Goal: Task Accomplishment & Management: Manage account settings

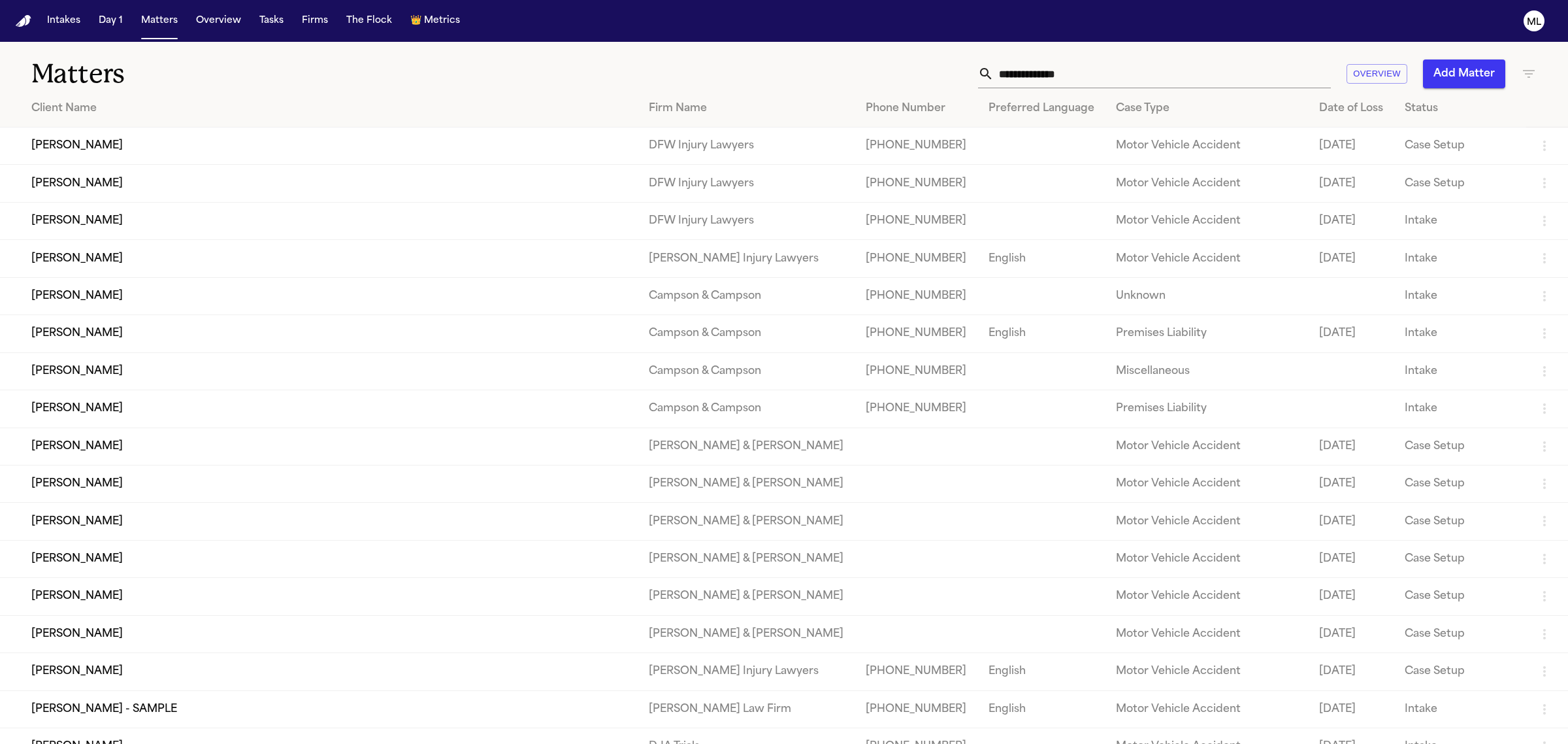
click at [1049, 76] on input "text" at bounding box center [1162, 74] width 337 height 29
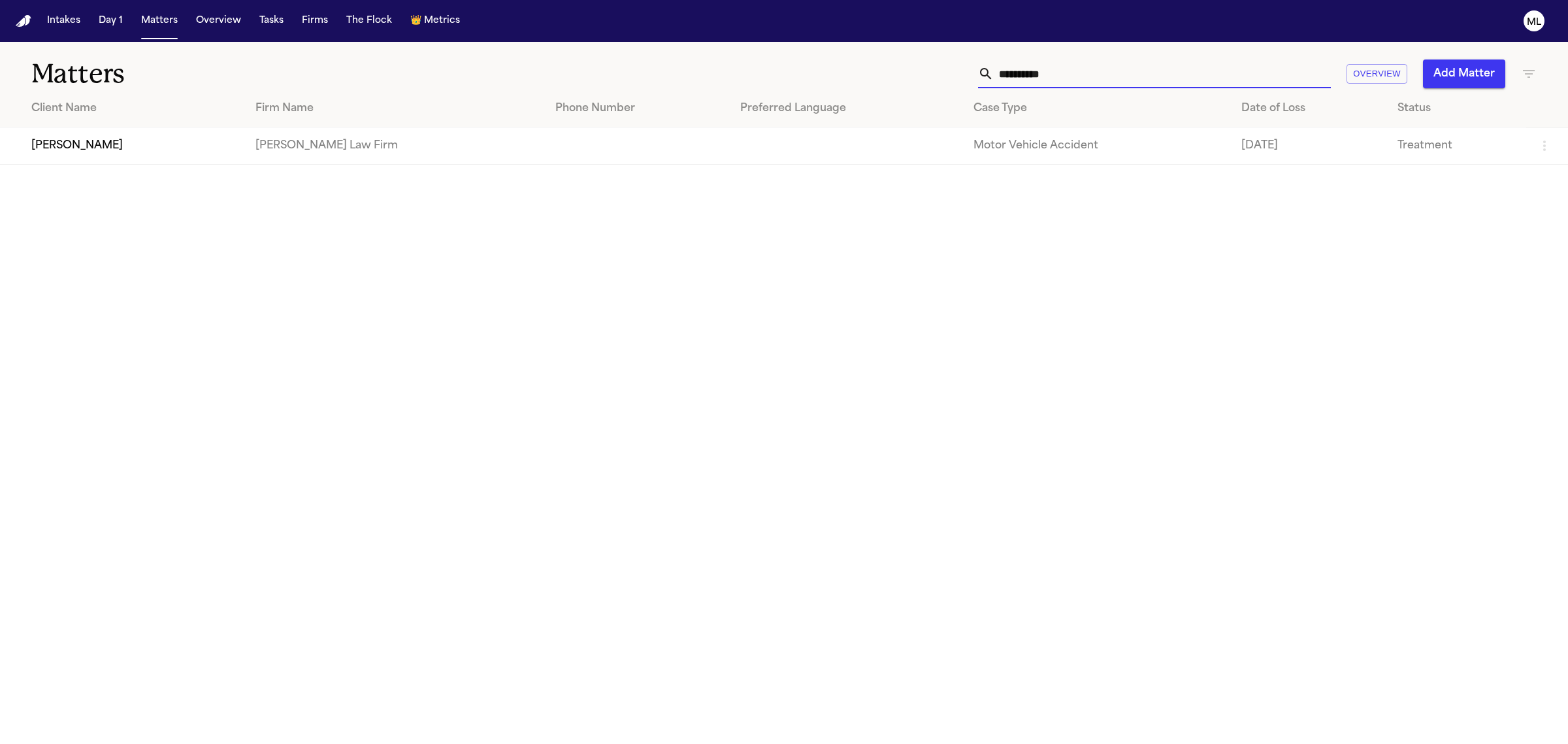
type input "**********"
click at [129, 142] on td "[PERSON_NAME]" at bounding box center [122, 146] width 245 height 37
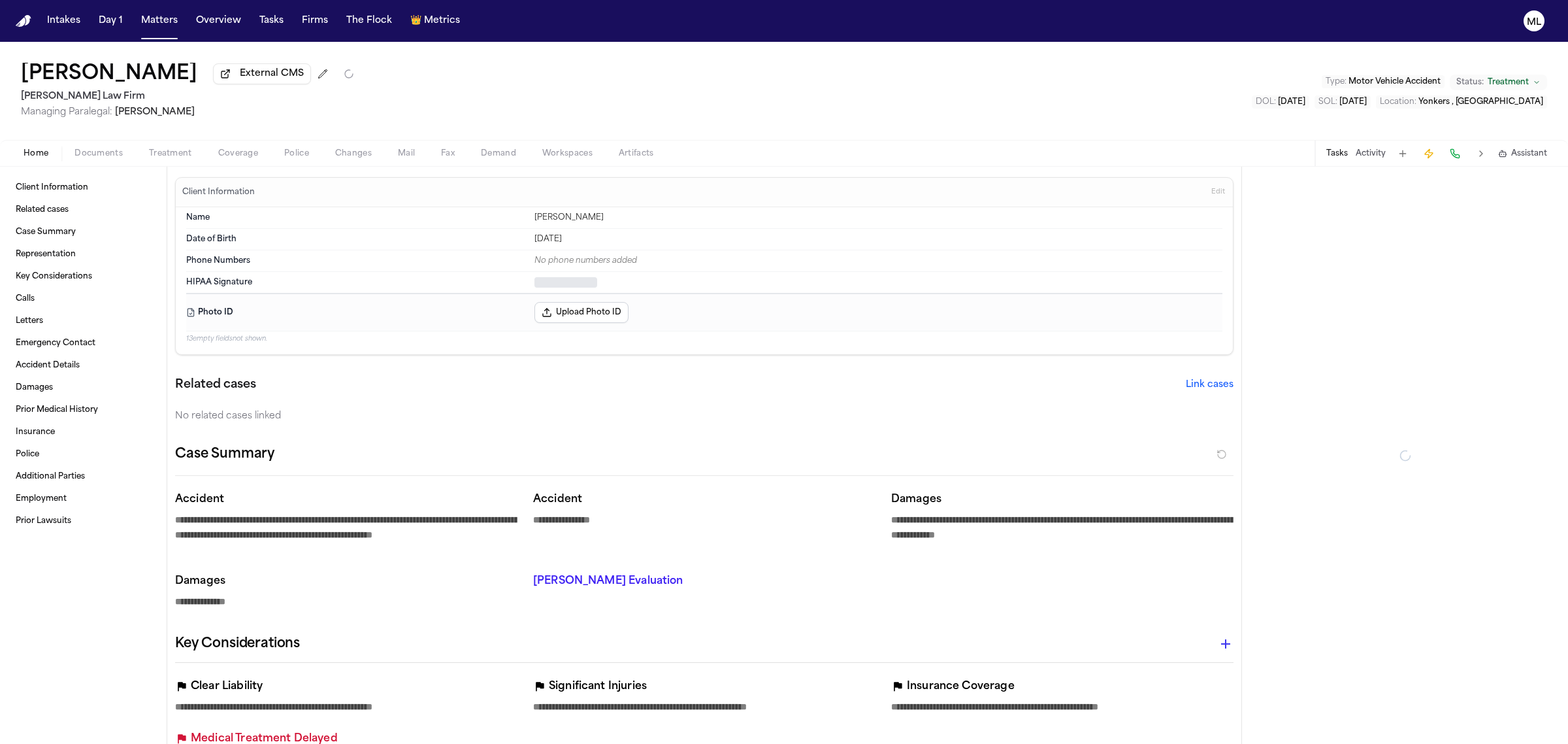
type textarea "*"
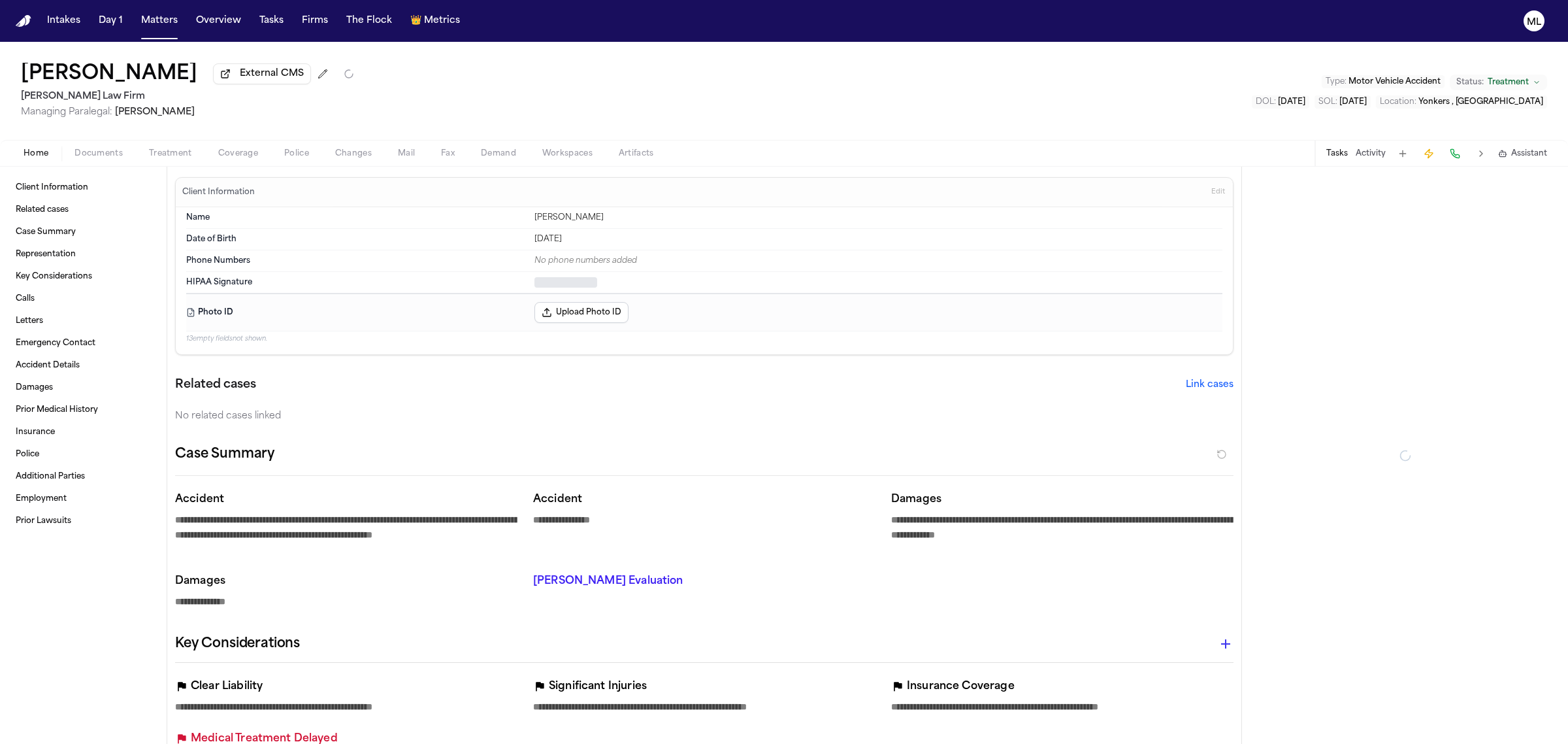
type textarea "*"
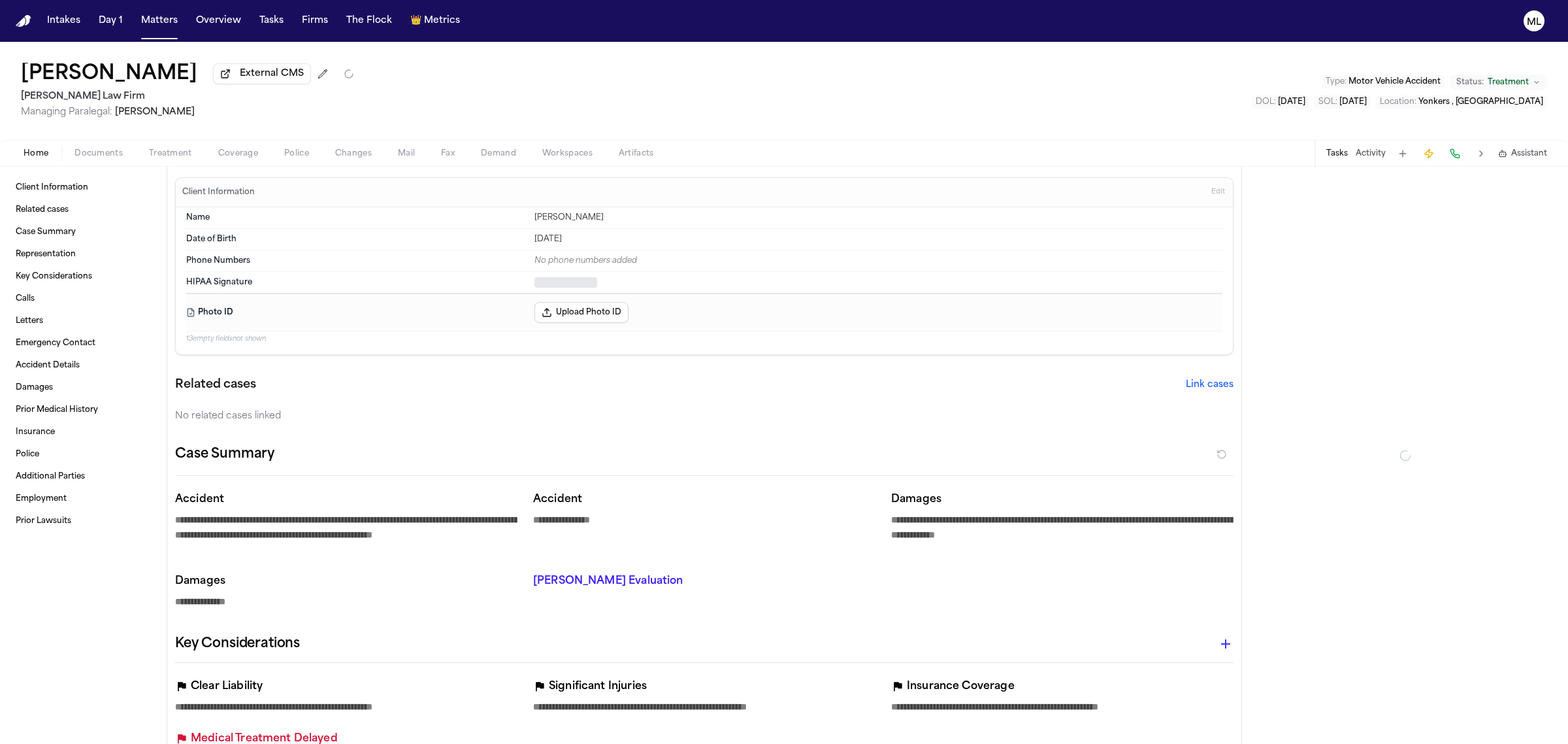
type textarea "*"
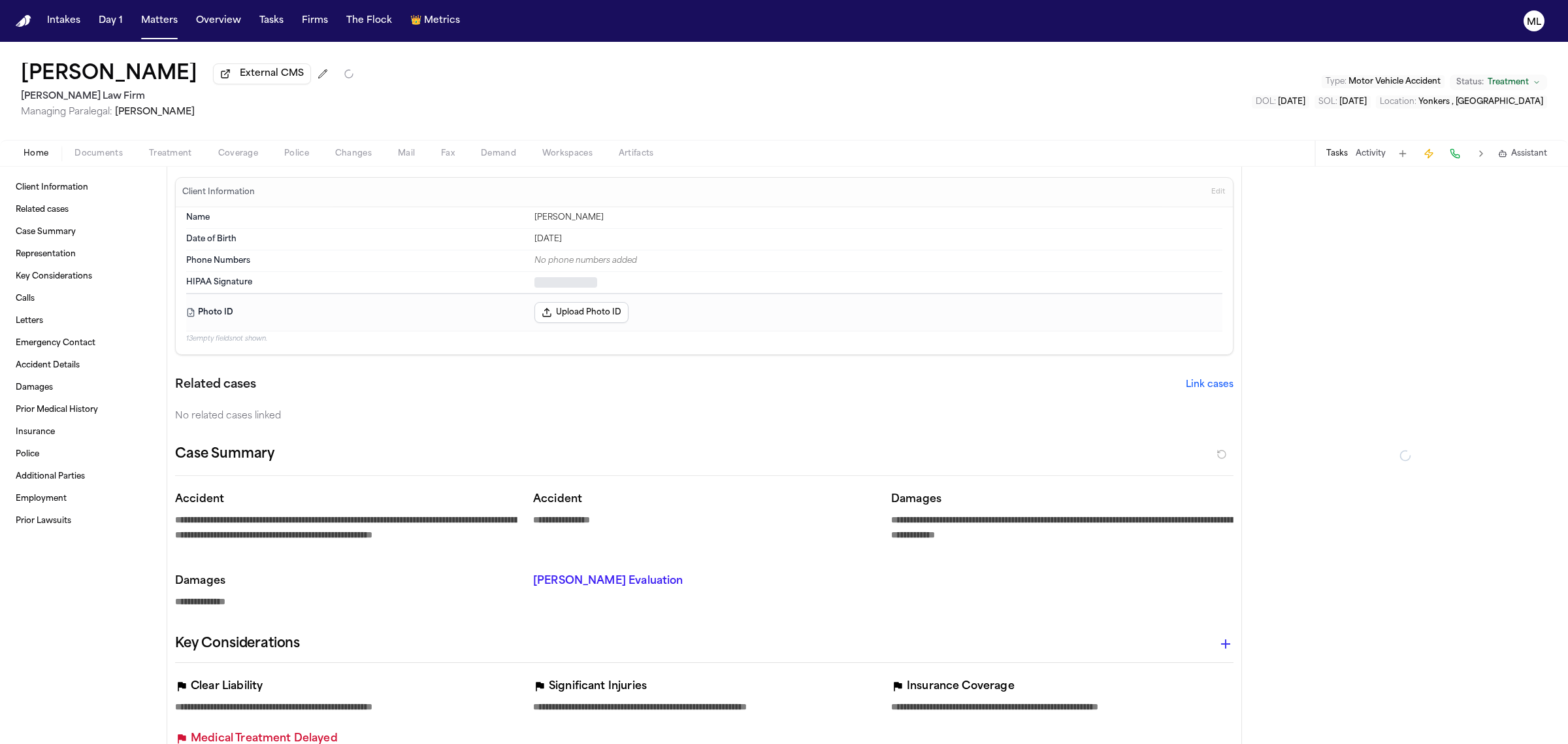
type textarea "*"
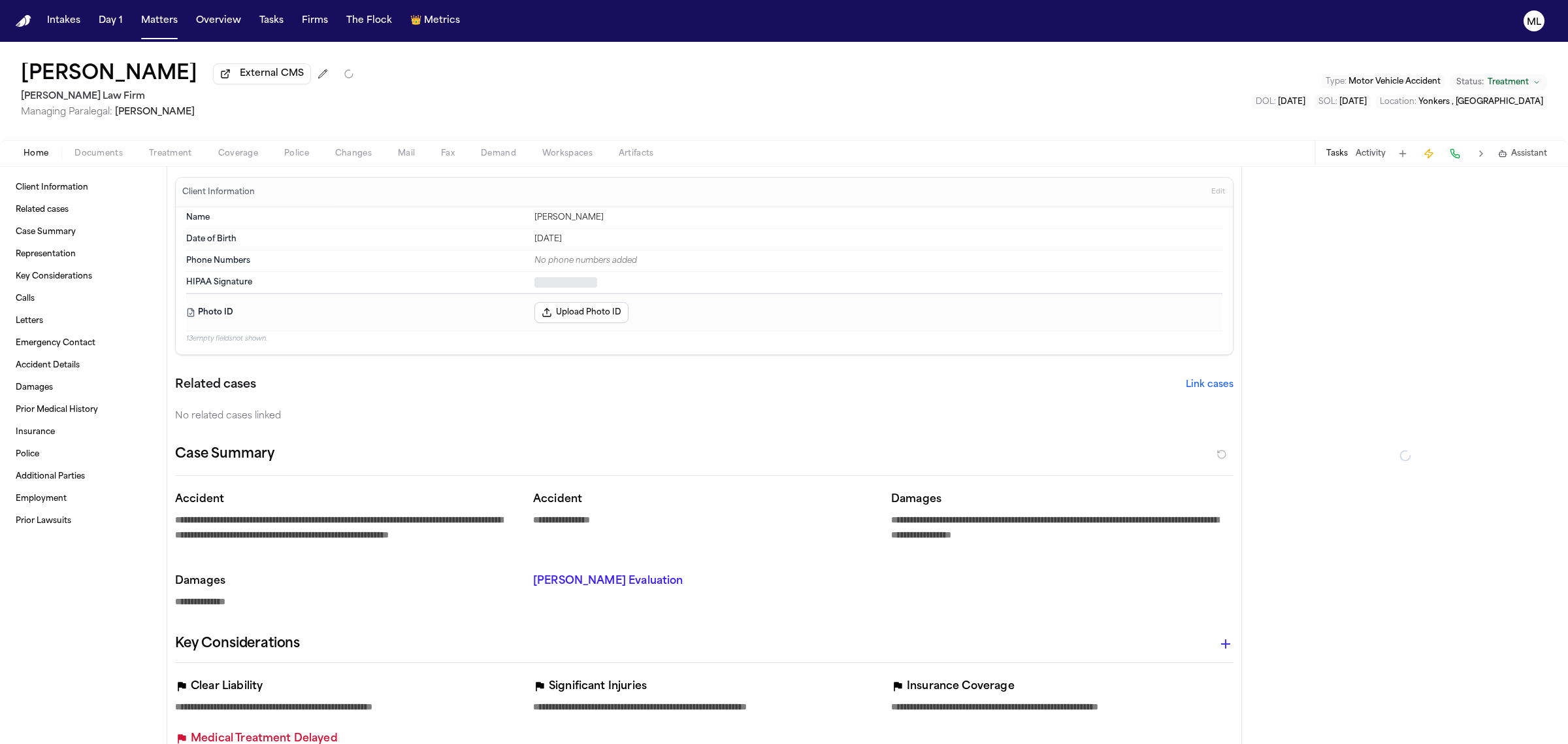
type textarea "*"
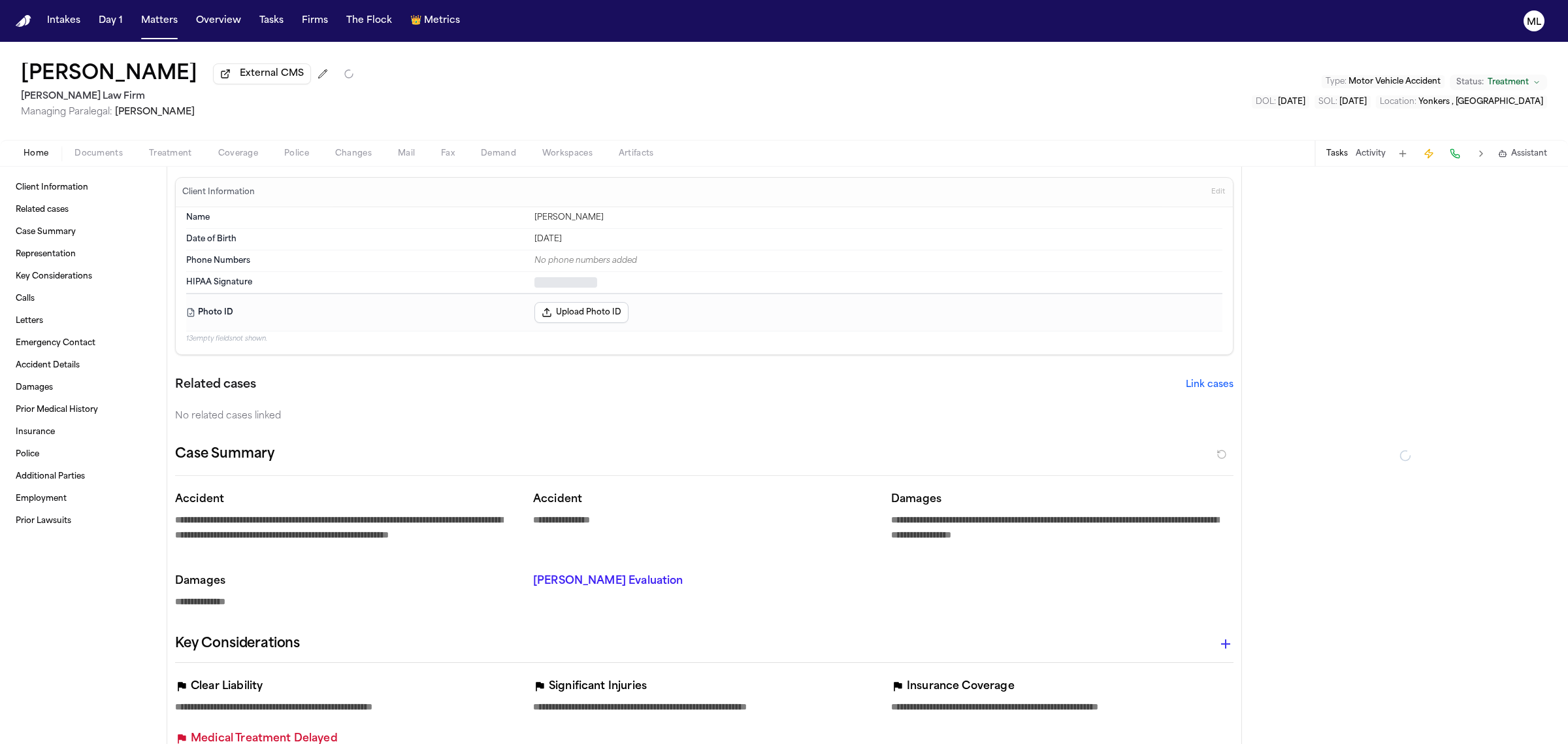
type textarea "*"
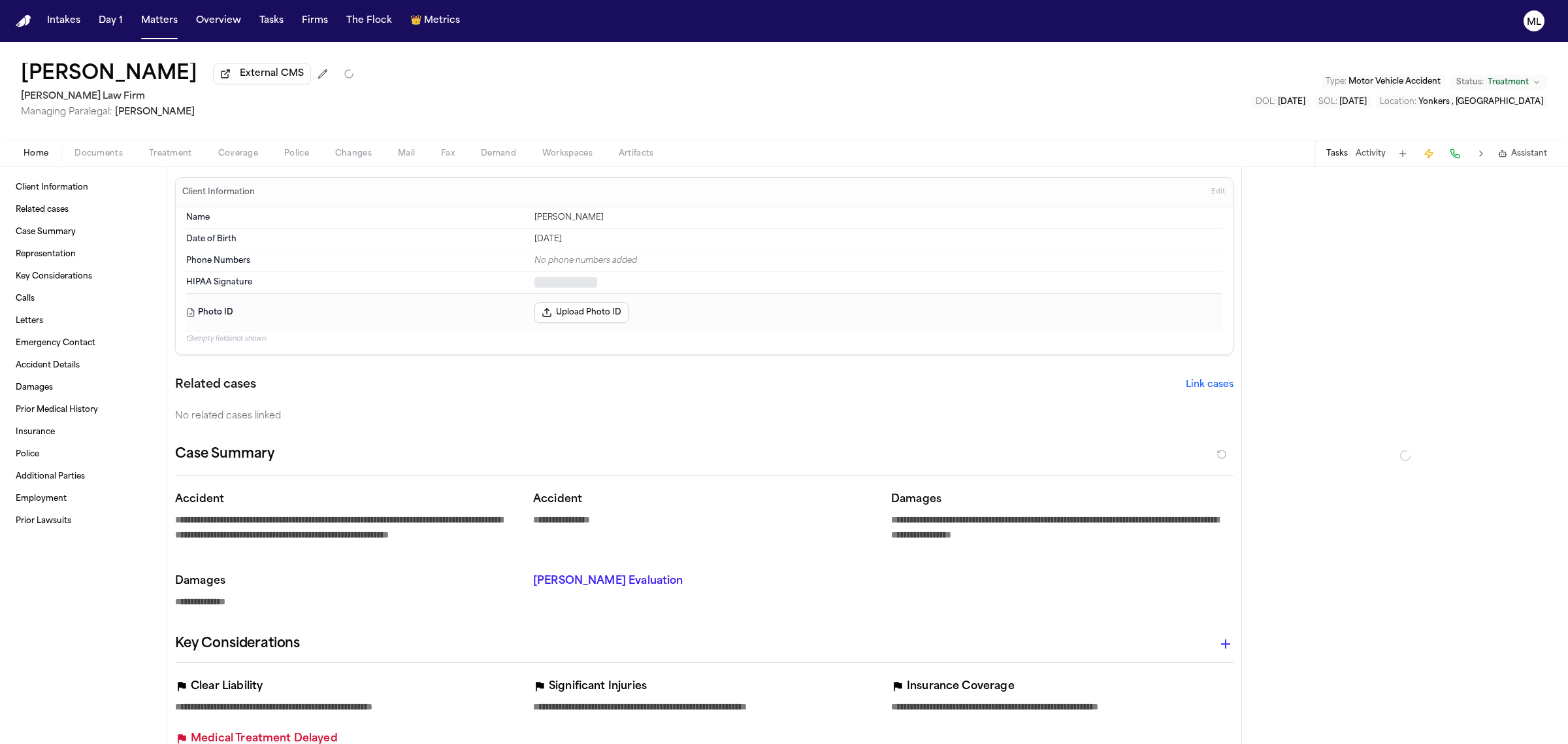
type textarea "*"
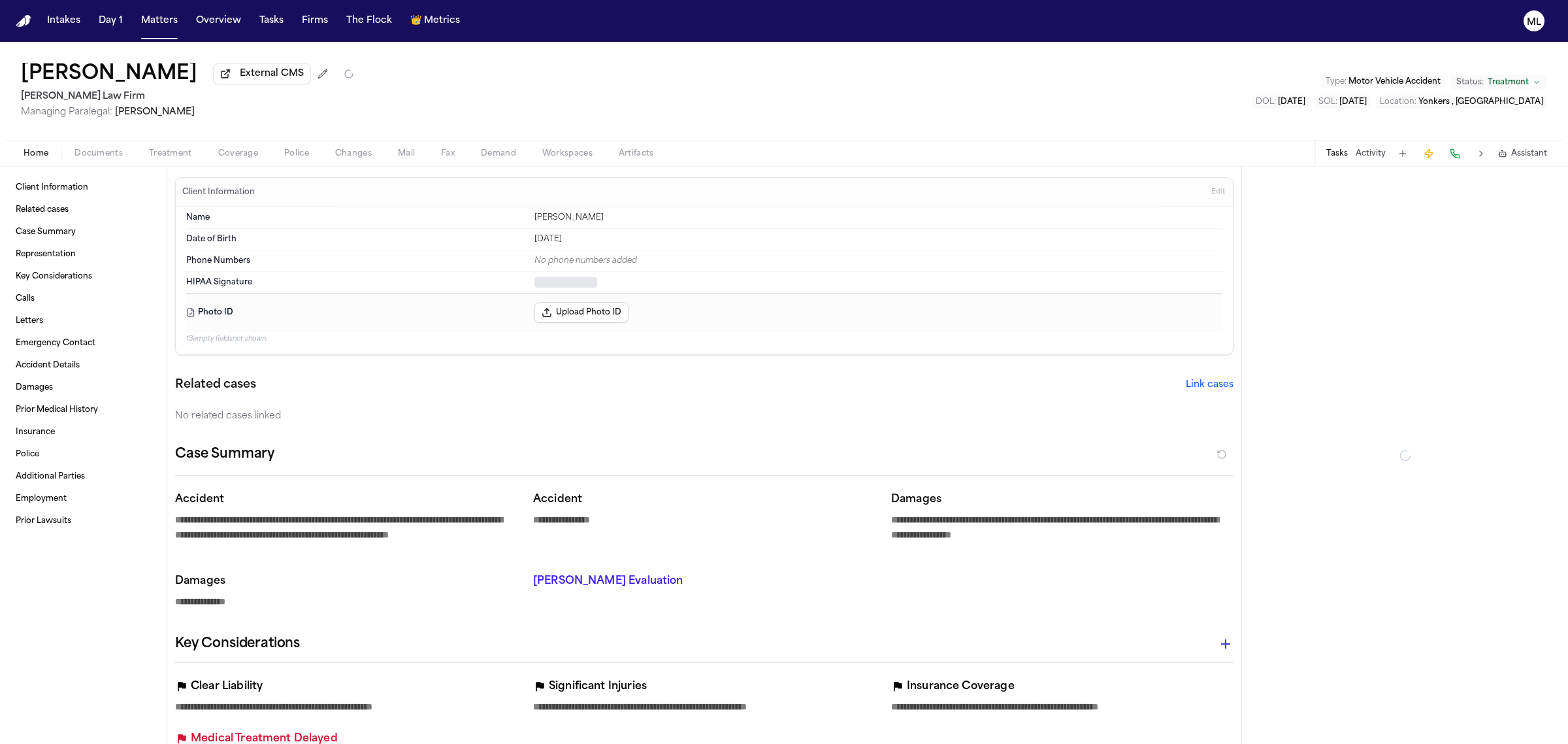
type textarea "*"
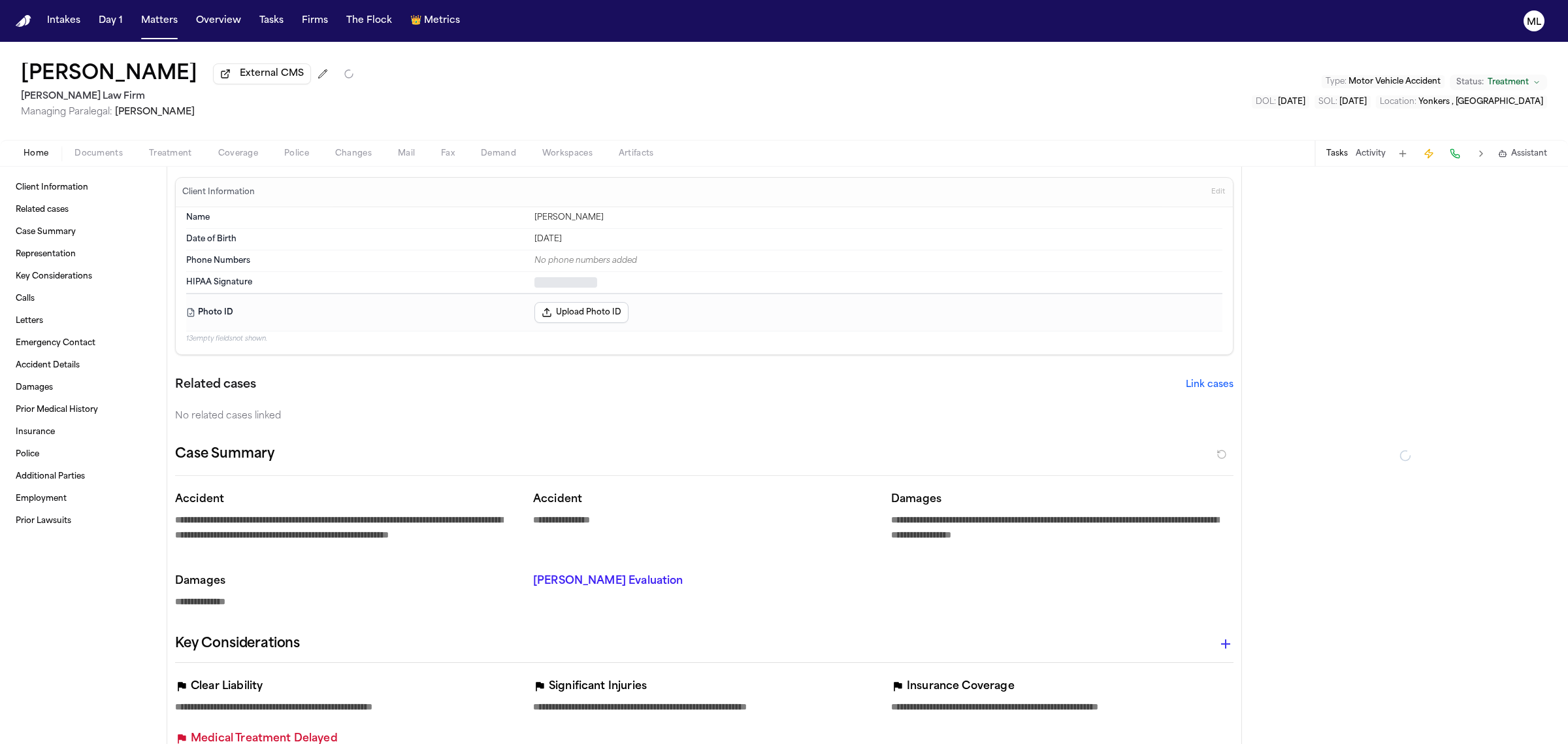
type textarea "*"
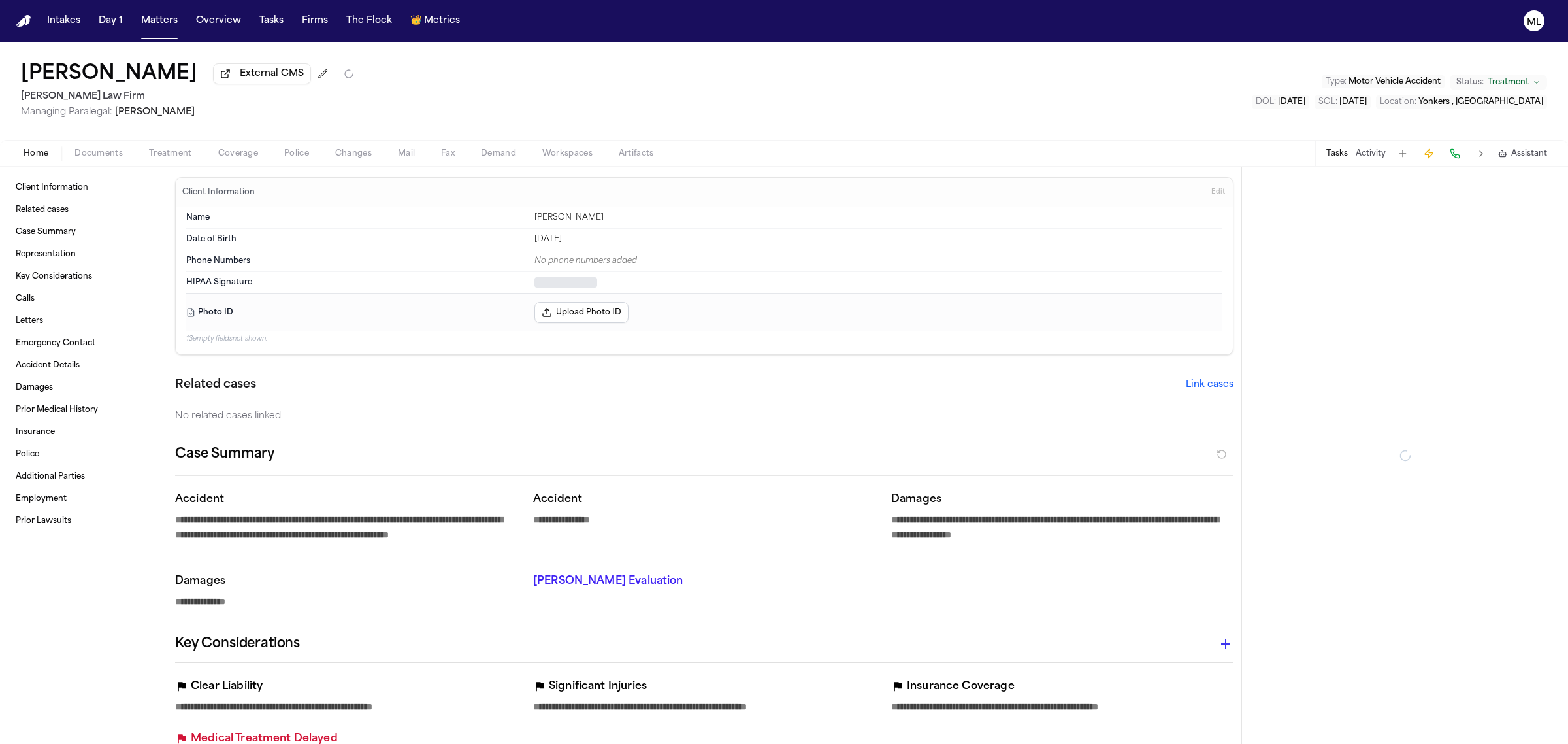
type textarea "*"
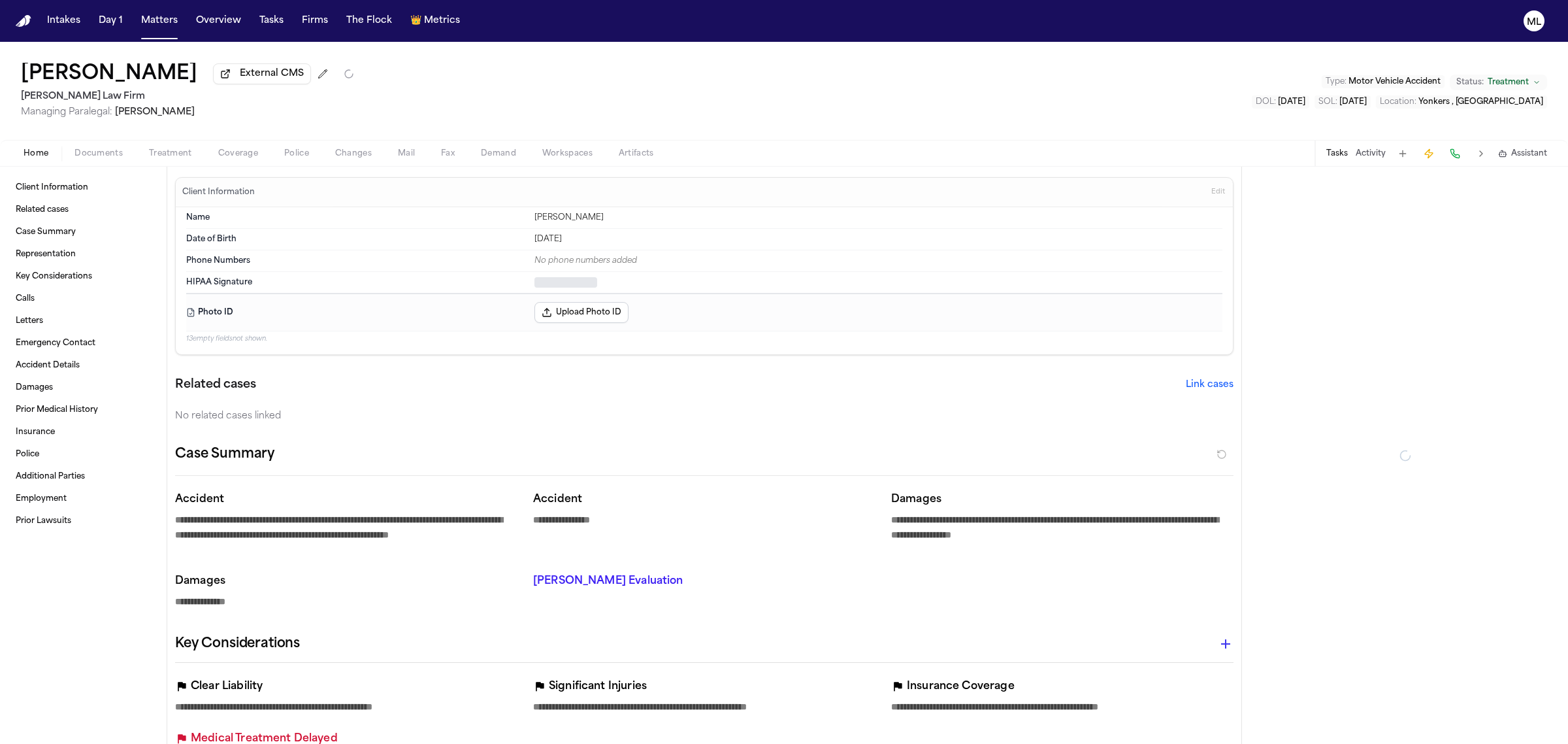
type textarea "*"
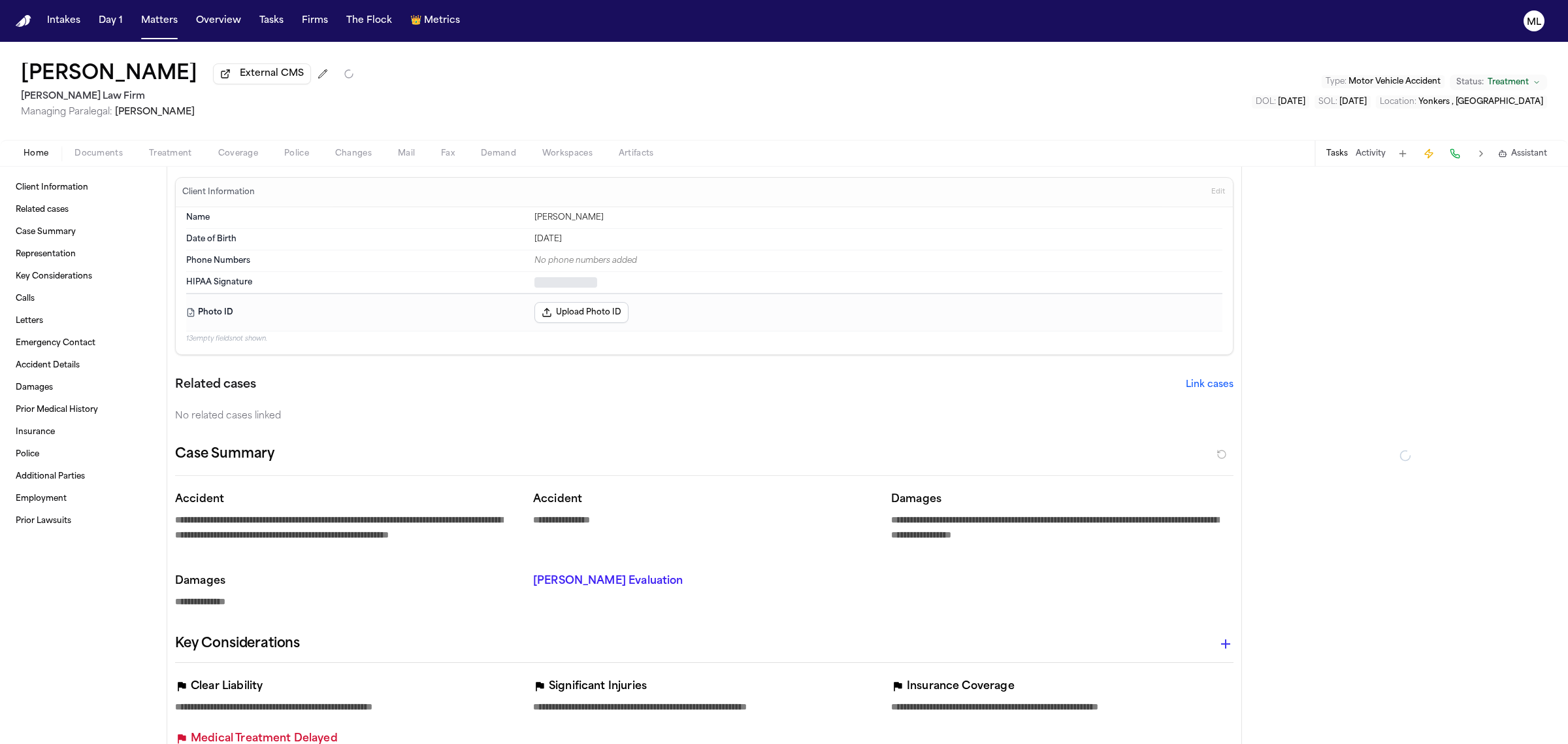
type textarea "*"
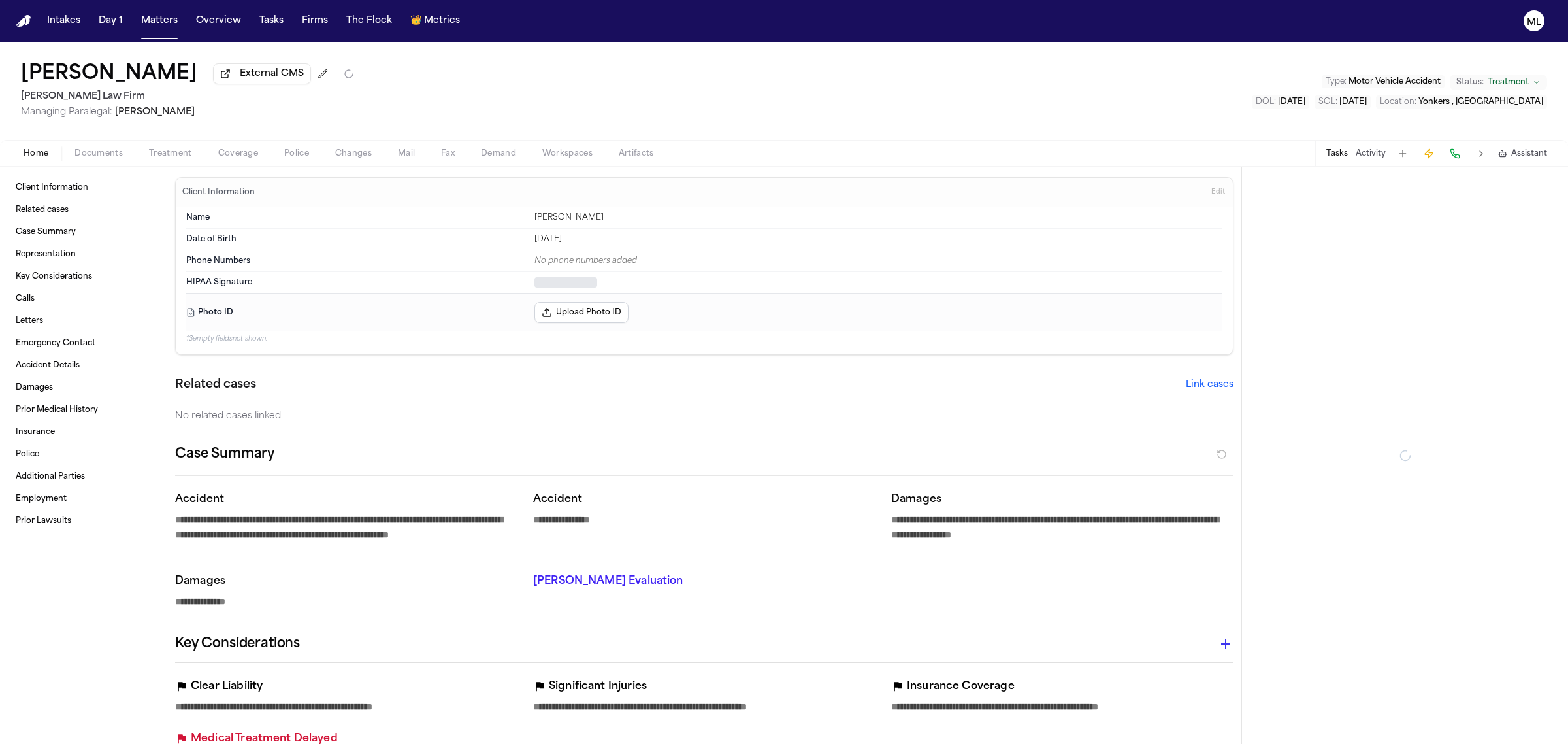
type textarea "*"
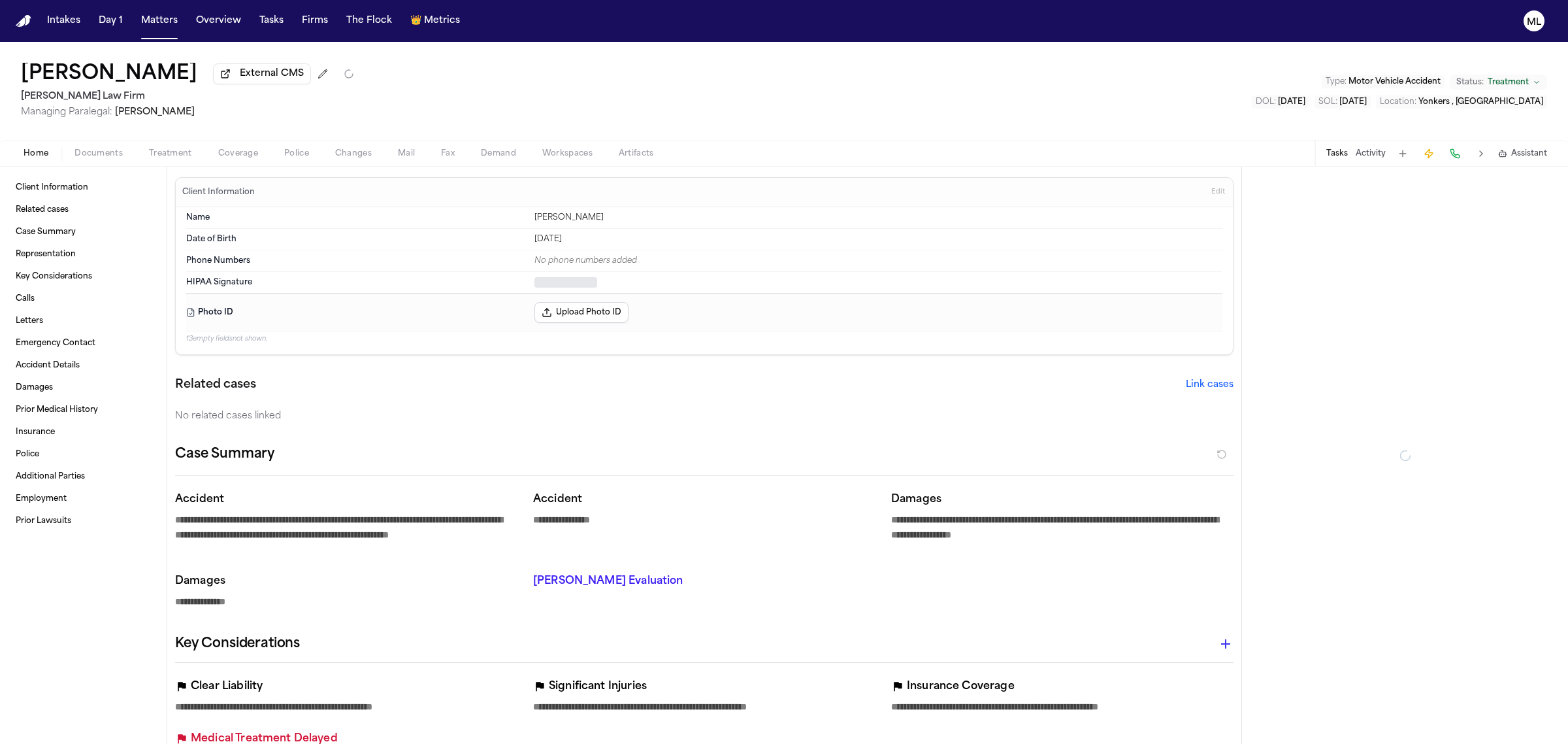
type textarea "*"
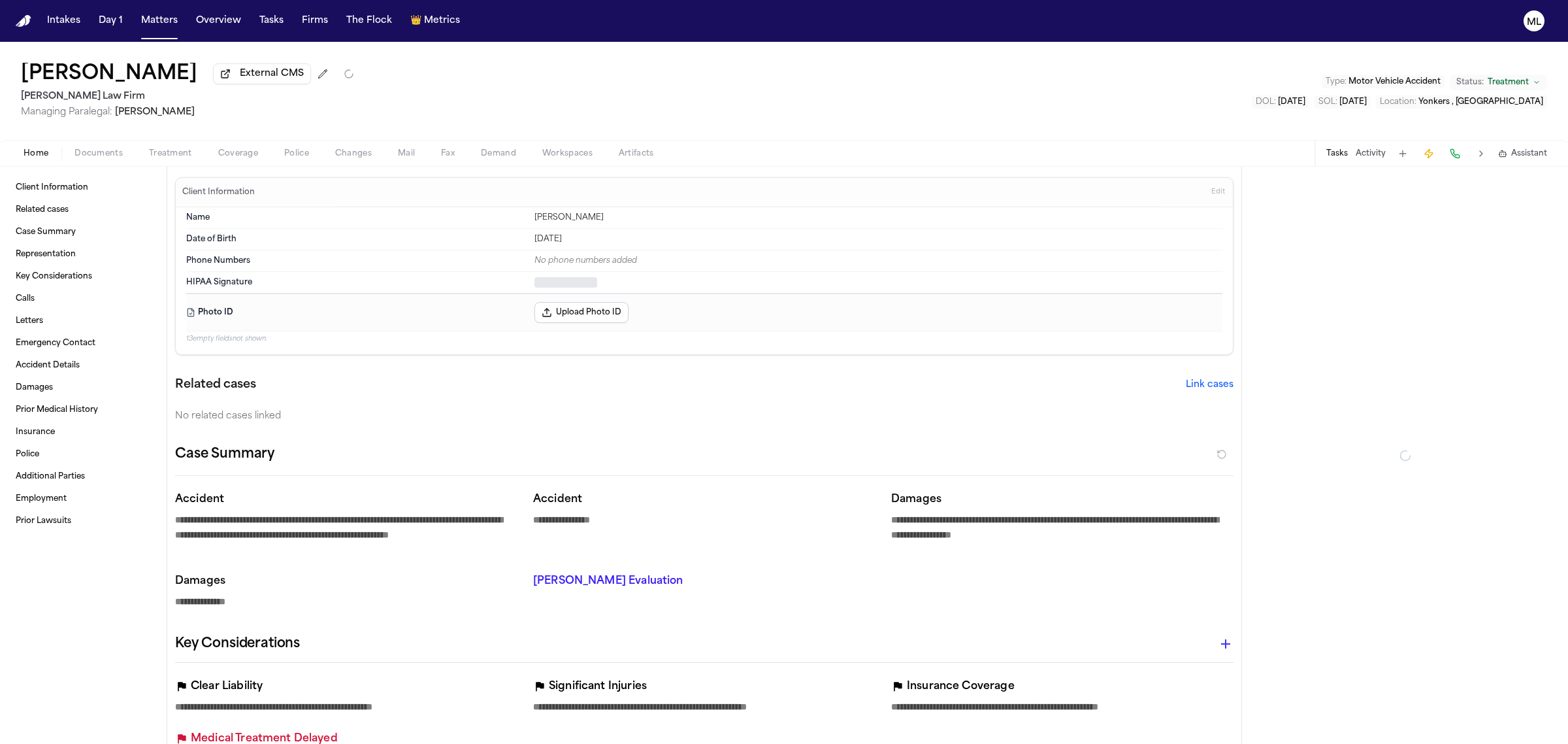
type textarea "*"
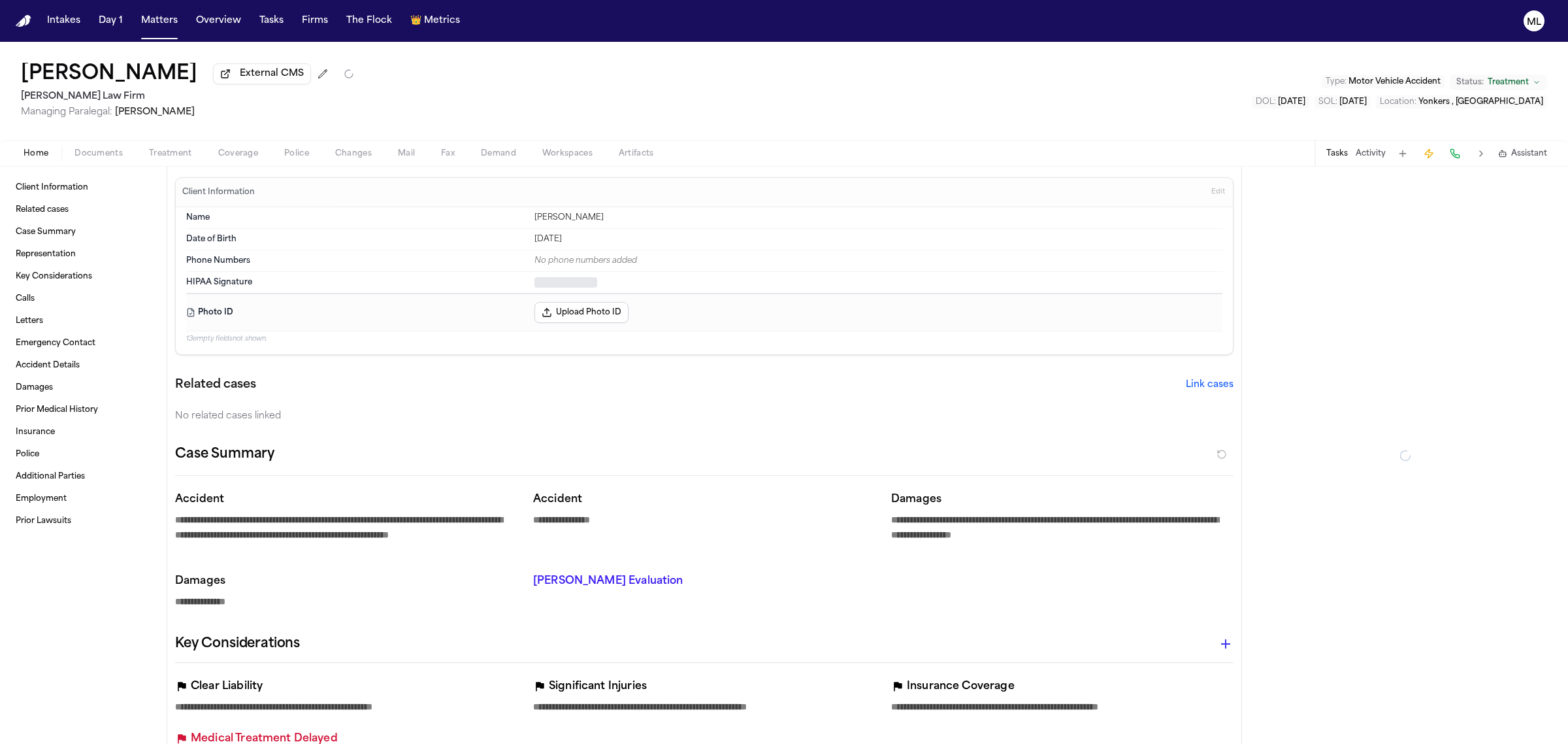
type textarea "*"
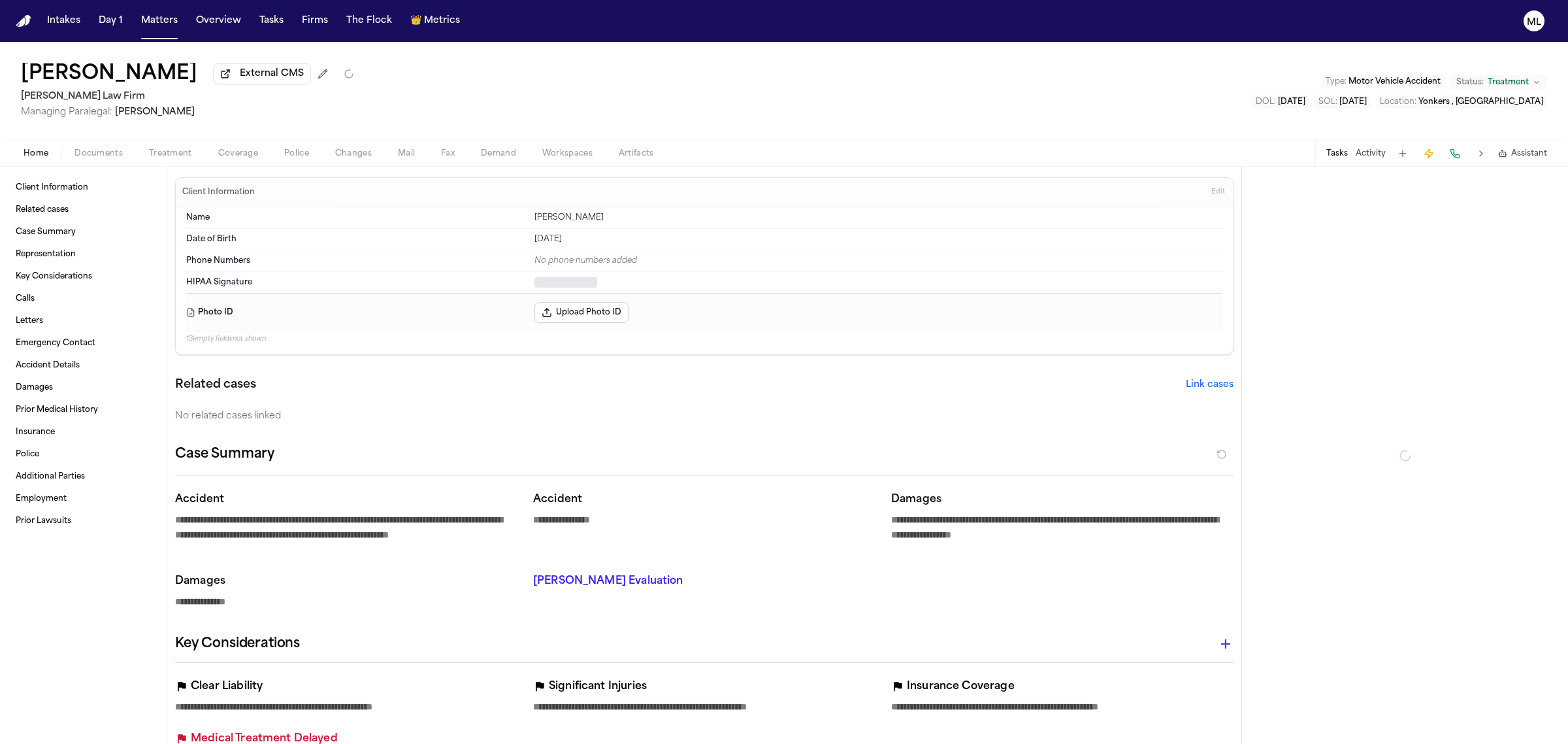
type textarea "*"
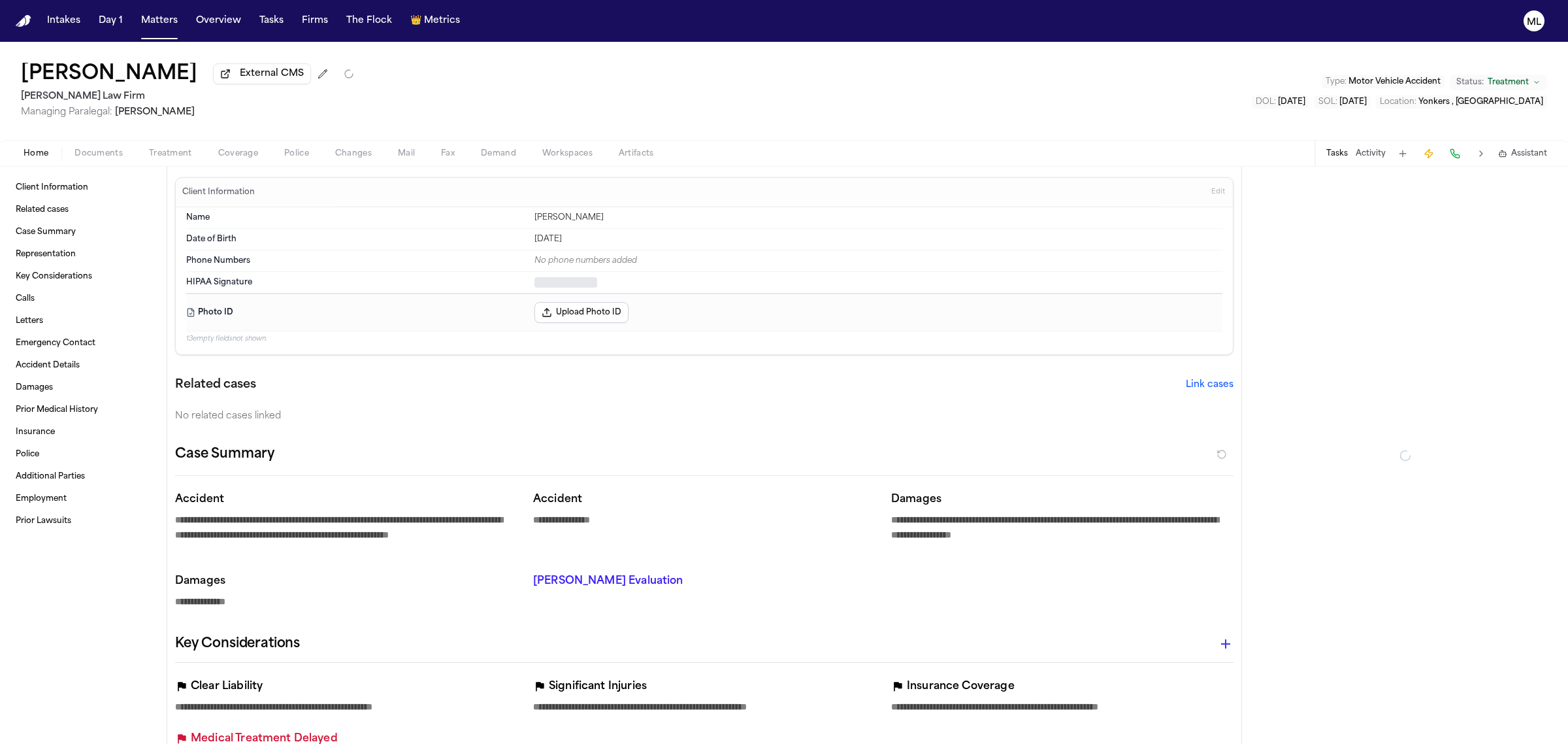
type textarea "*"
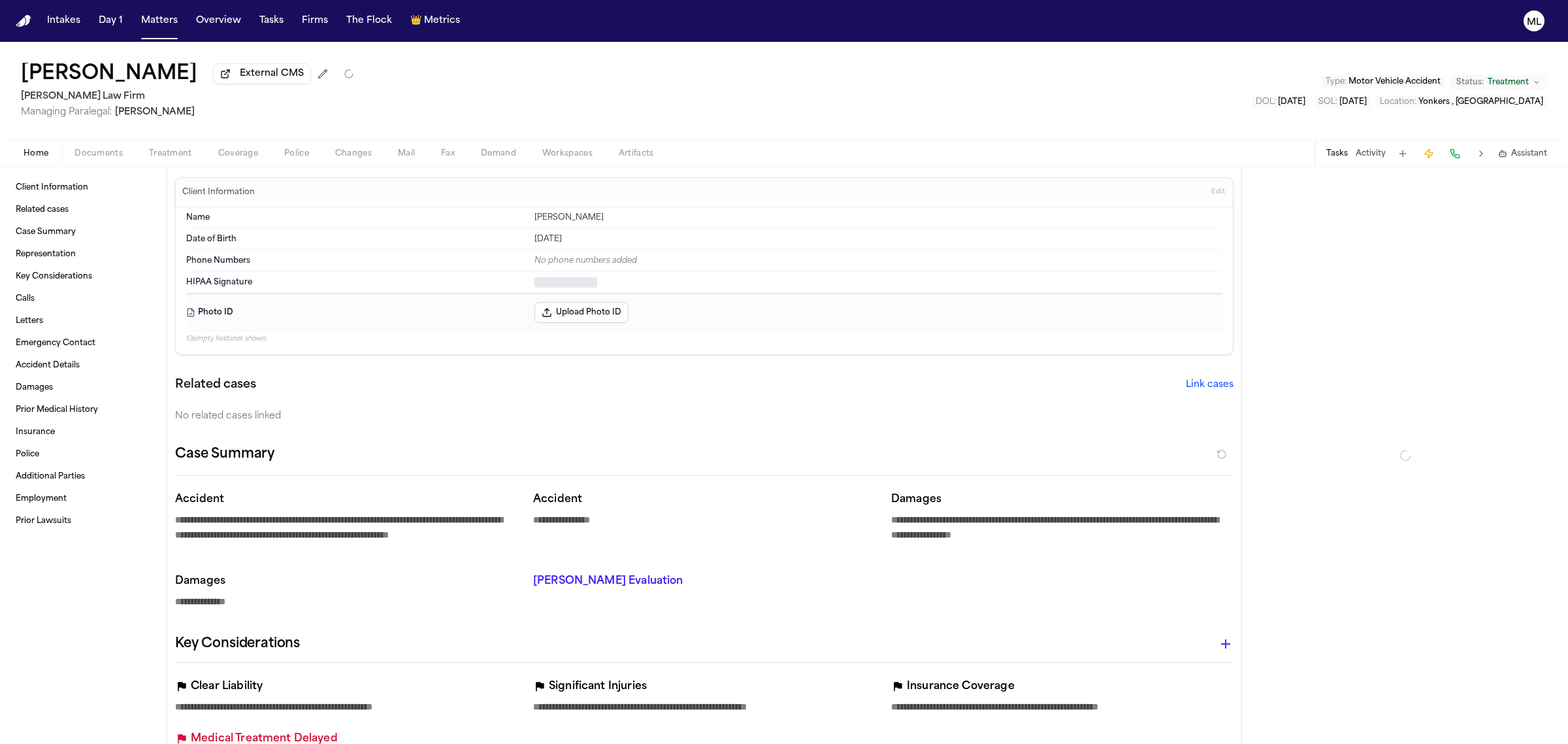
type textarea "*"
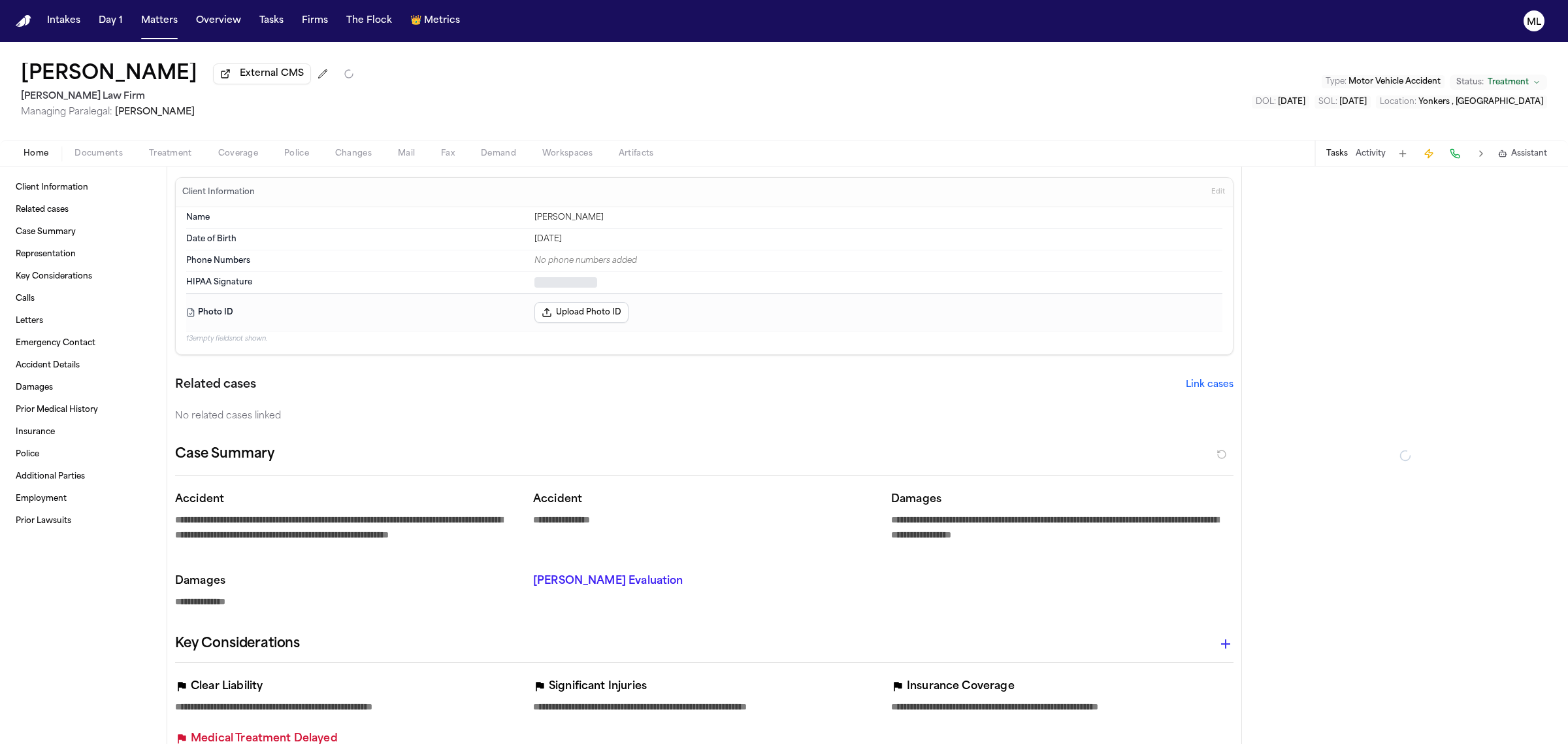
type textarea "*"
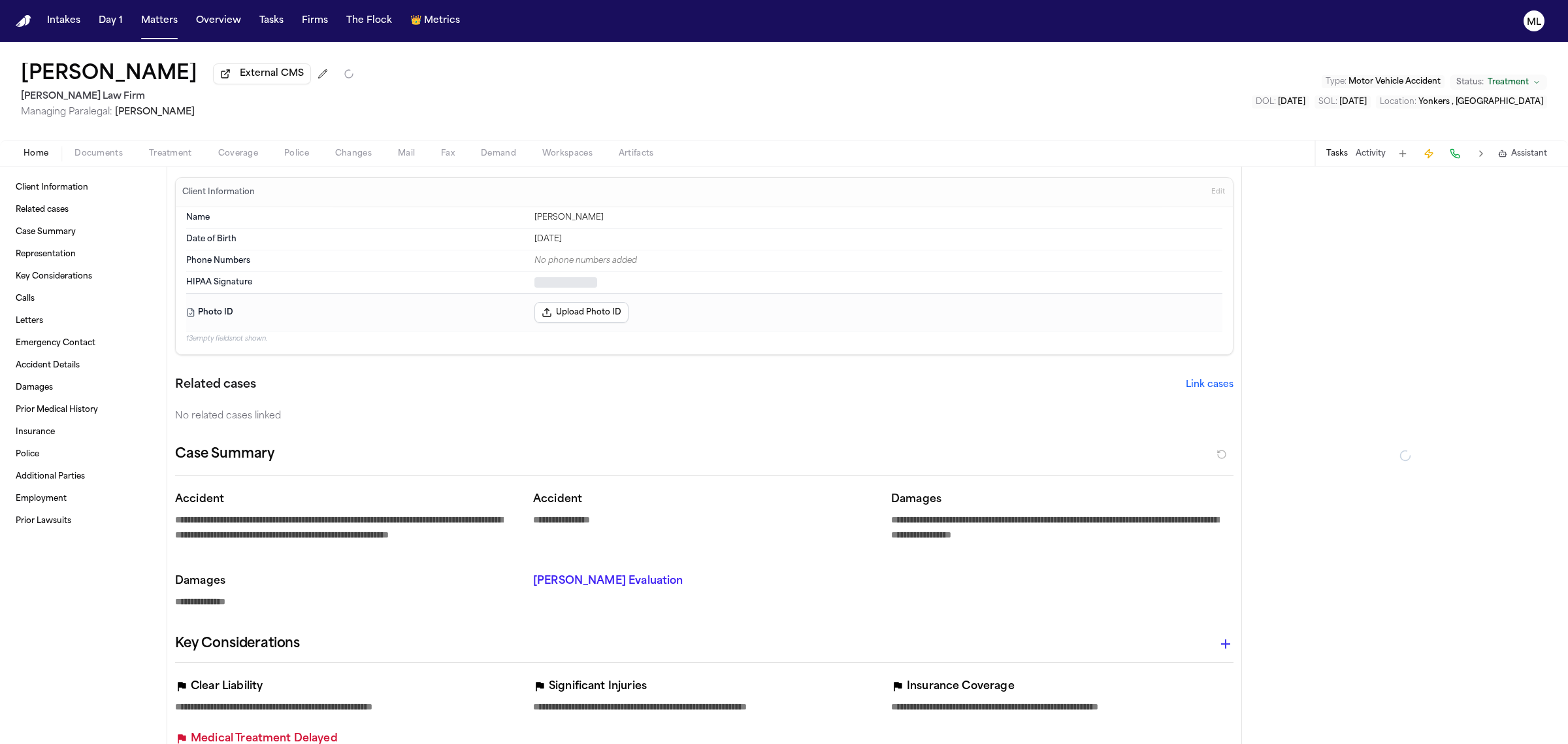
type textarea "*"
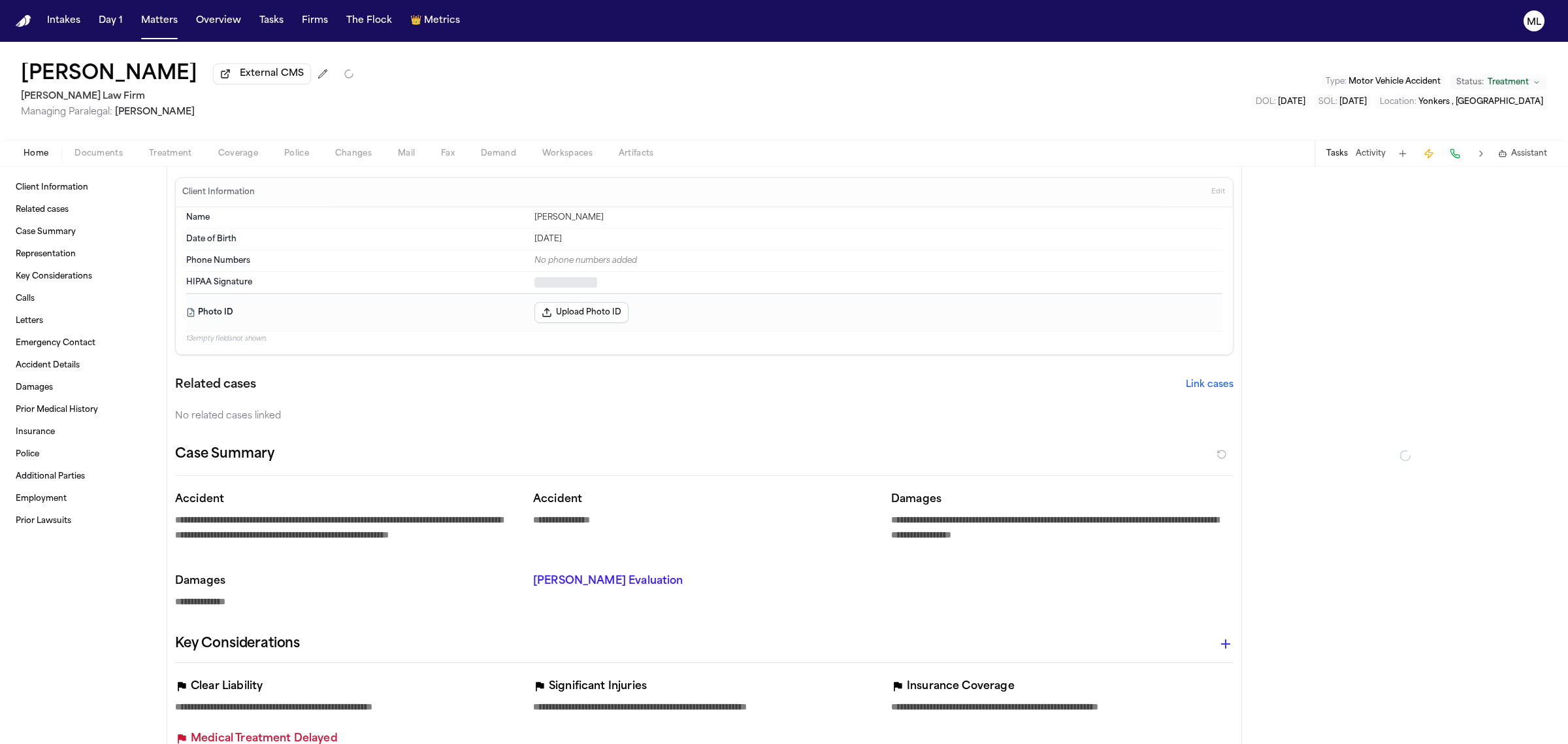
type textarea "*"
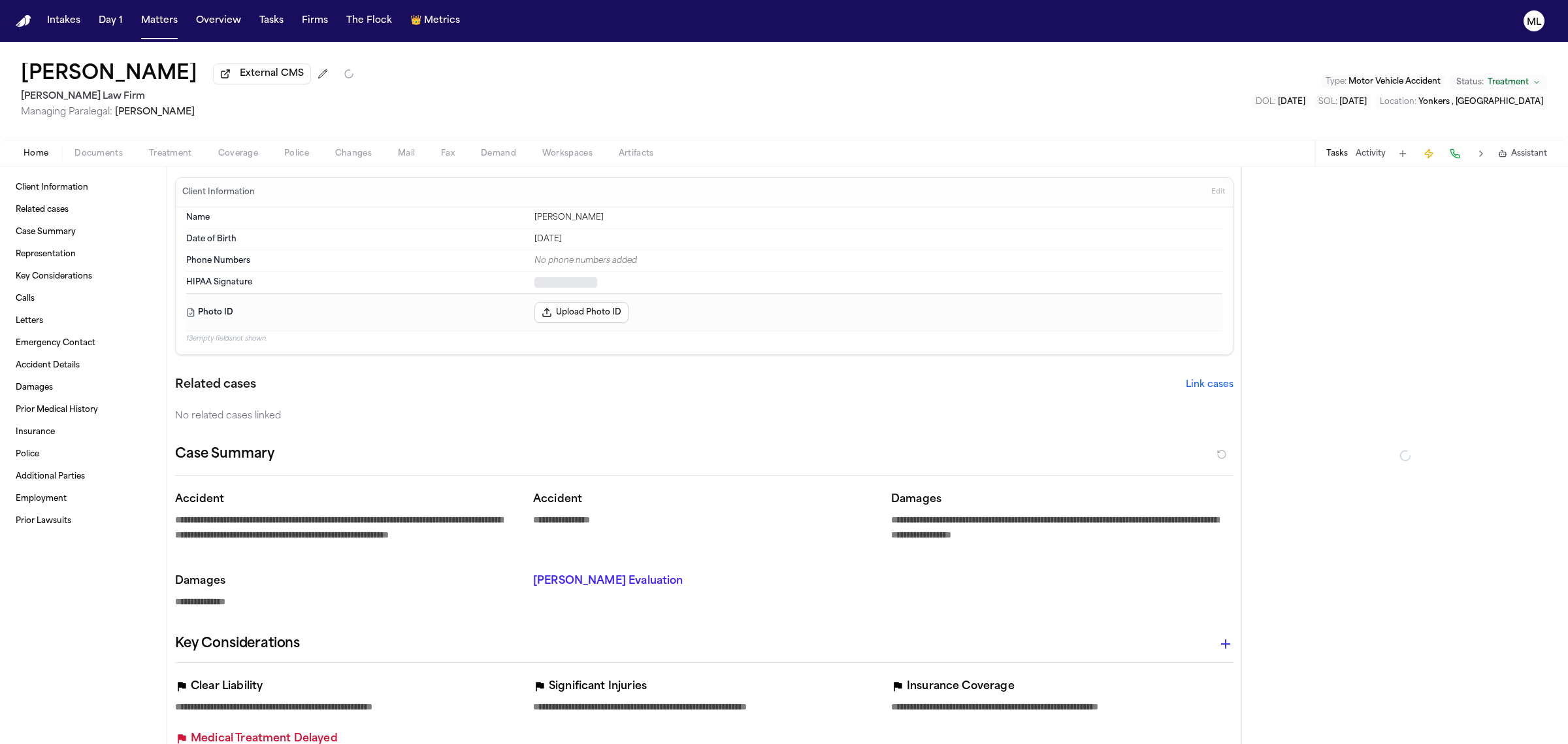
type textarea "*"
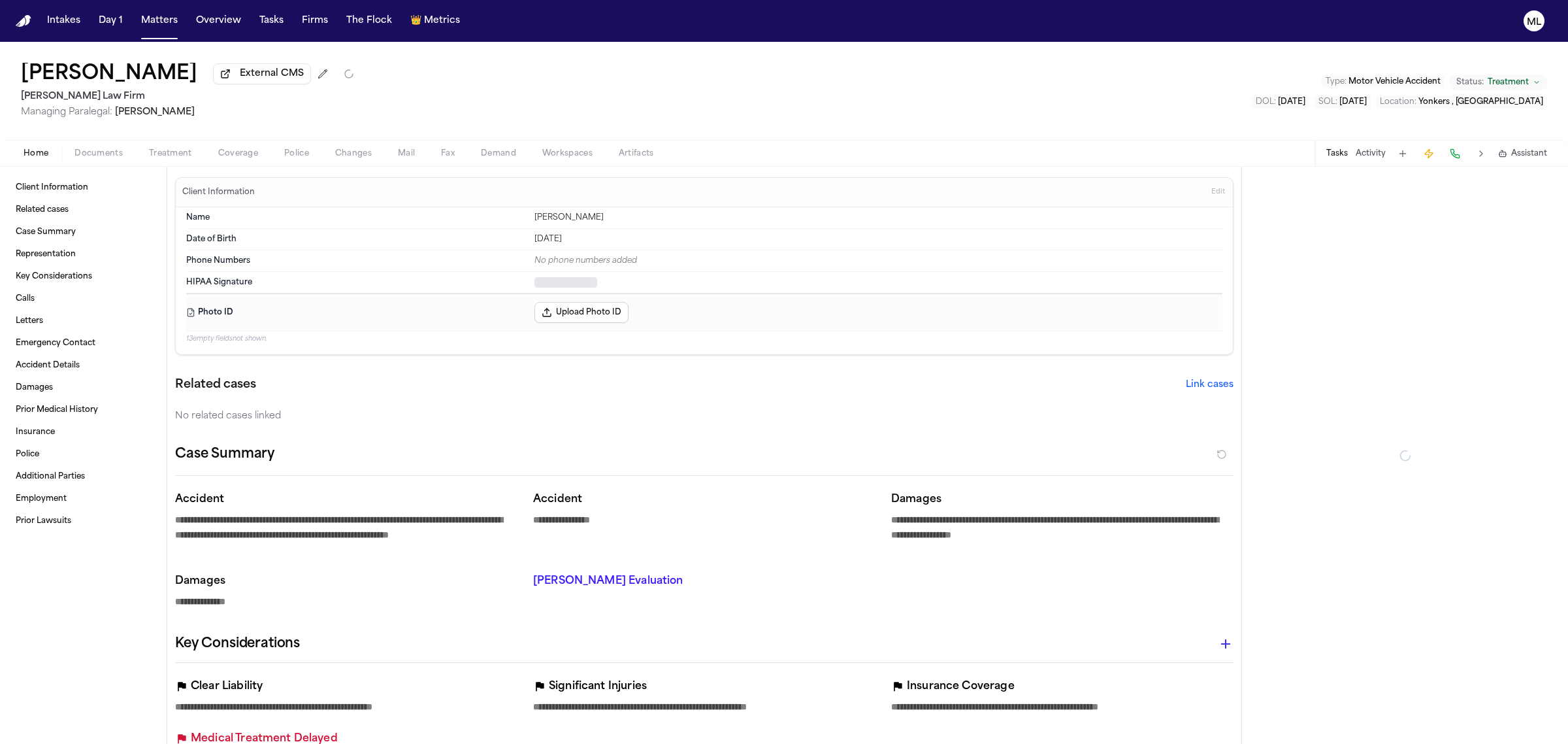
type textarea "*"
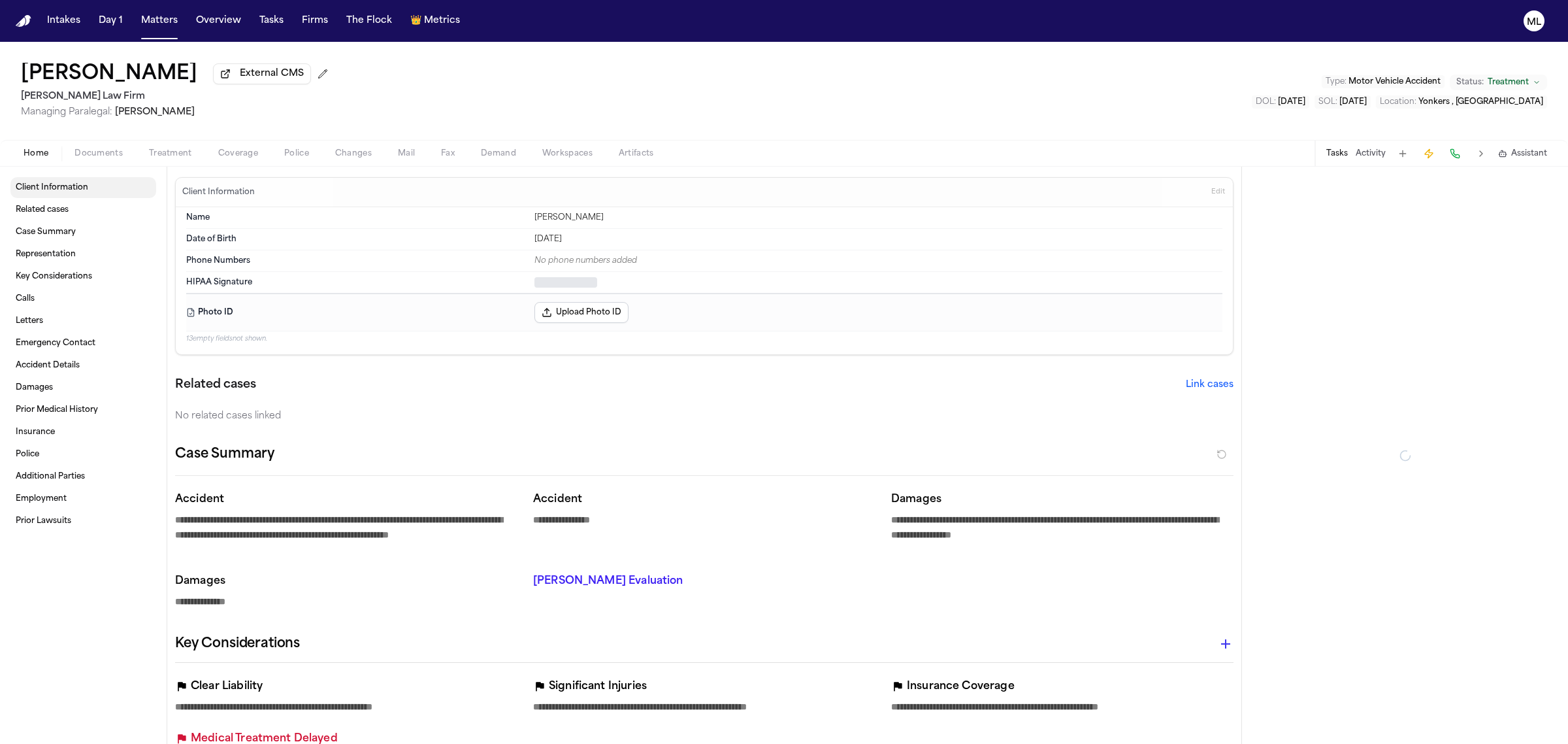
type textarea "*"
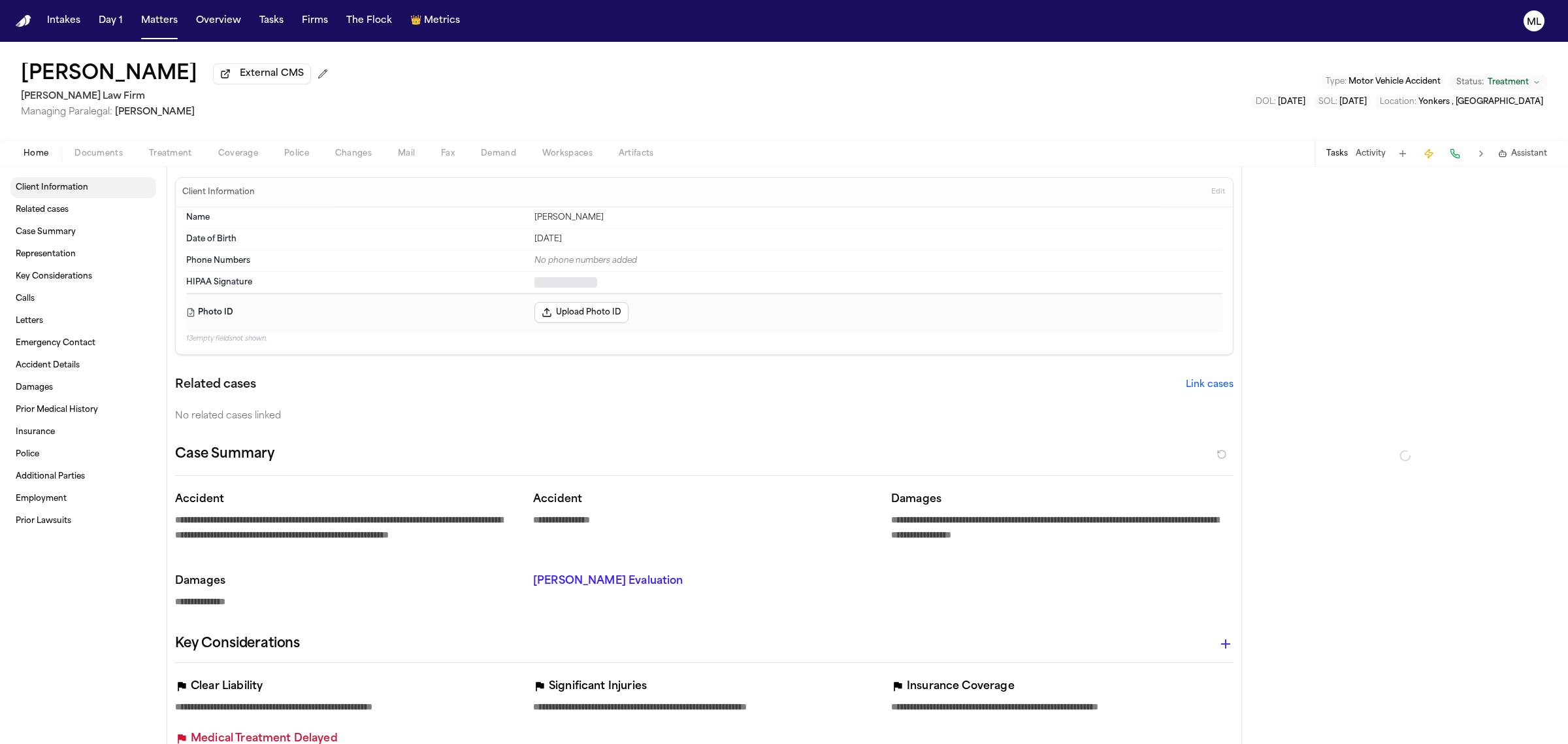
type textarea "*"
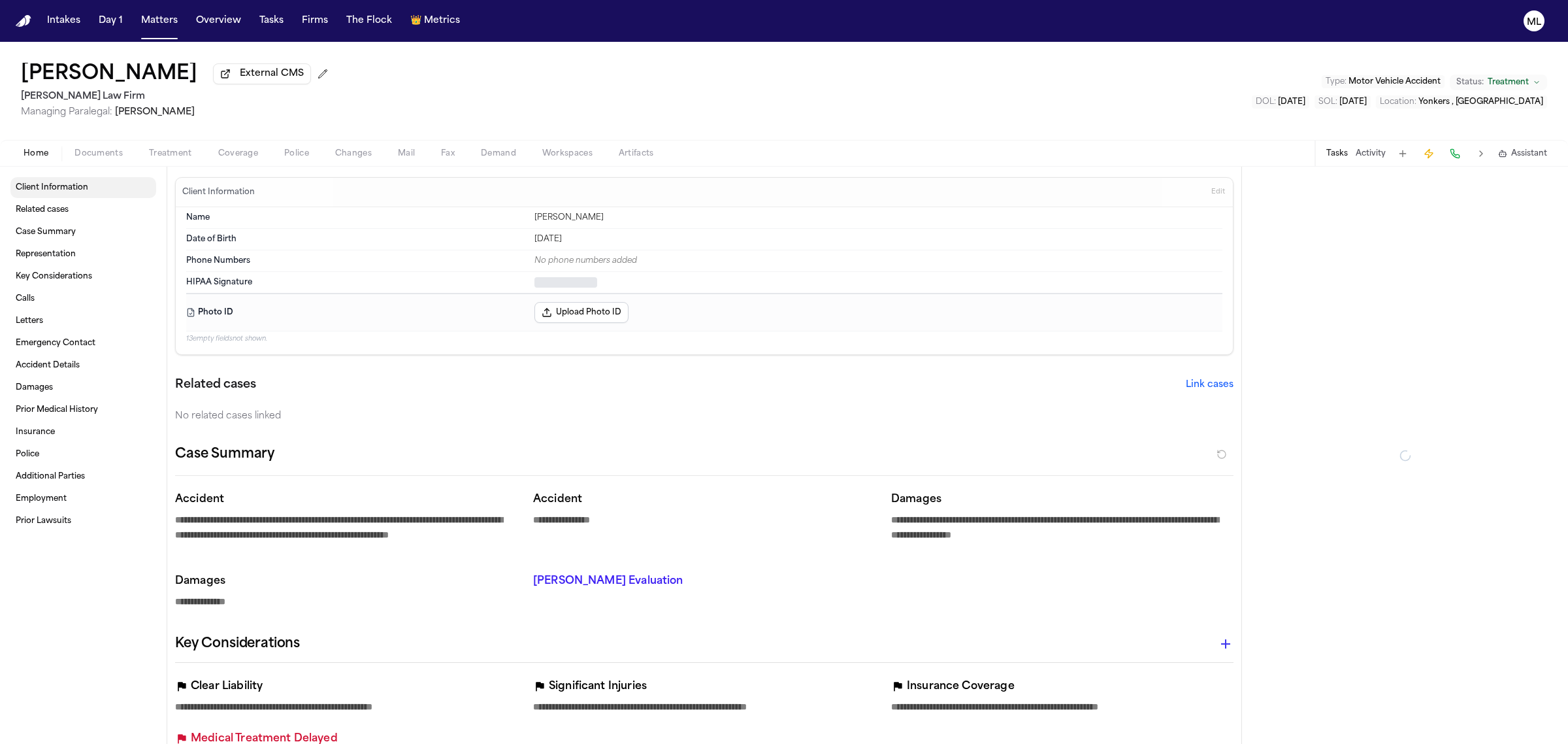
type textarea "*"
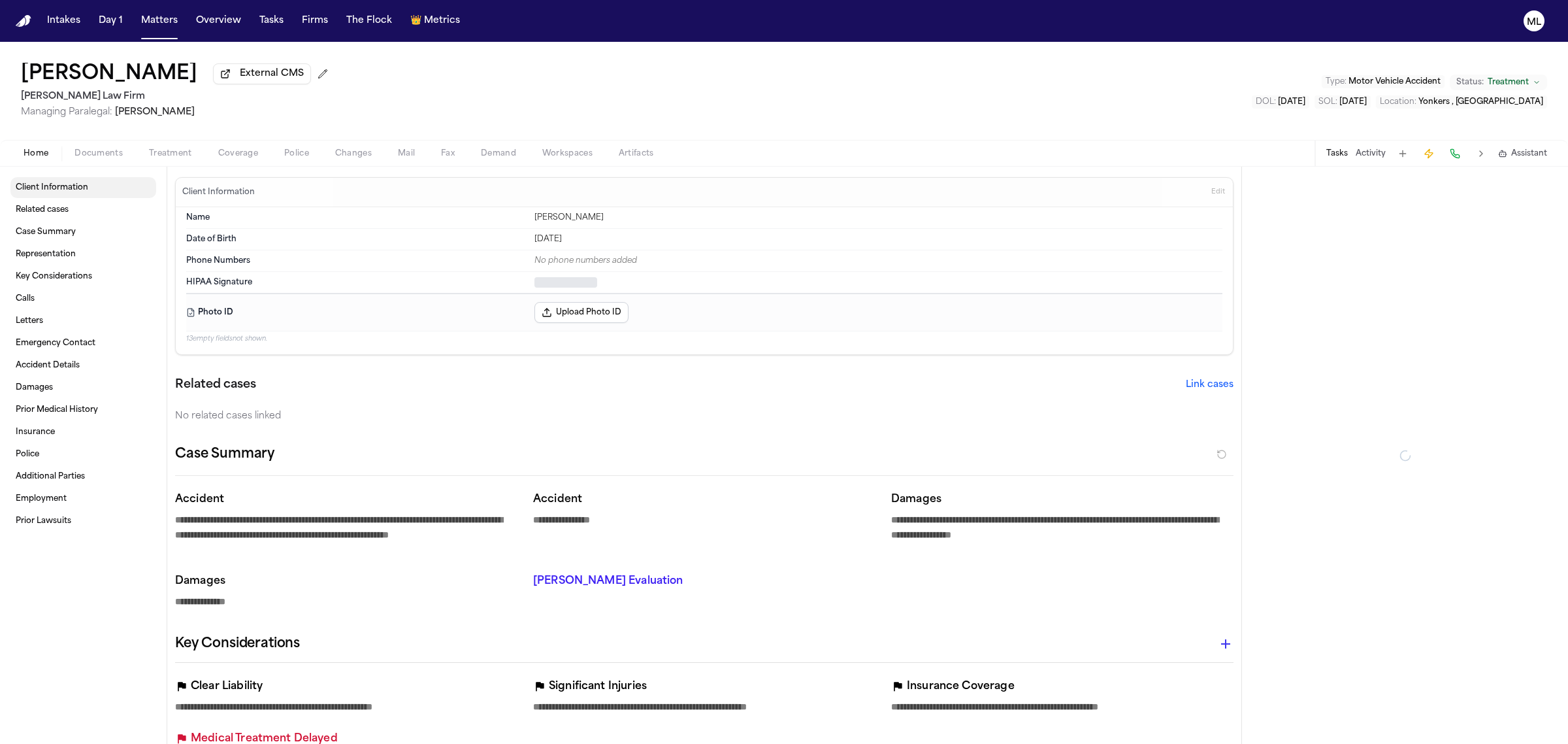
type textarea "*"
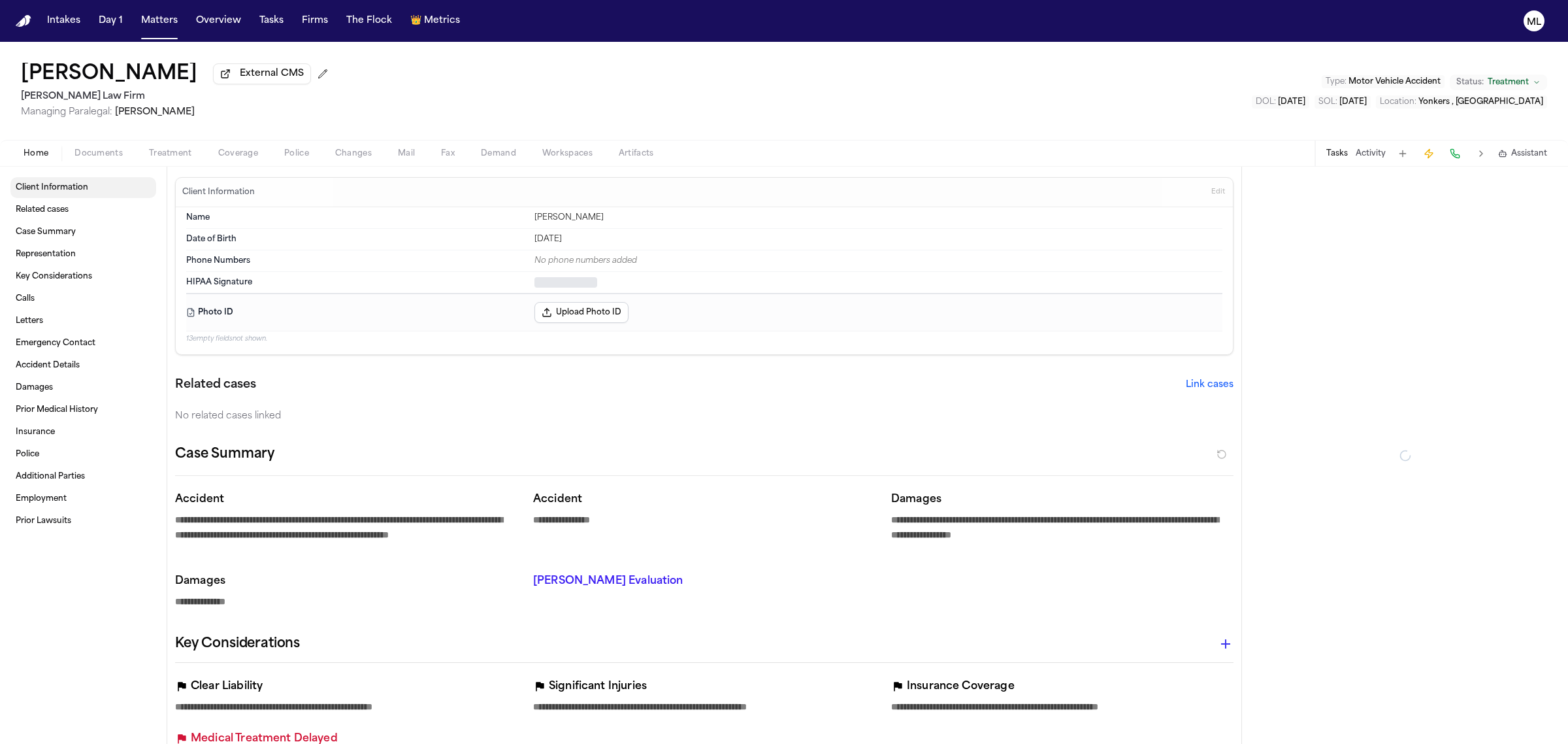
type textarea "*"
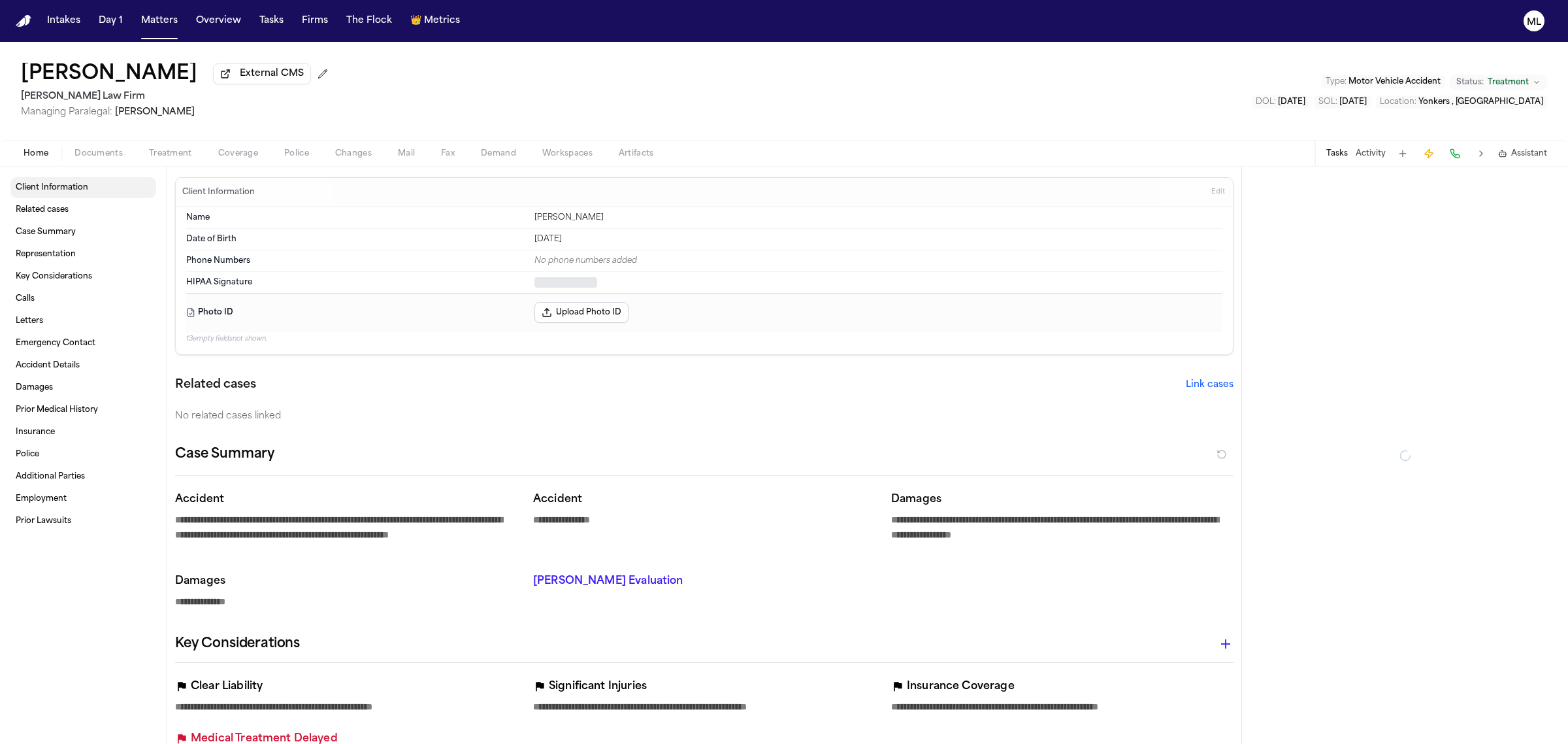
type textarea "*"
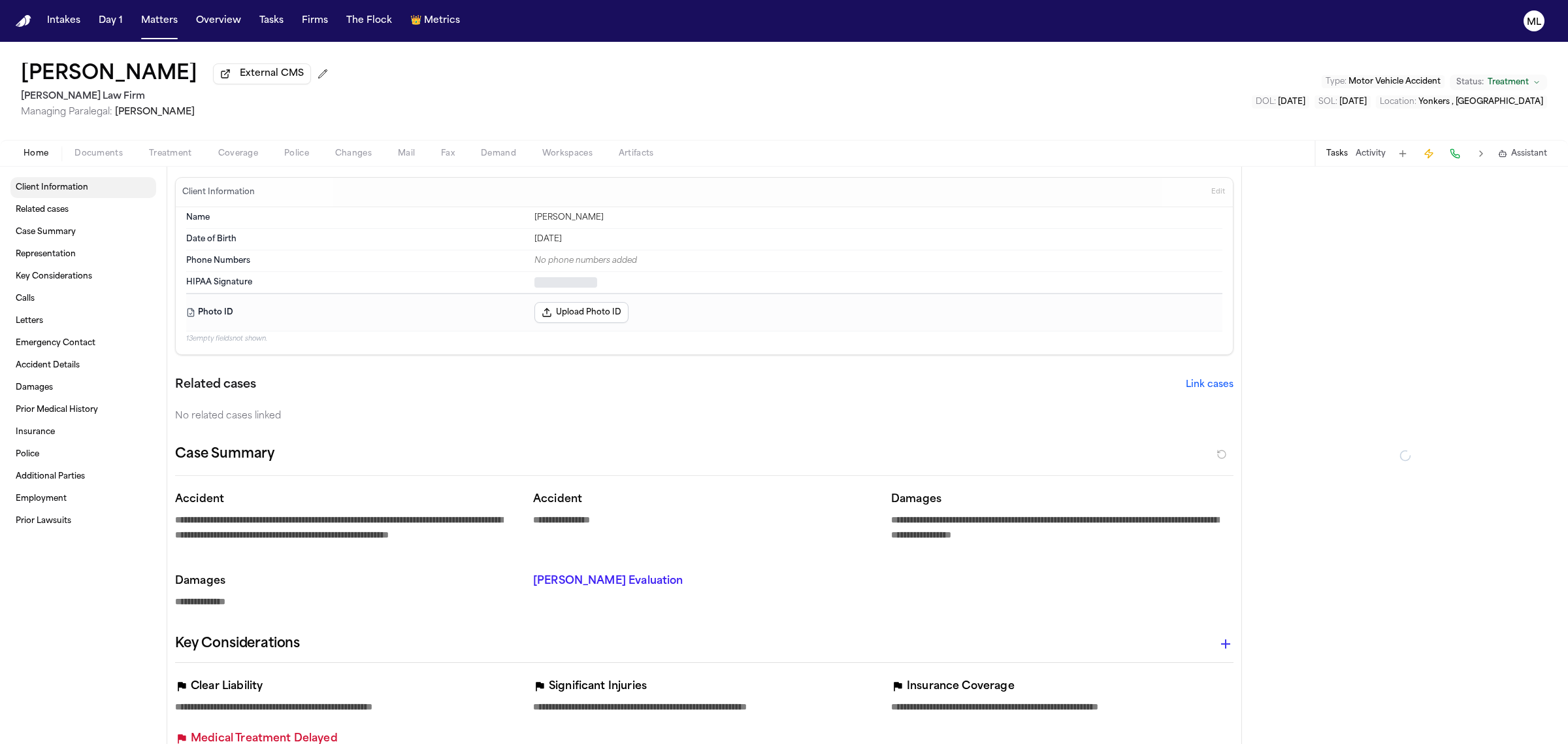
type textarea "*"
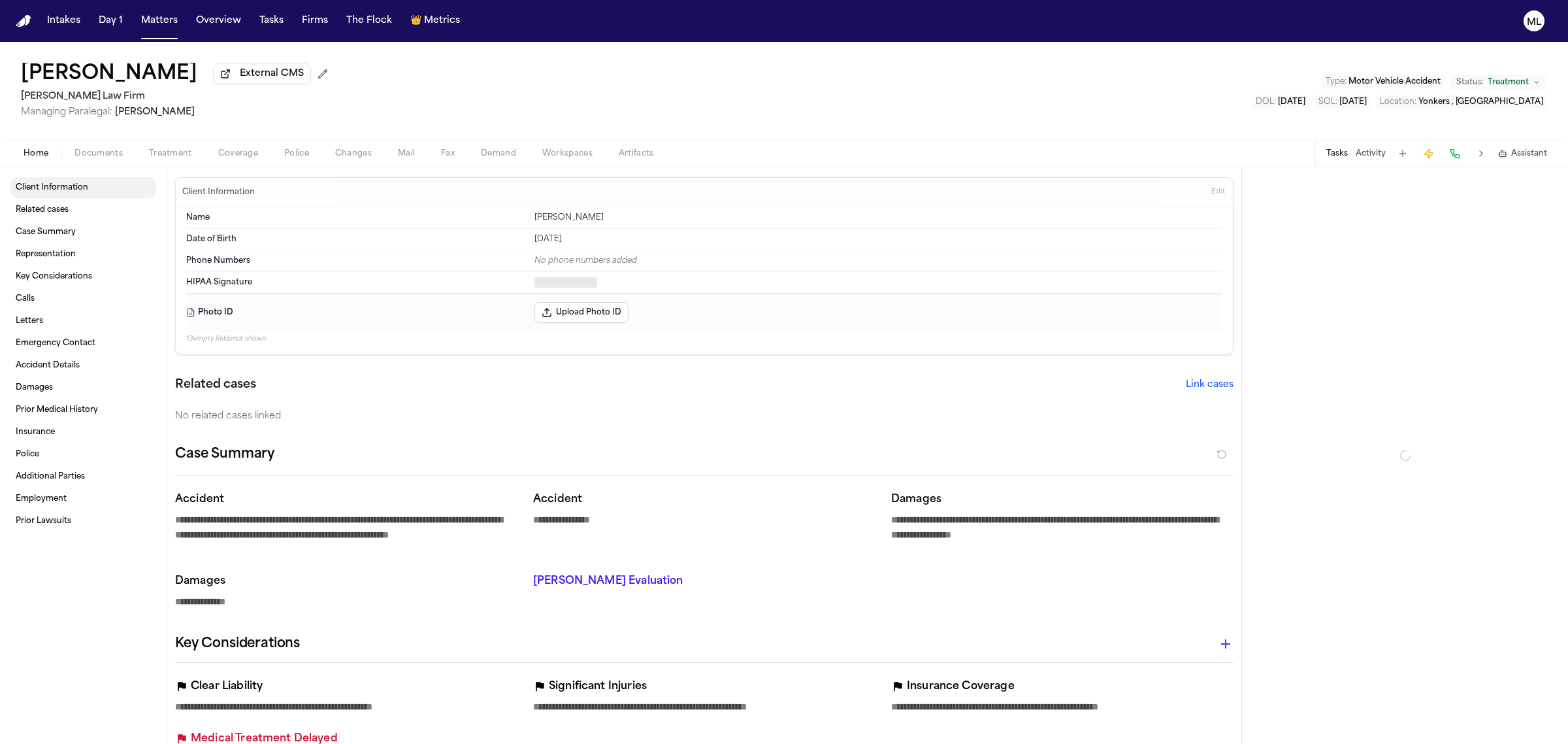
type textarea "*"
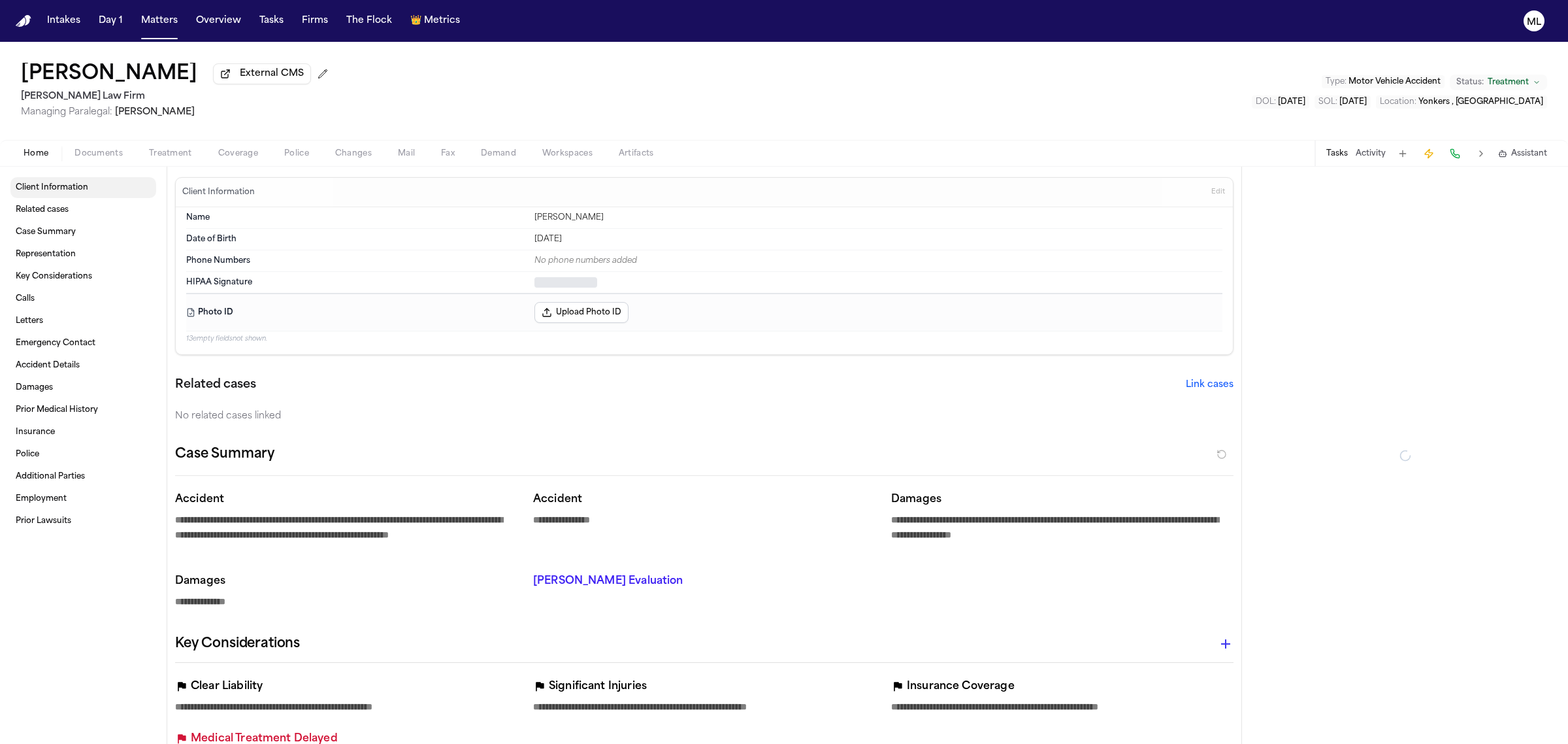
type textarea "*"
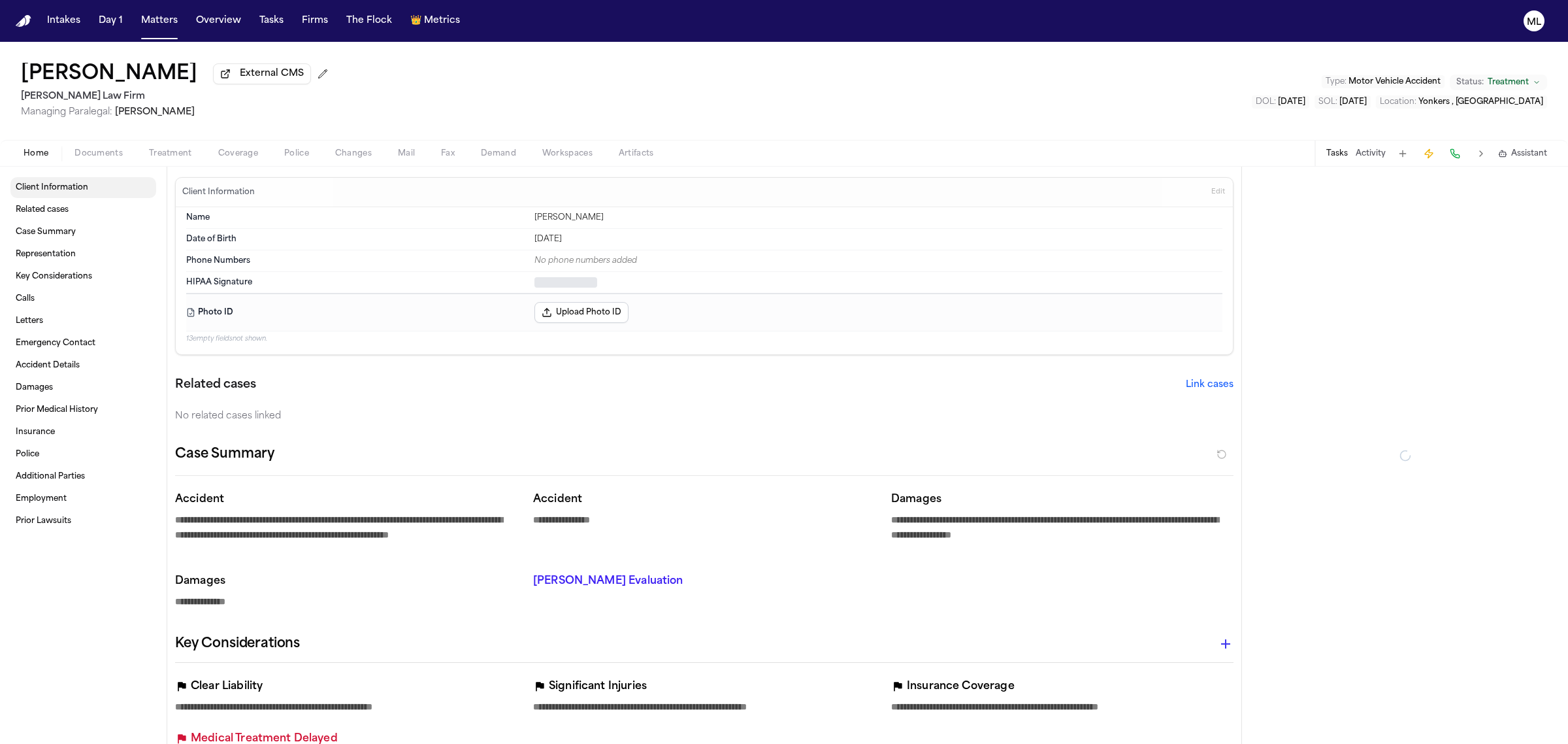
type textarea "*"
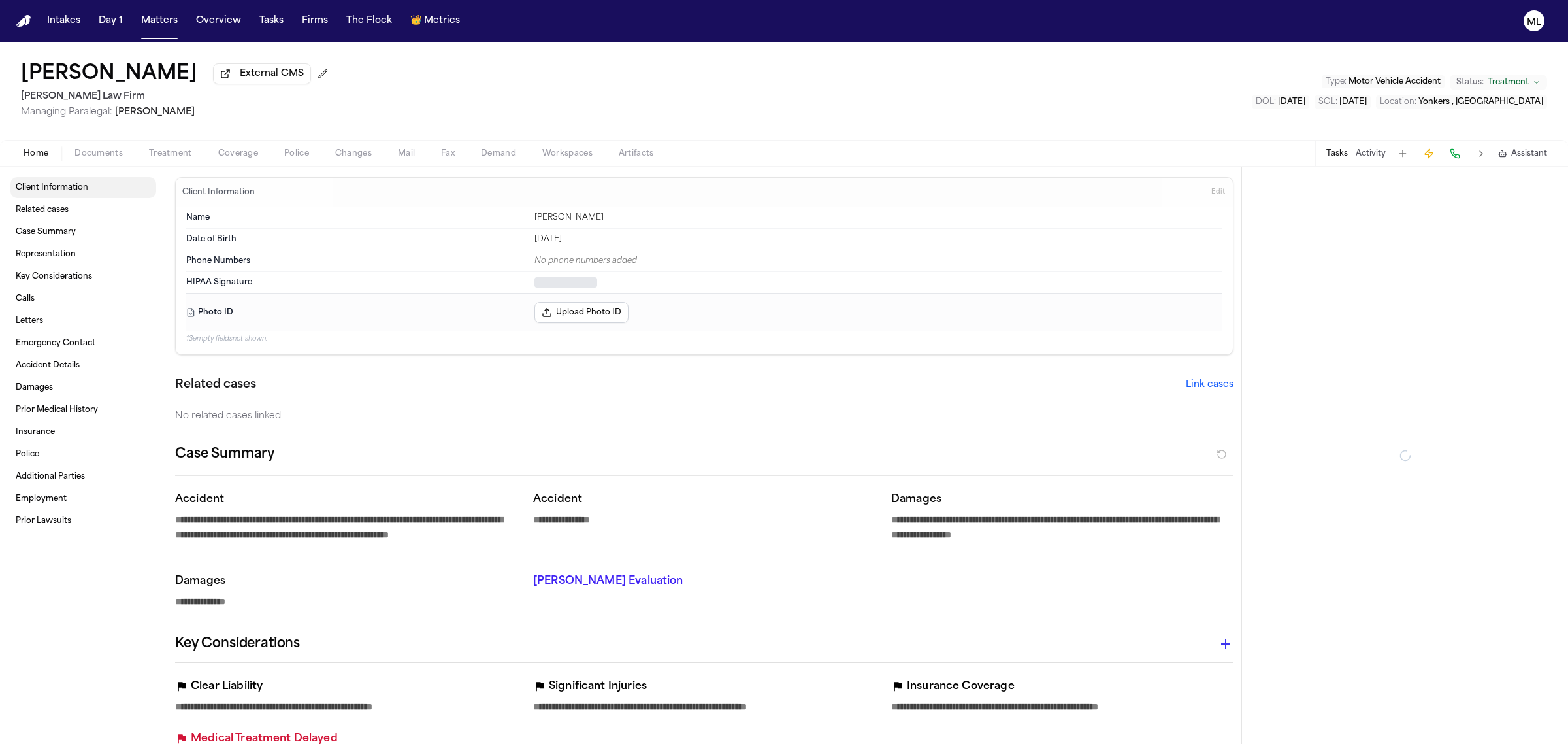
type textarea "*"
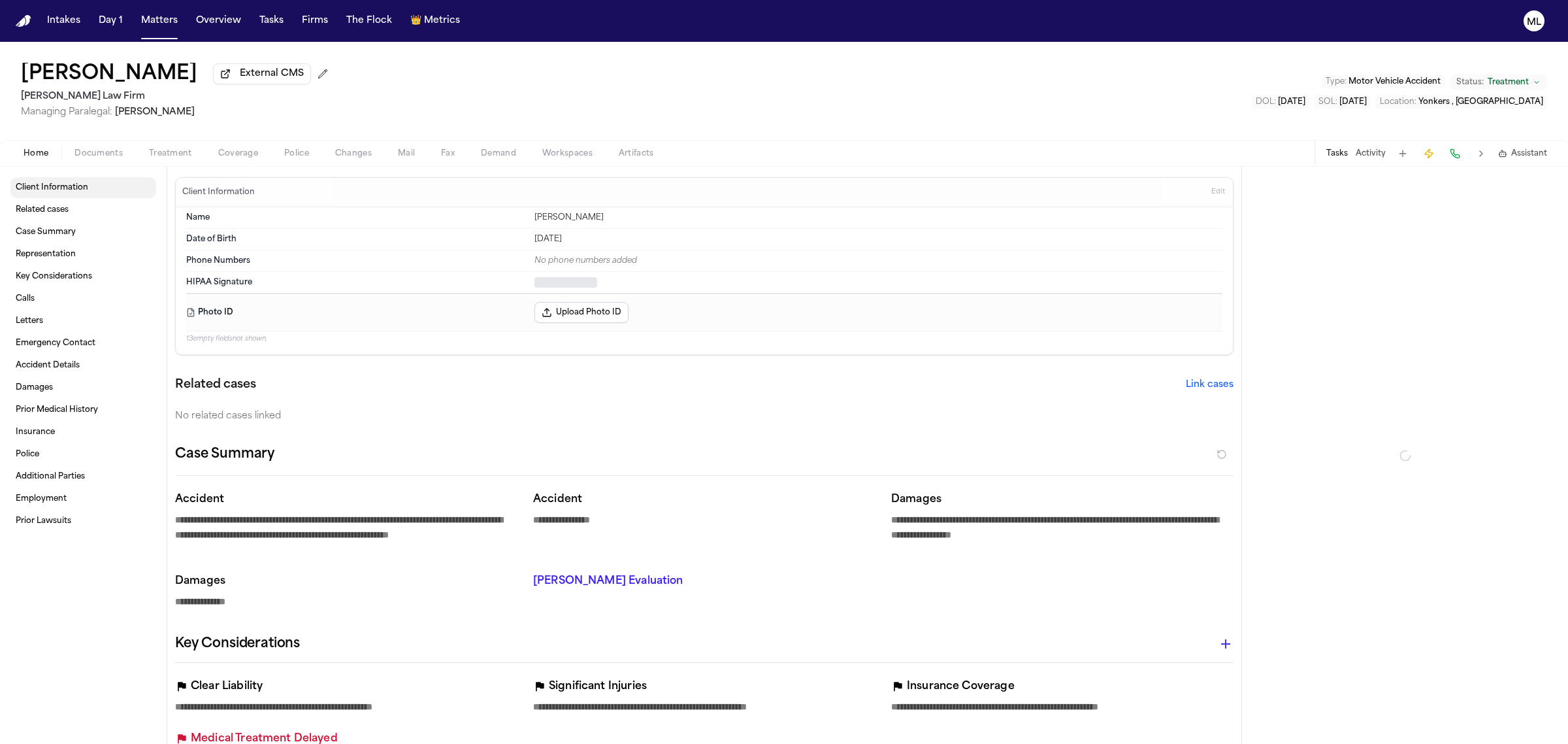
type textarea "*"
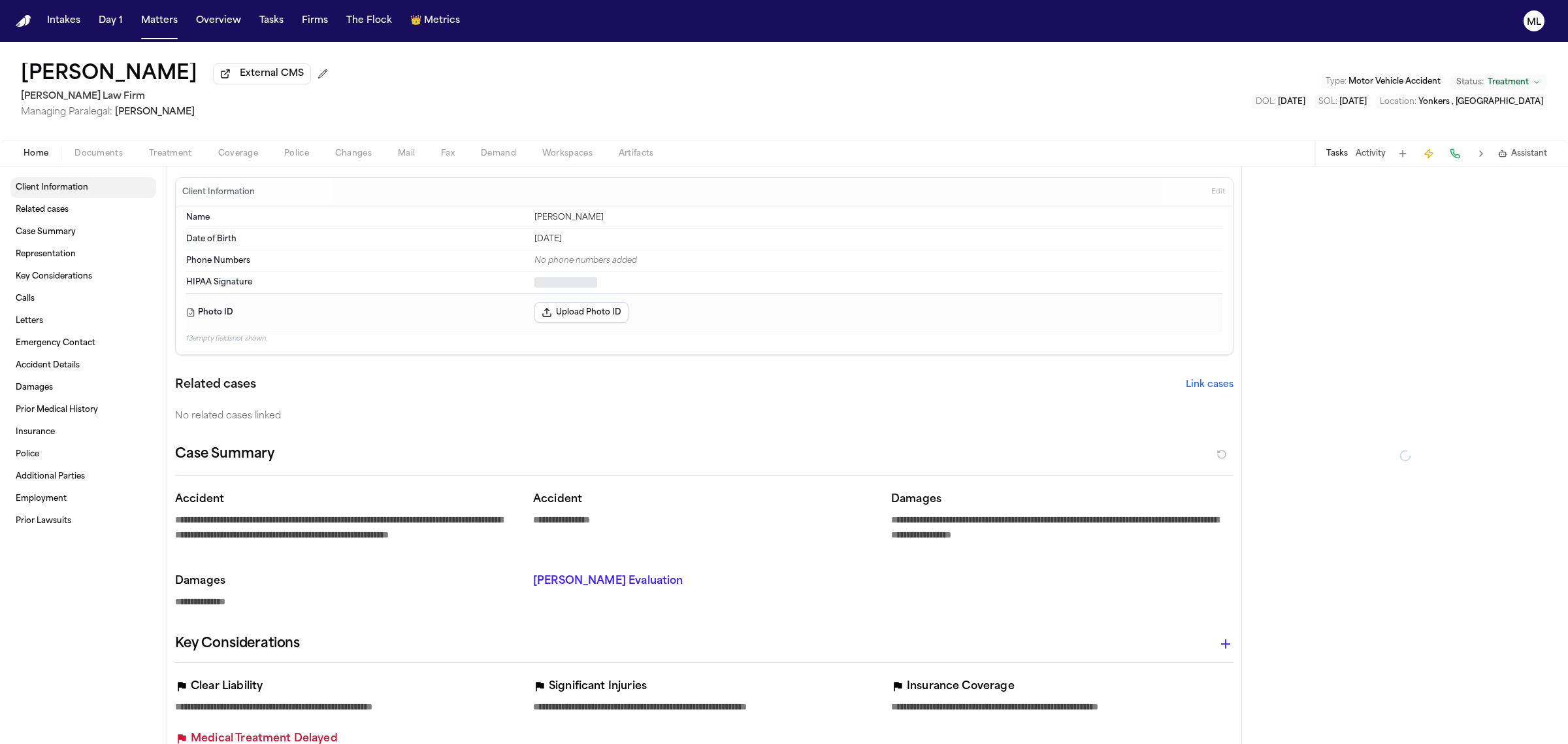
type textarea "*"
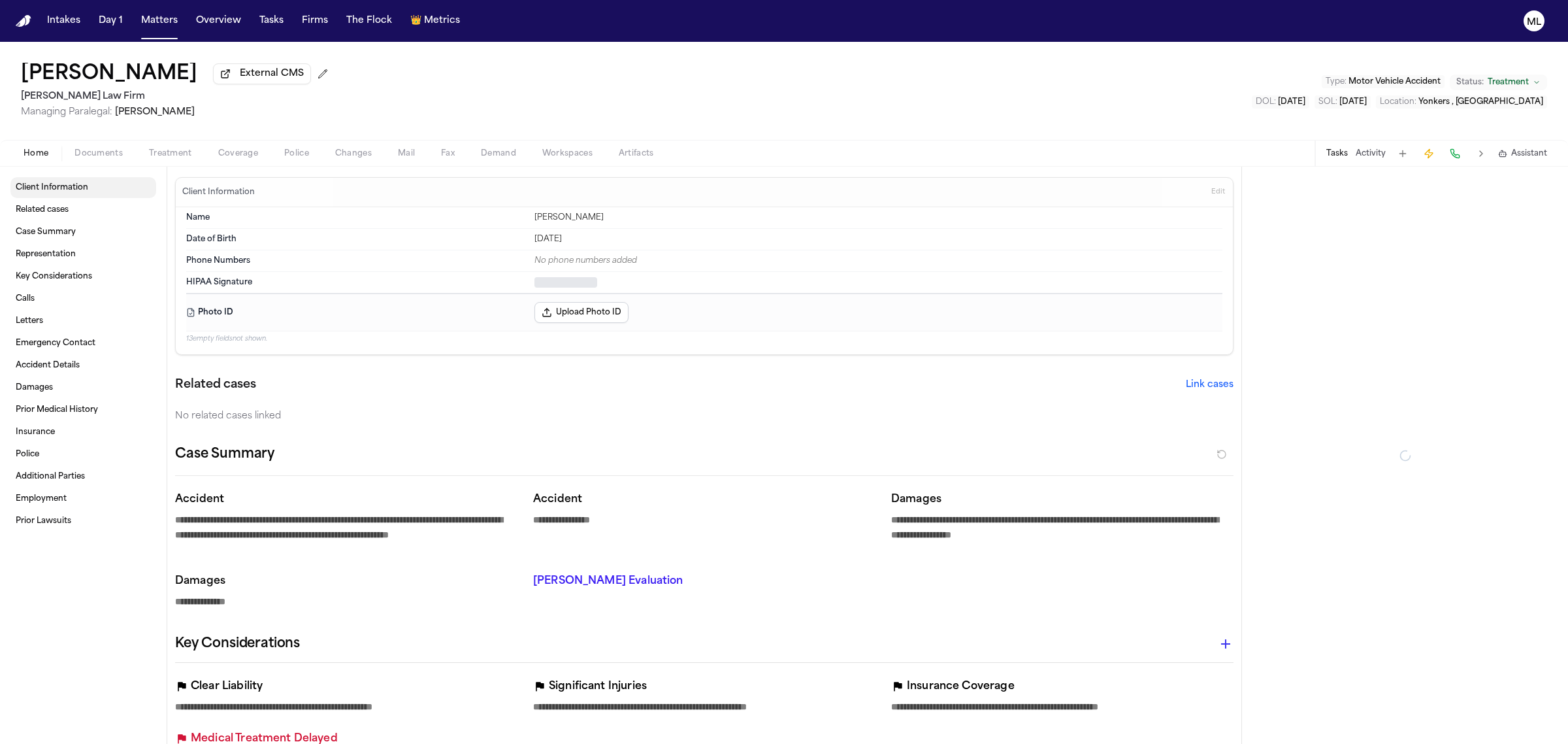
type textarea "*"
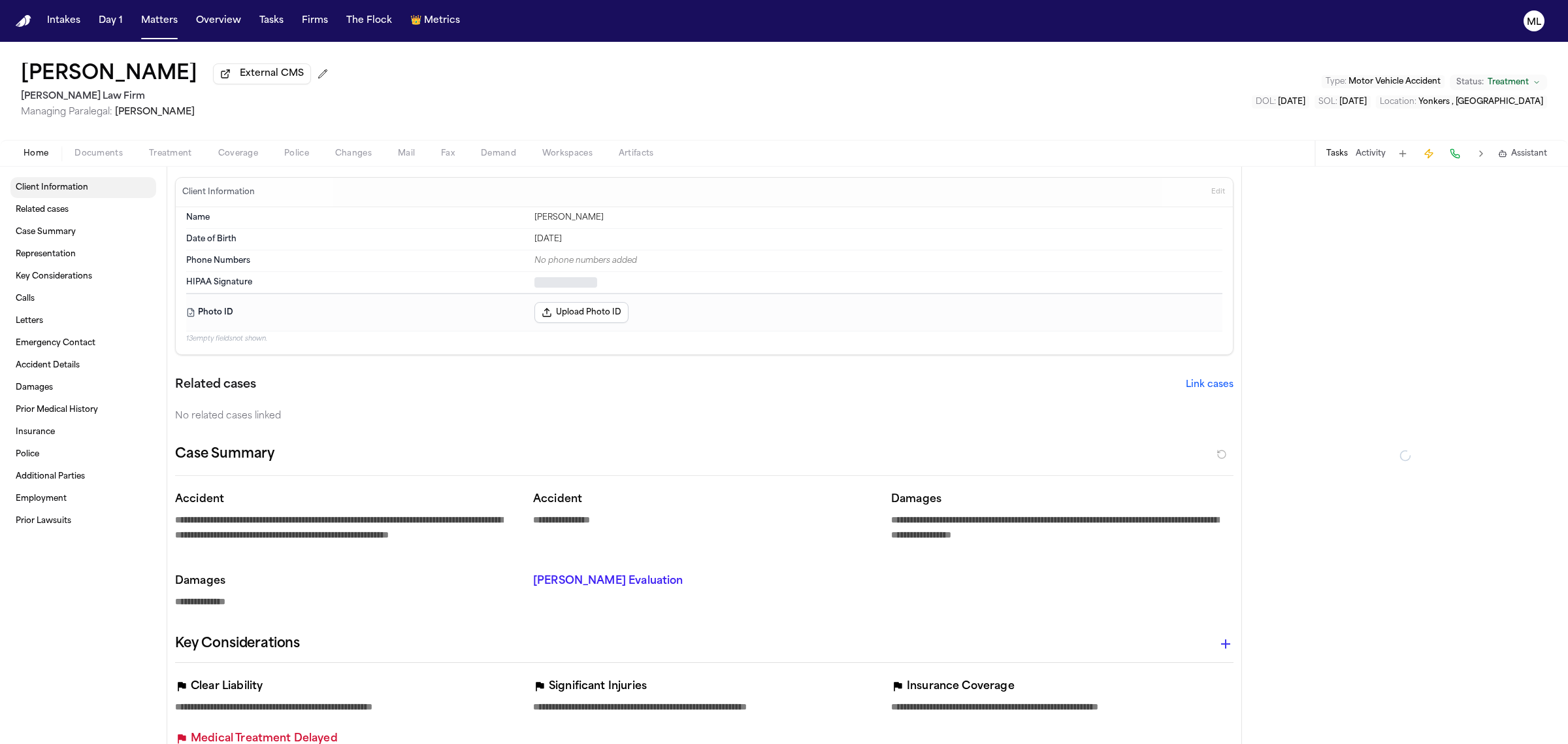
type textarea "*"
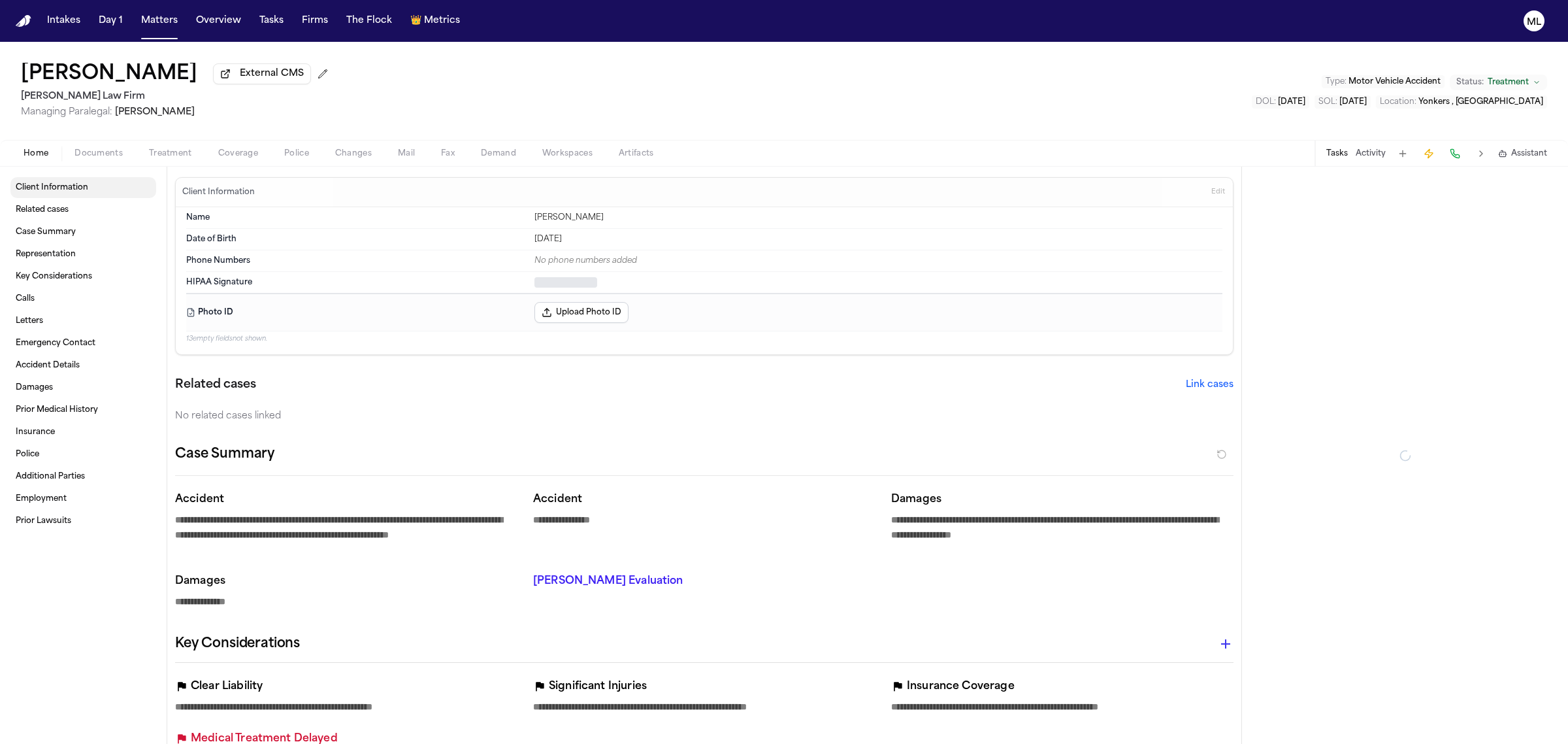
type textarea "*"
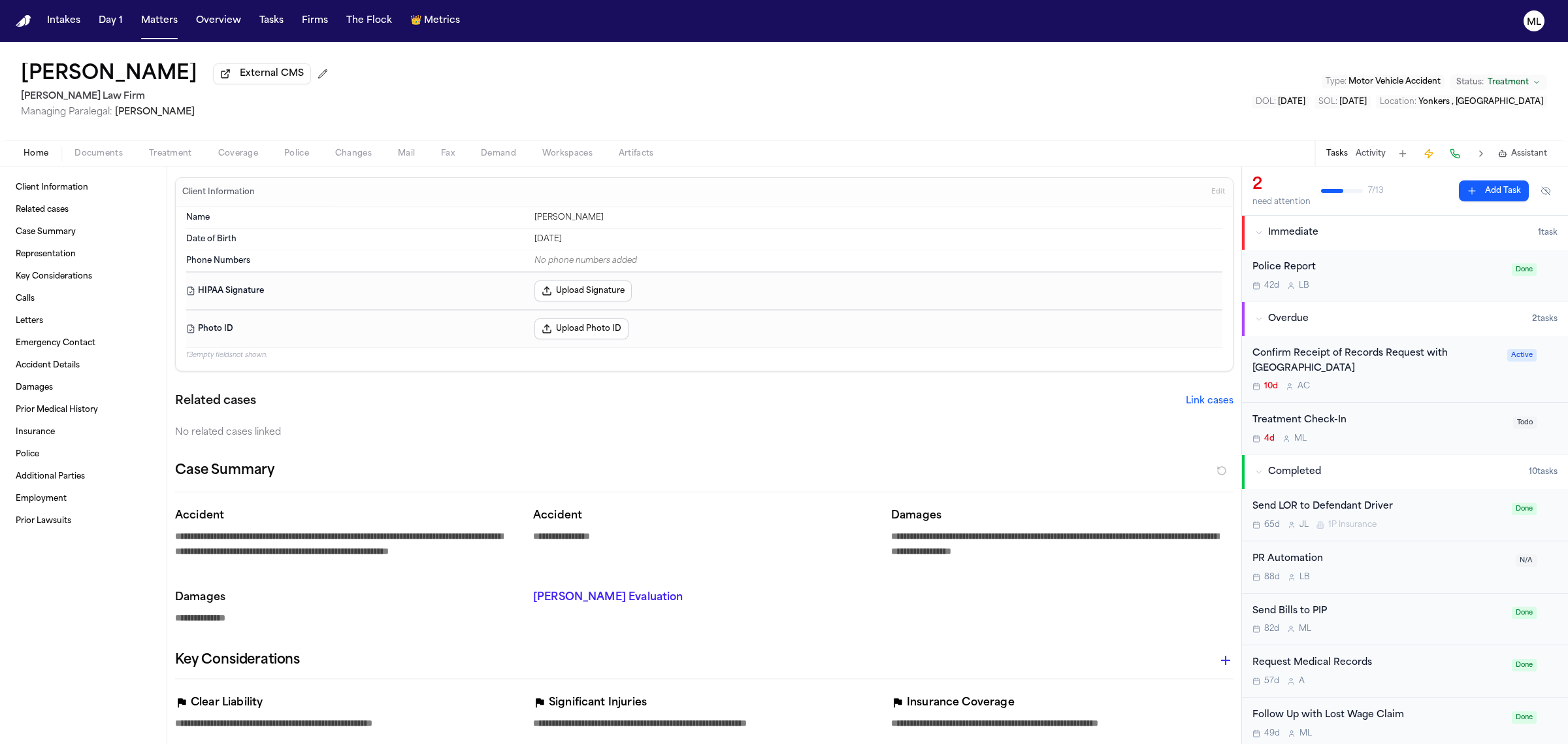
click at [1409, 398] on div "Confirm Receipt of Records Request with [GEOGRAPHIC_DATA] 10d A C Active" at bounding box center [1405, 370] width 326 height 67
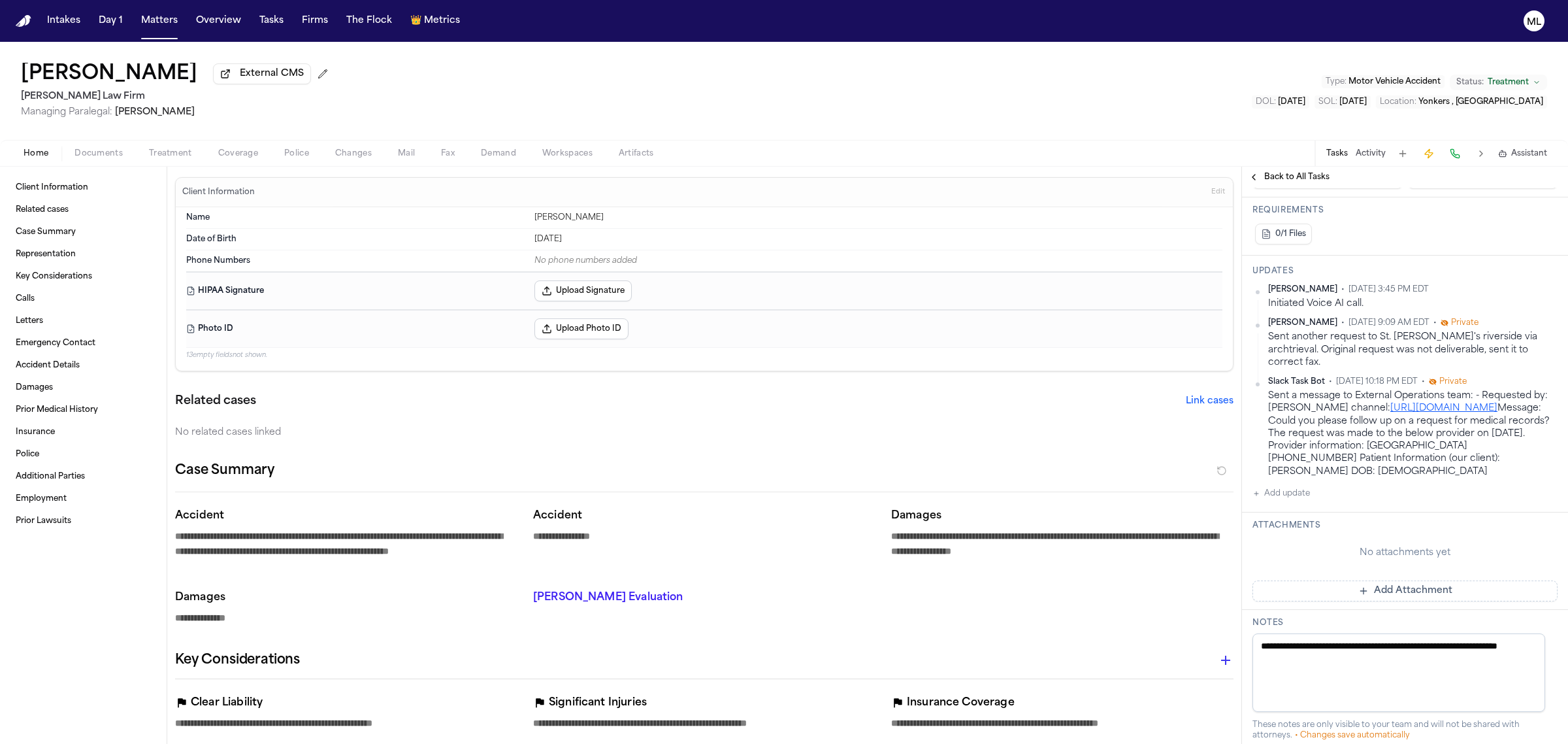
scroll to position [327, 0]
click at [1276, 174] on span "Back to All Tasks" at bounding box center [1296, 177] width 65 height 10
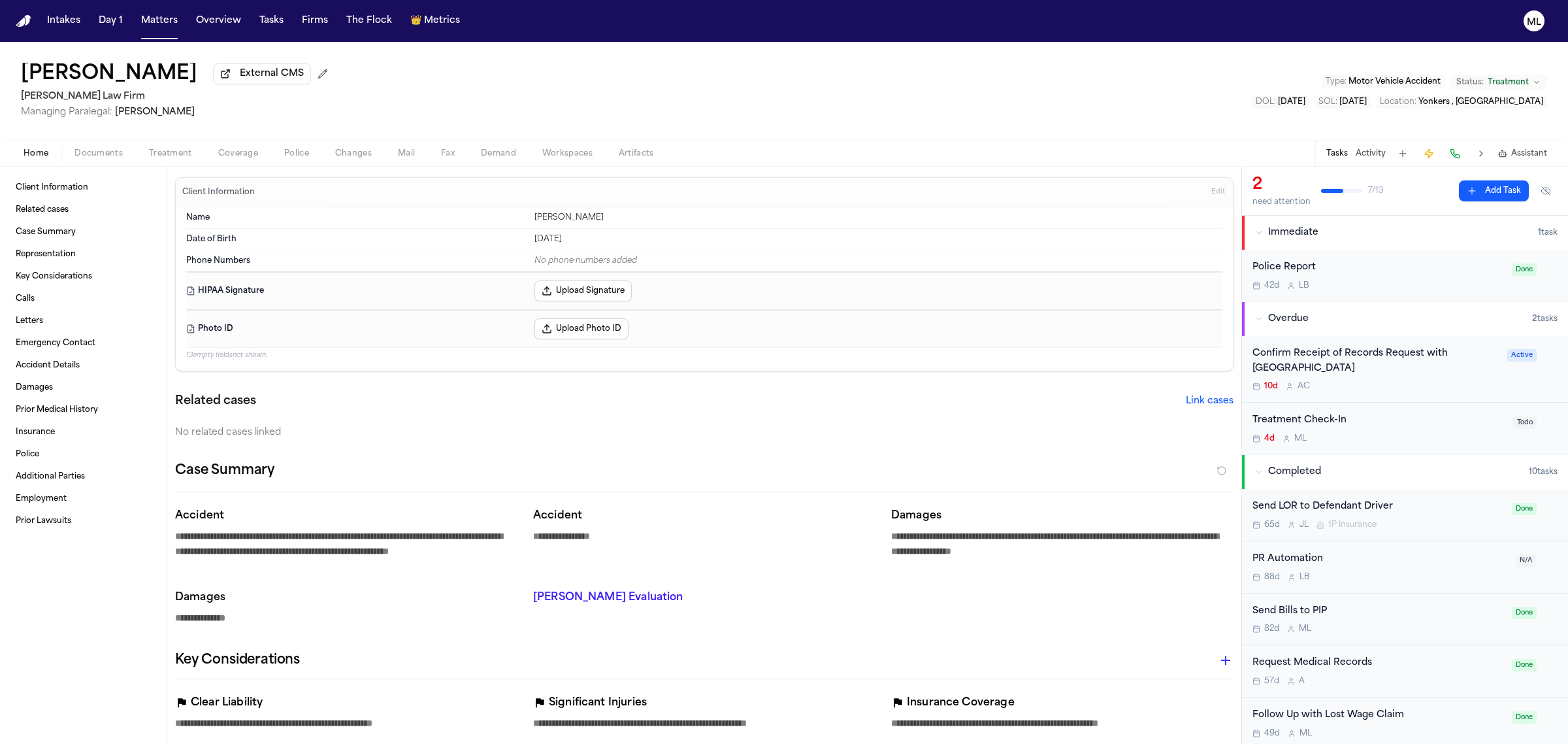
click at [1397, 430] on div "Treatment Check-In 4d M L" at bounding box center [1378, 428] width 253 height 31
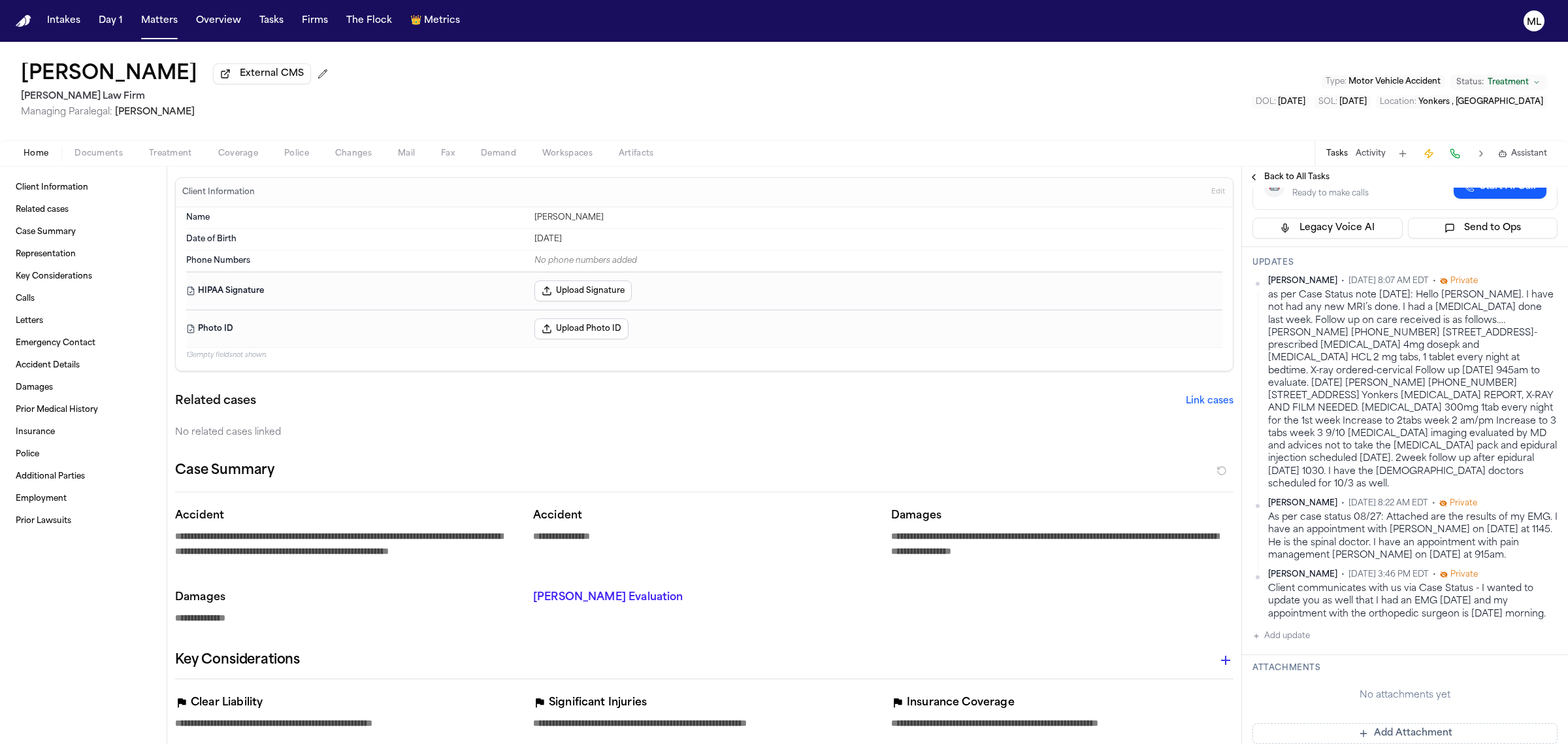
scroll to position [327, 0]
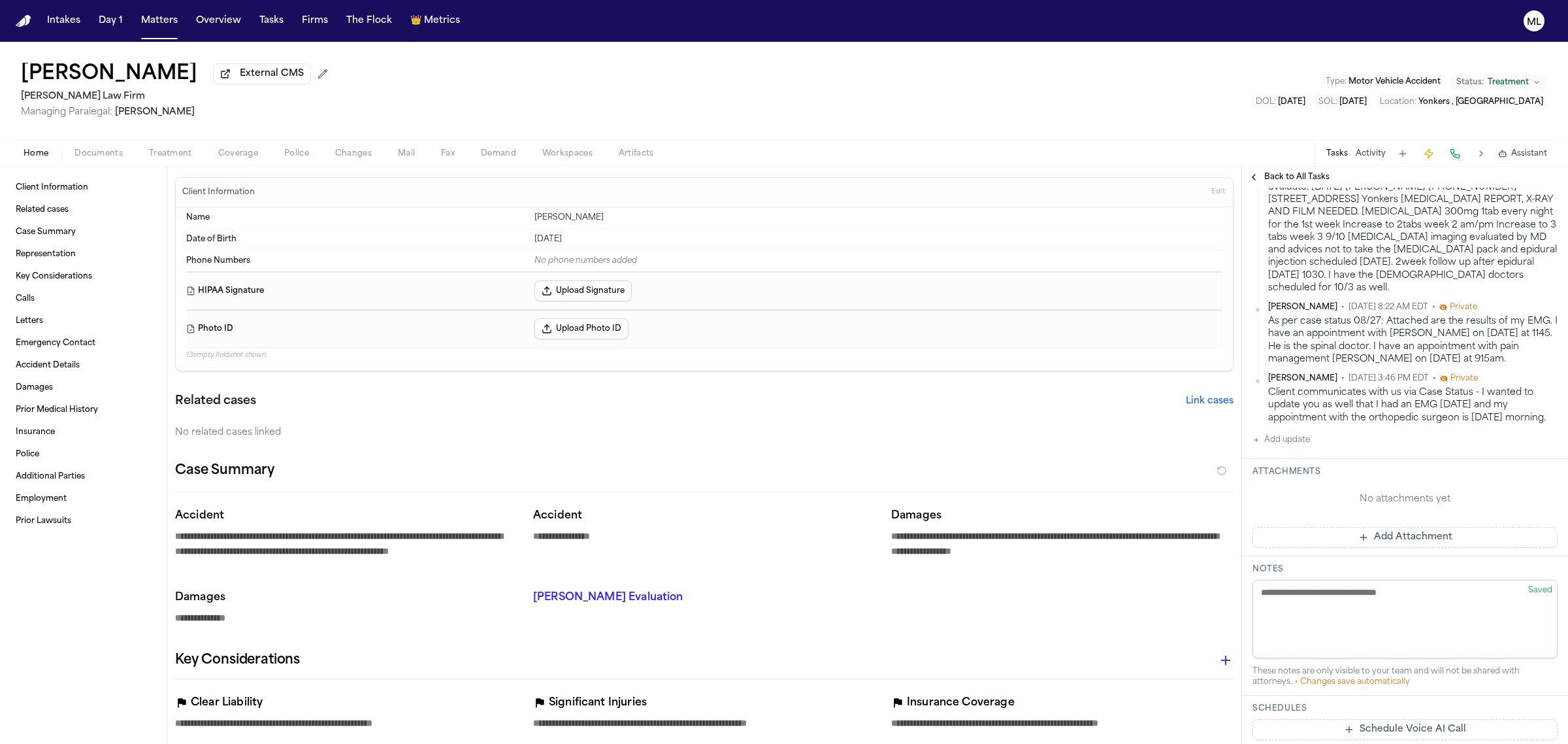
click at [1288, 438] on button "Add update" at bounding box center [1281, 440] width 58 height 16
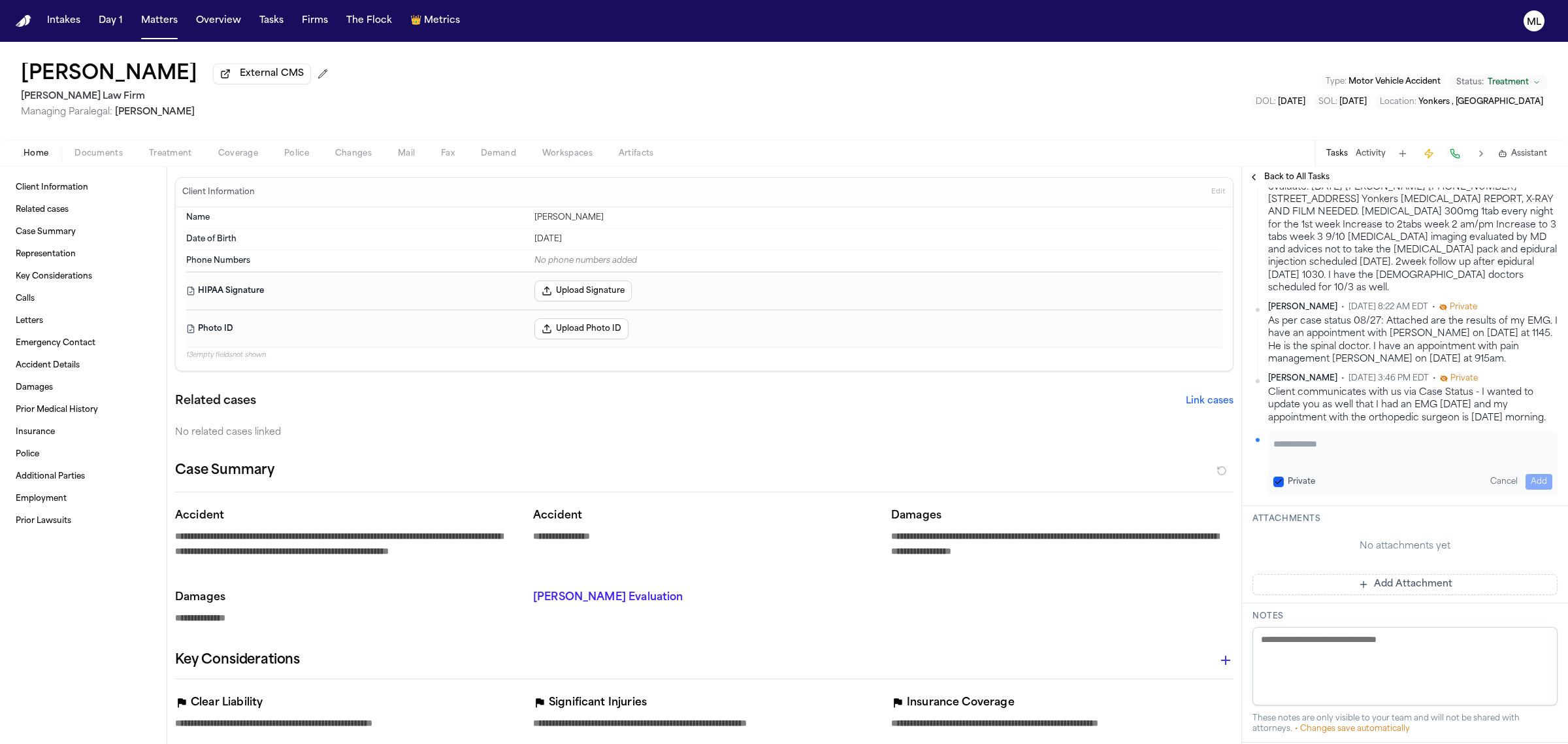
click at [1298, 448] on textarea "Add your update" at bounding box center [1412, 450] width 279 height 27
click at [1528, 484] on button "Add" at bounding box center [1538, 482] width 27 height 16
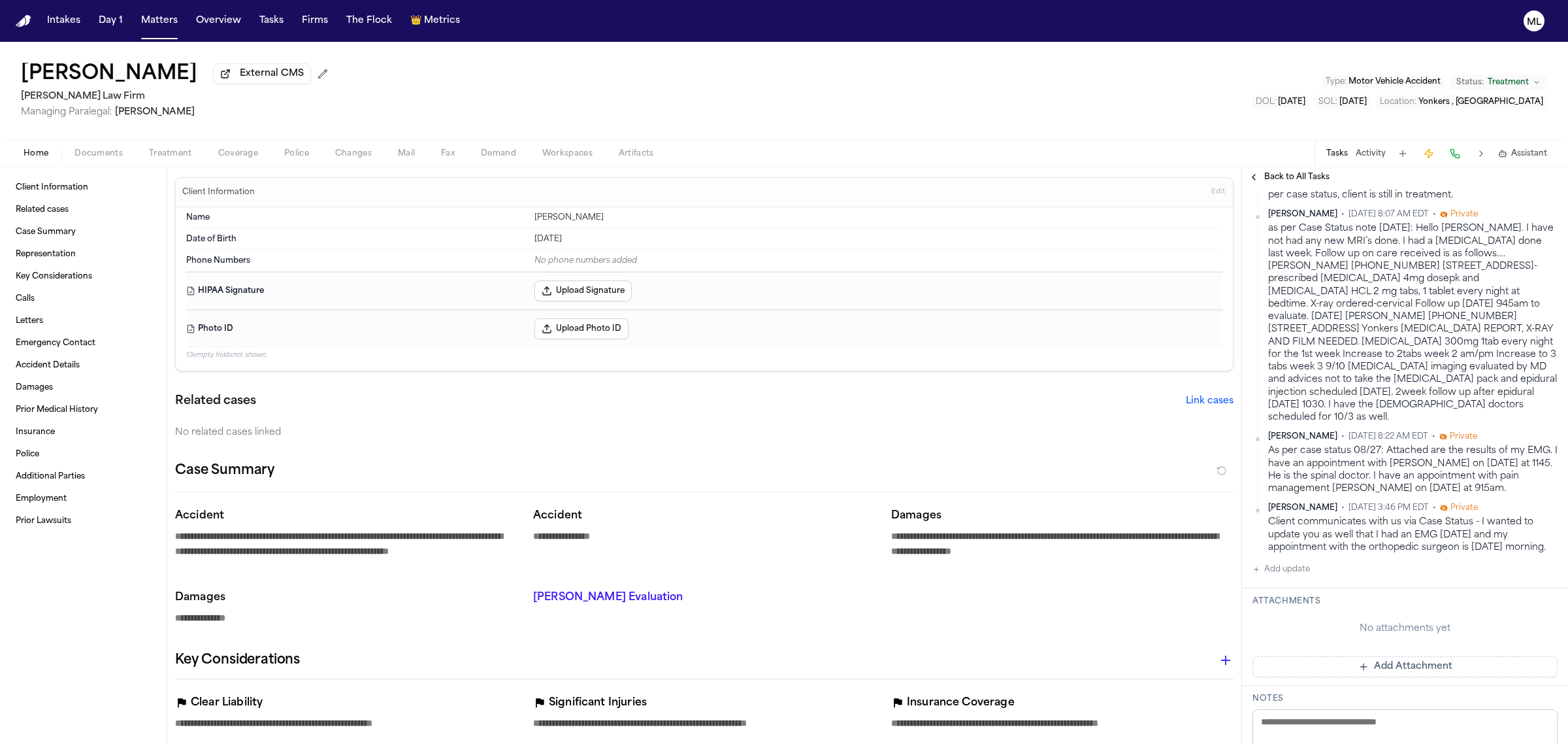
scroll to position [0, 0]
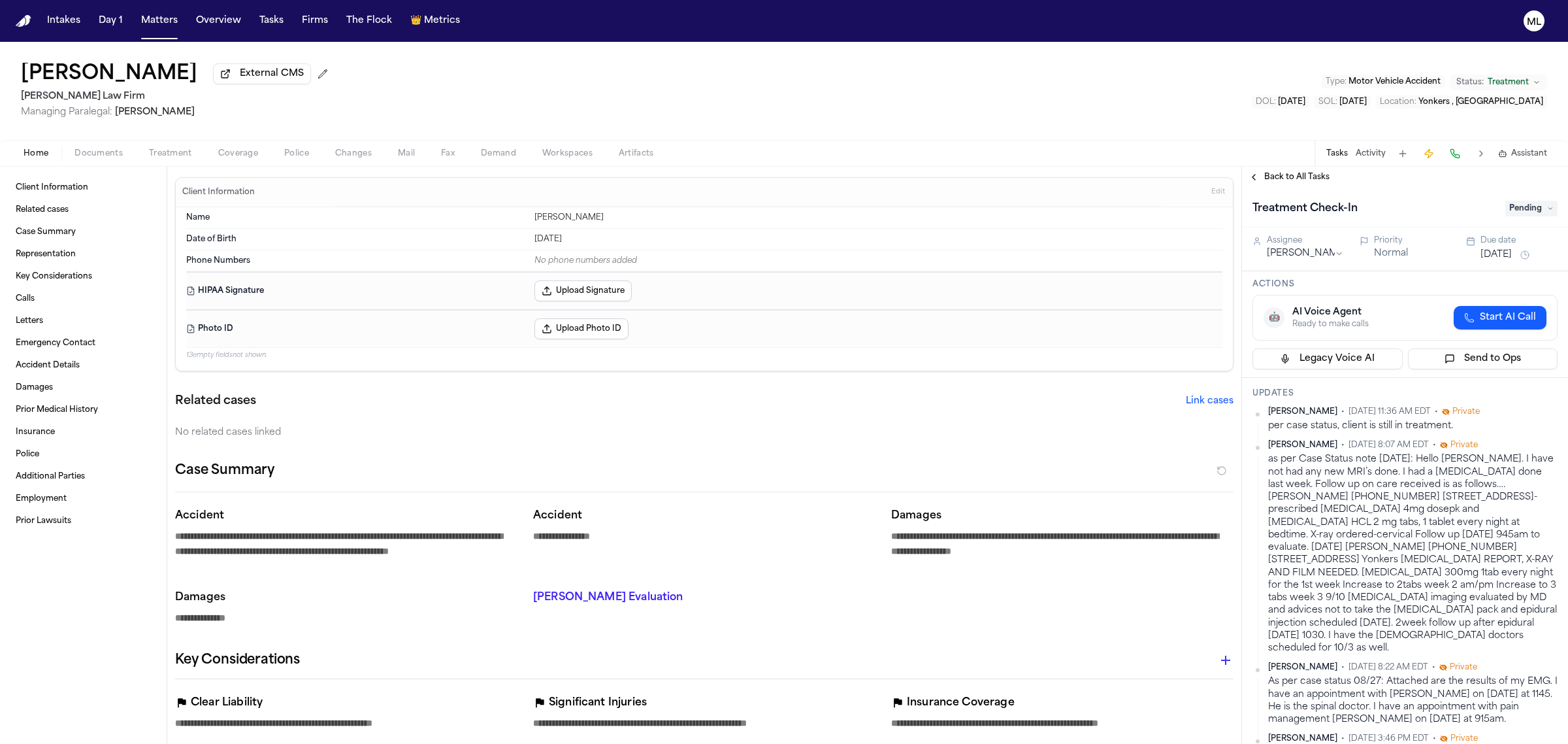
click at [1488, 256] on button "[DATE]" at bounding box center [1496, 255] width 31 height 13
click at [1529, 381] on button "17" at bounding box center [1529, 384] width 21 height 21
click at [1298, 182] on span "Back to All Tasks" at bounding box center [1296, 177] width 65 height 10
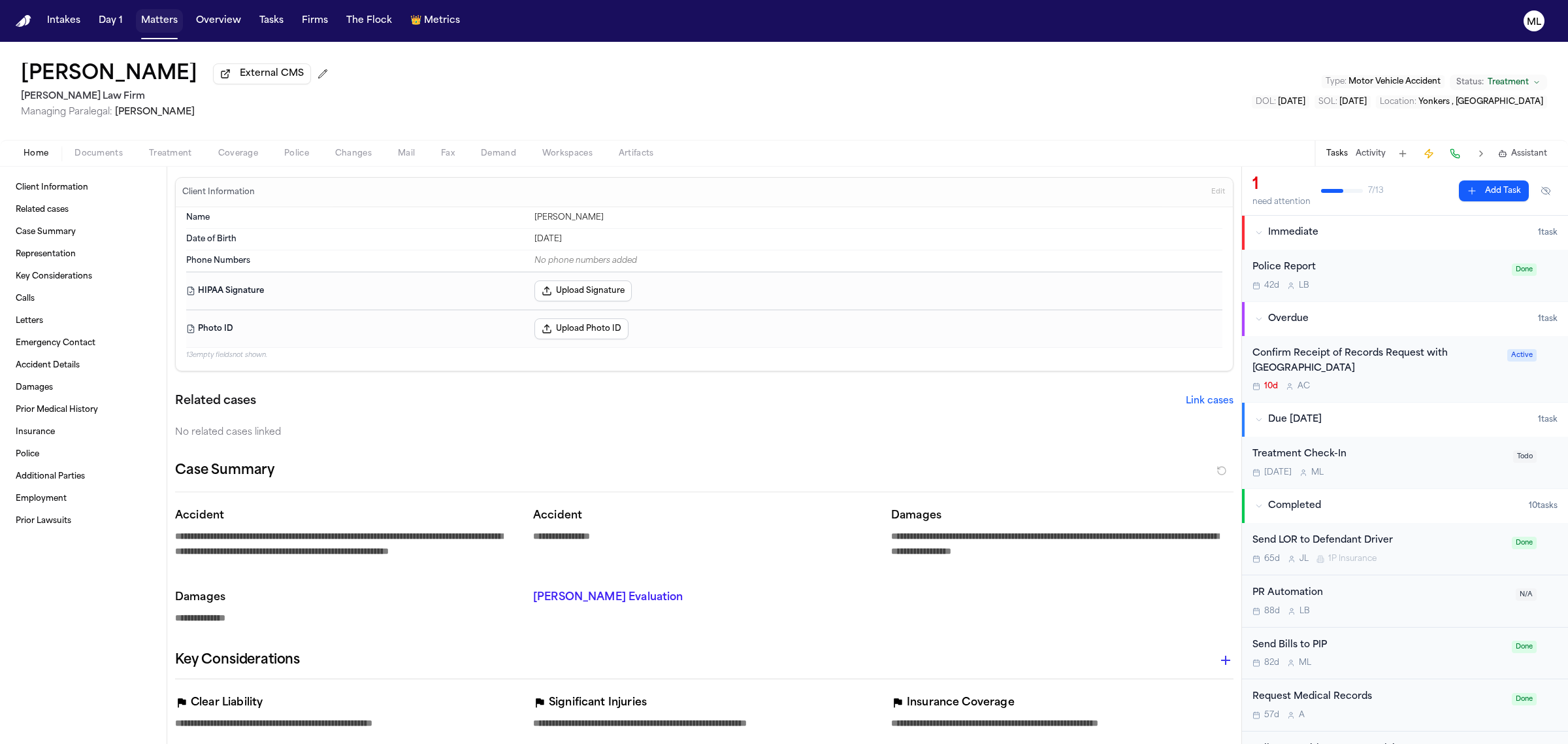
click at [163, 28] on button "Matters" at bounding box center [159, 20] width 47 height 23
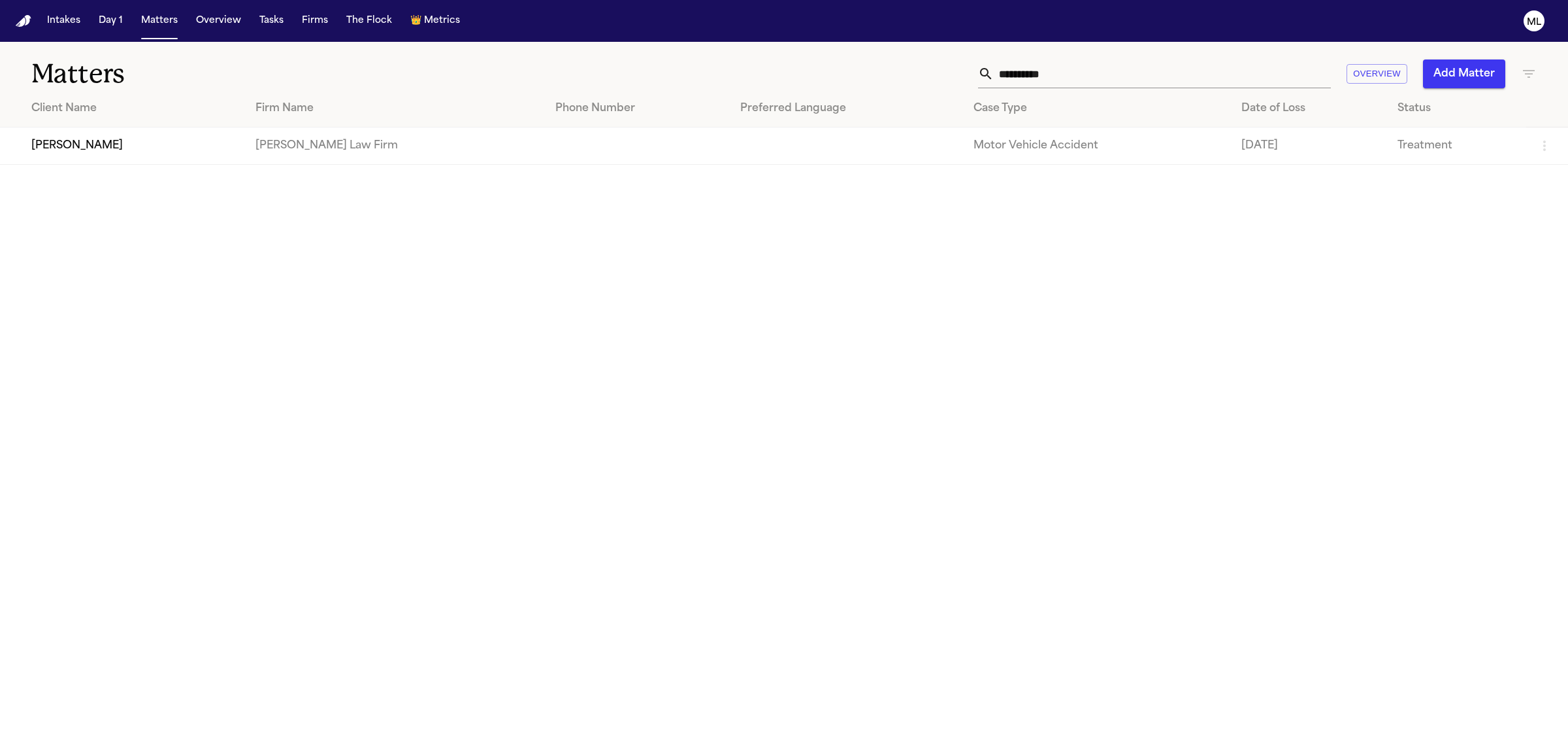
drag, startPoint x: 1145, startPoint y: 74, endPoint x: 896, endPoint y: 73, distance: 249.0
click at [896, 73] on div "**********" at bounding box center [1010, 74] width 1054 height 29
click at [101, 150] on td "[PERSON_NAME]" at bounding box center [122, 146] width 245 height 37
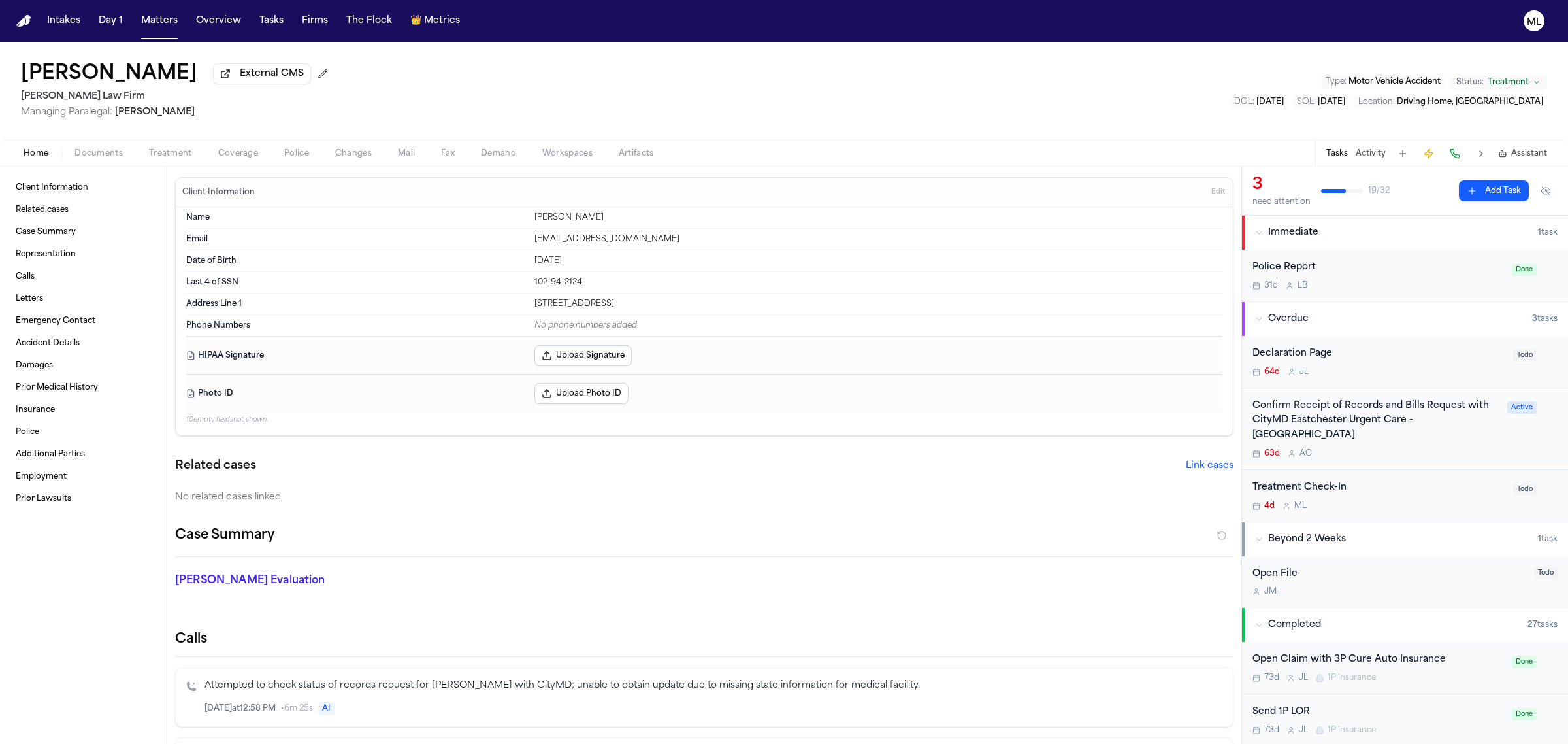
click at [1403, 448] on div "63d A C" at bounding box center [1375, 453] width 247 height 10
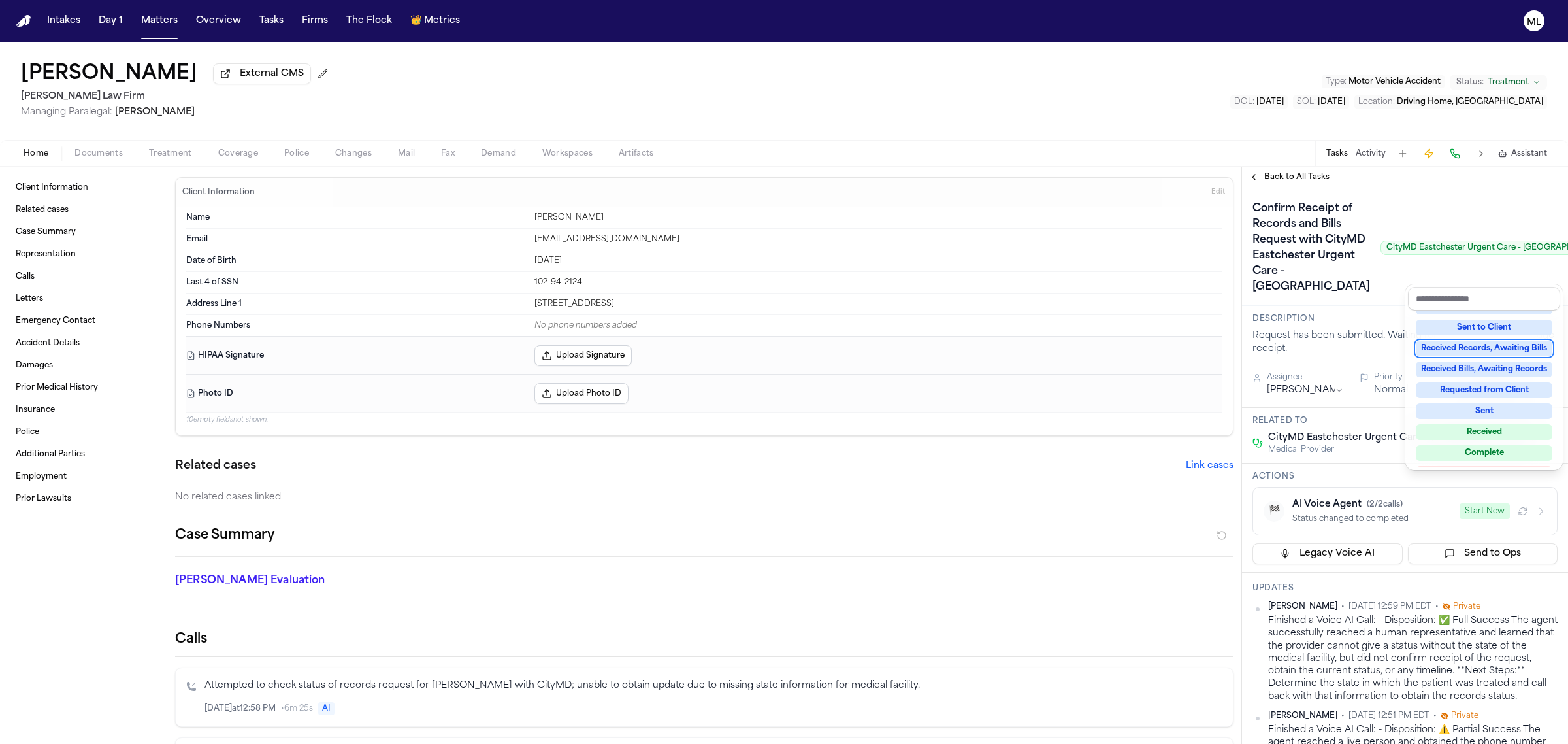
click at [1500, 341] on div "Received Records, Awaiting Bills" at bounding box center [1484, 349] width 137 height 16
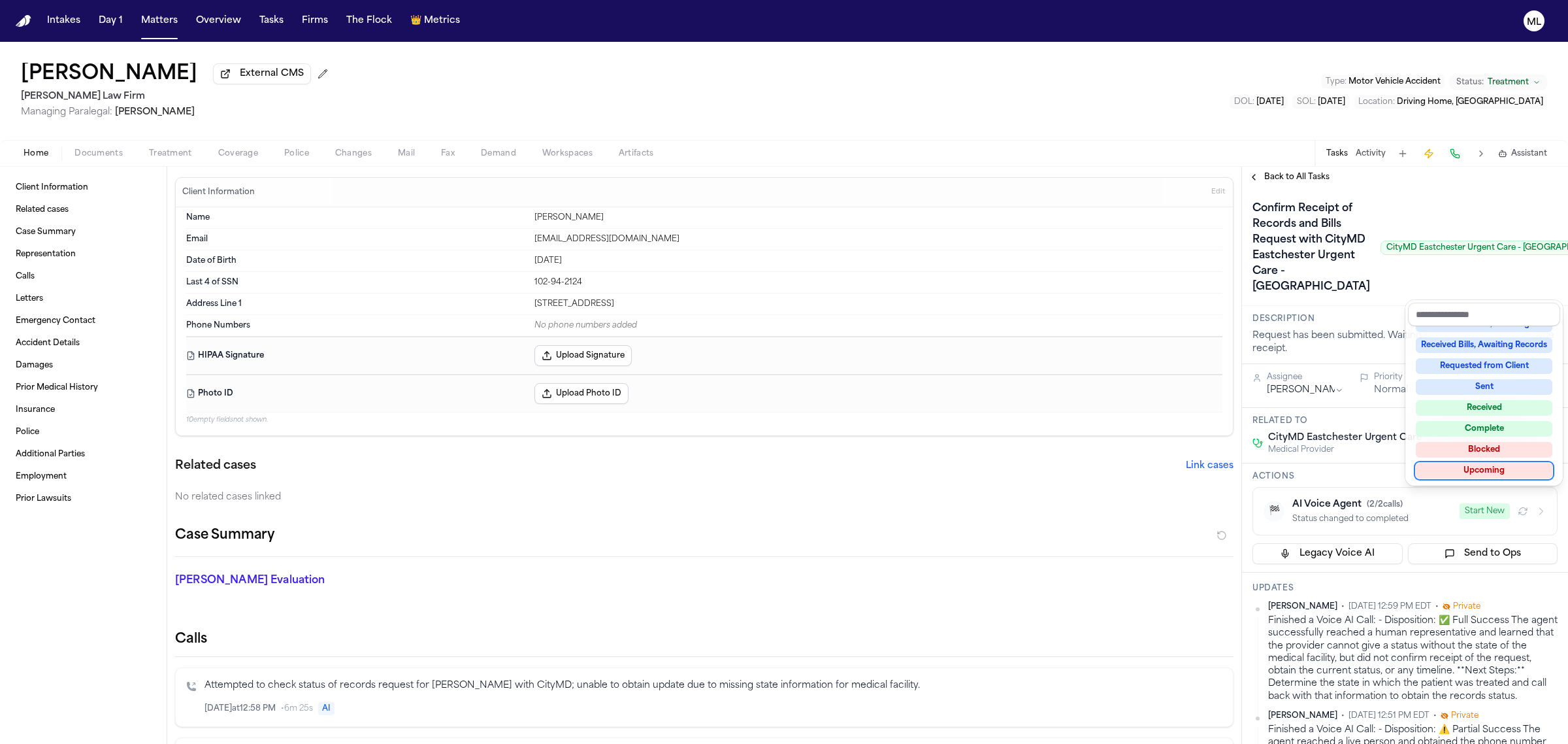
scroll to position [490, 0]
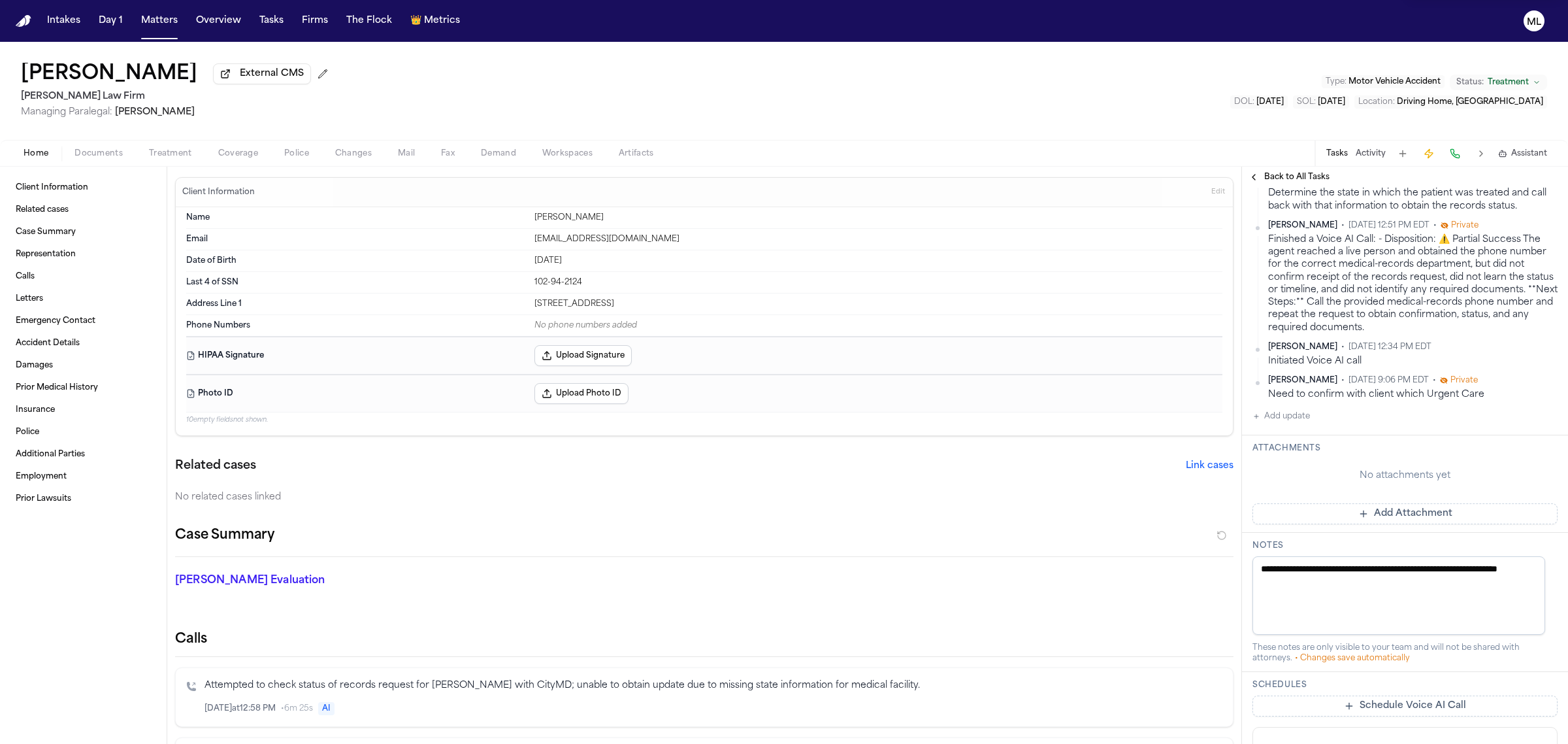
click at [1389, 583] on div "Confirm Receipt of Records and Bills Request with CityMD Eastchester Urgent Car…" at bounding box center [1405, 313] width 326 height 1233
click at [1389, 524] on button "Add Attachment" at bounding box center [1405, 513] width 305 height 21
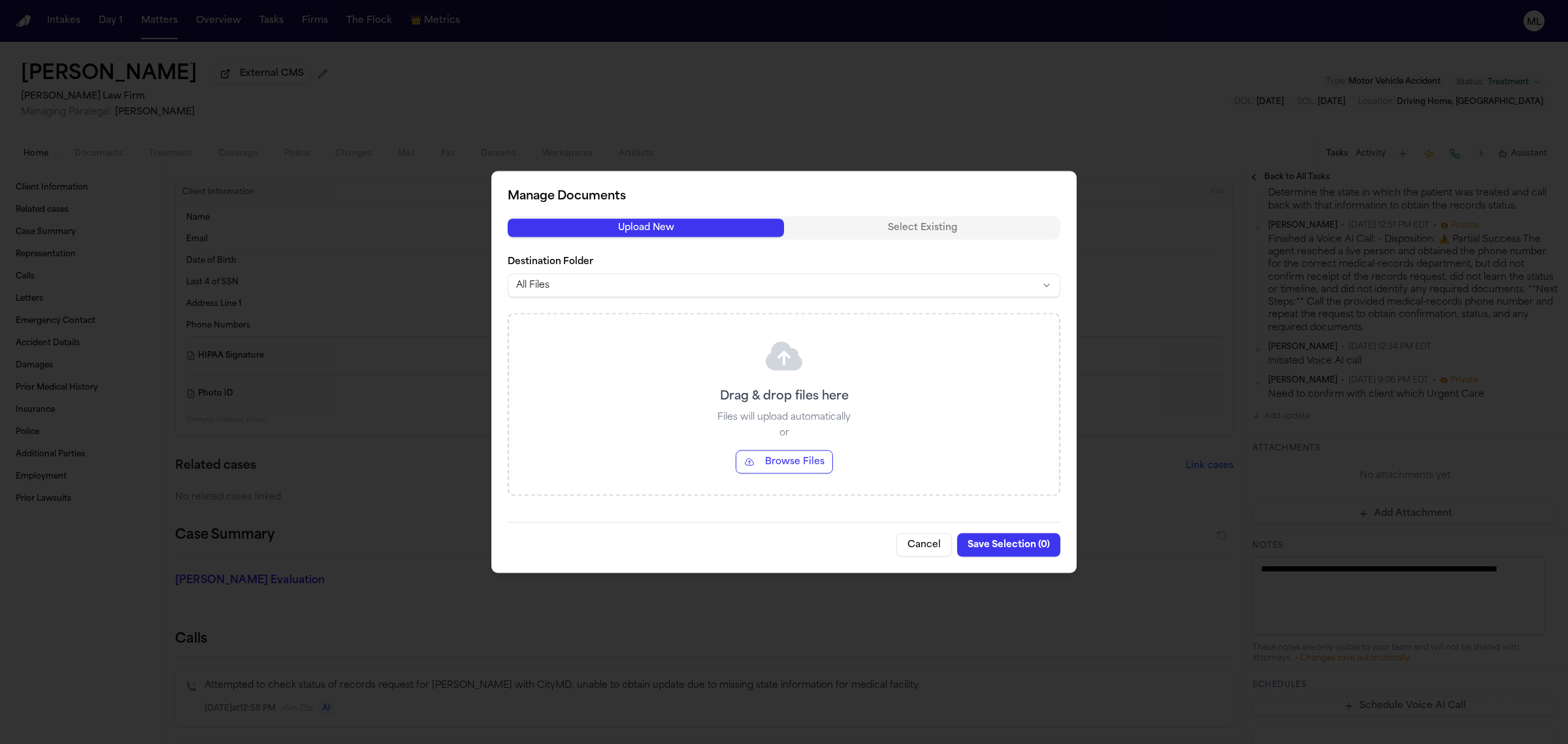
click at [802, 462] on button "Browse Files" at bounding box center [784, 461] width 97 height 23
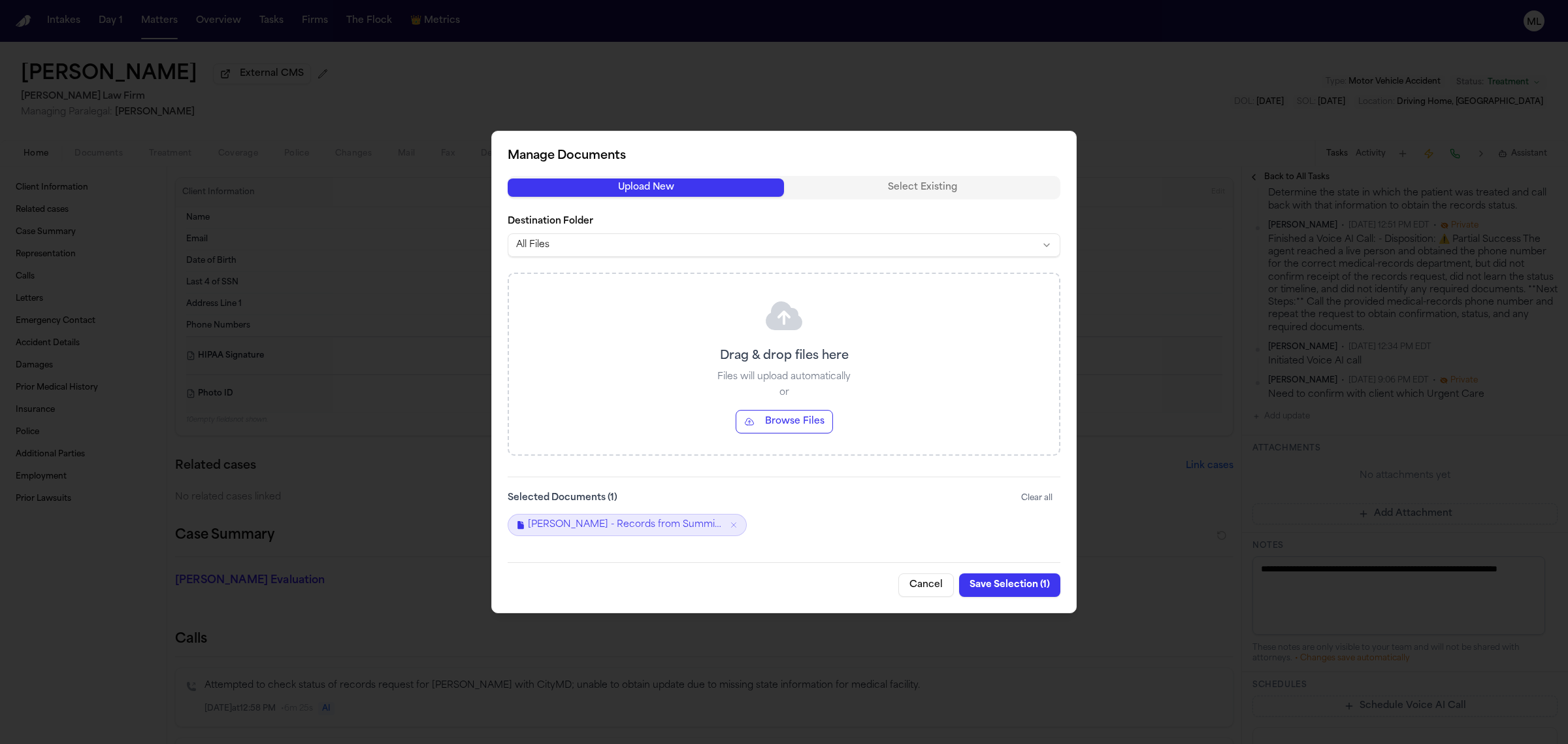
click at [1018, 590] on button "Save Selection ( 1 )" at bounding box center [1010, 584] width 101 height 23
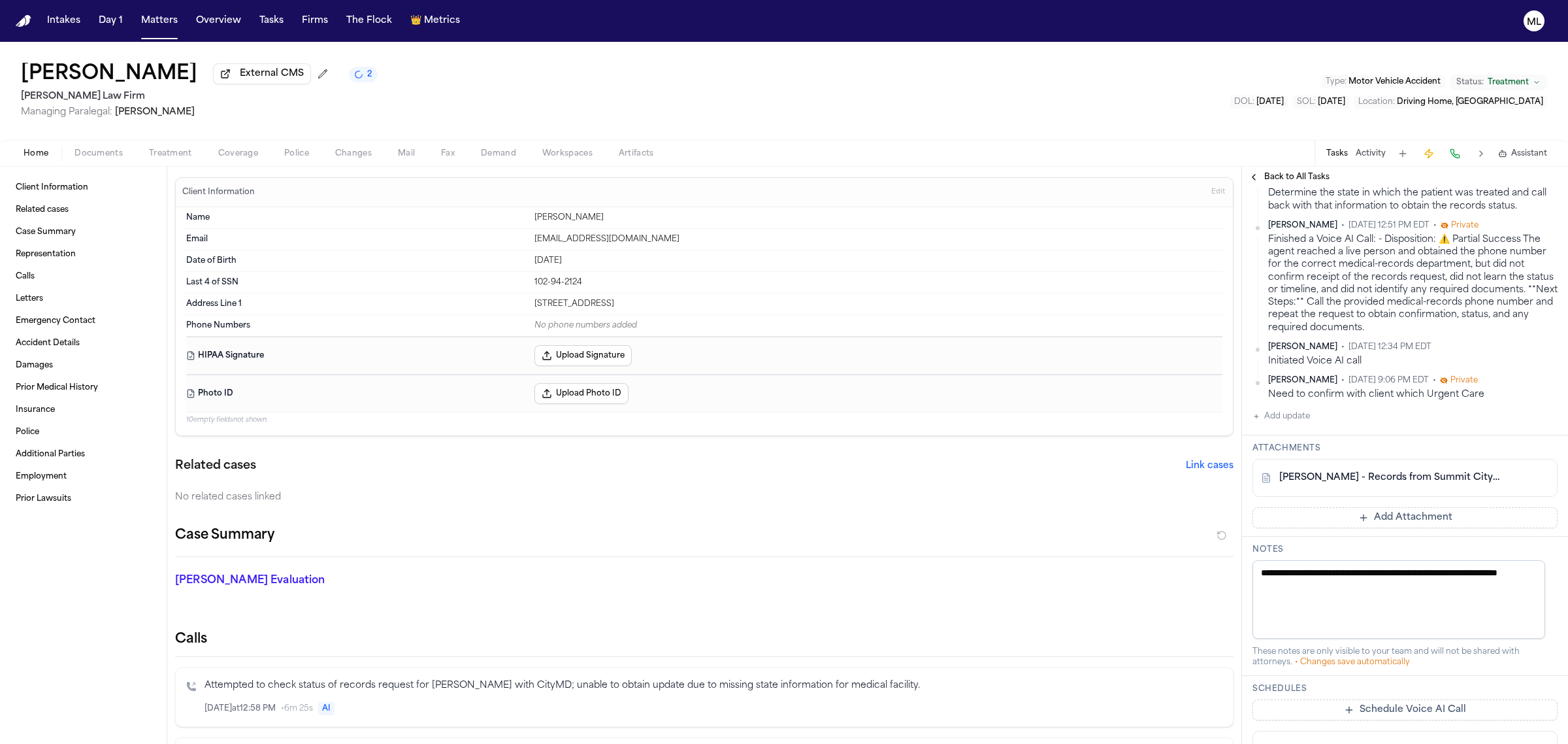
click at [1274, 175] on span "Back to All Tasks" at bounding box center [1296, 177] width 65 height 10
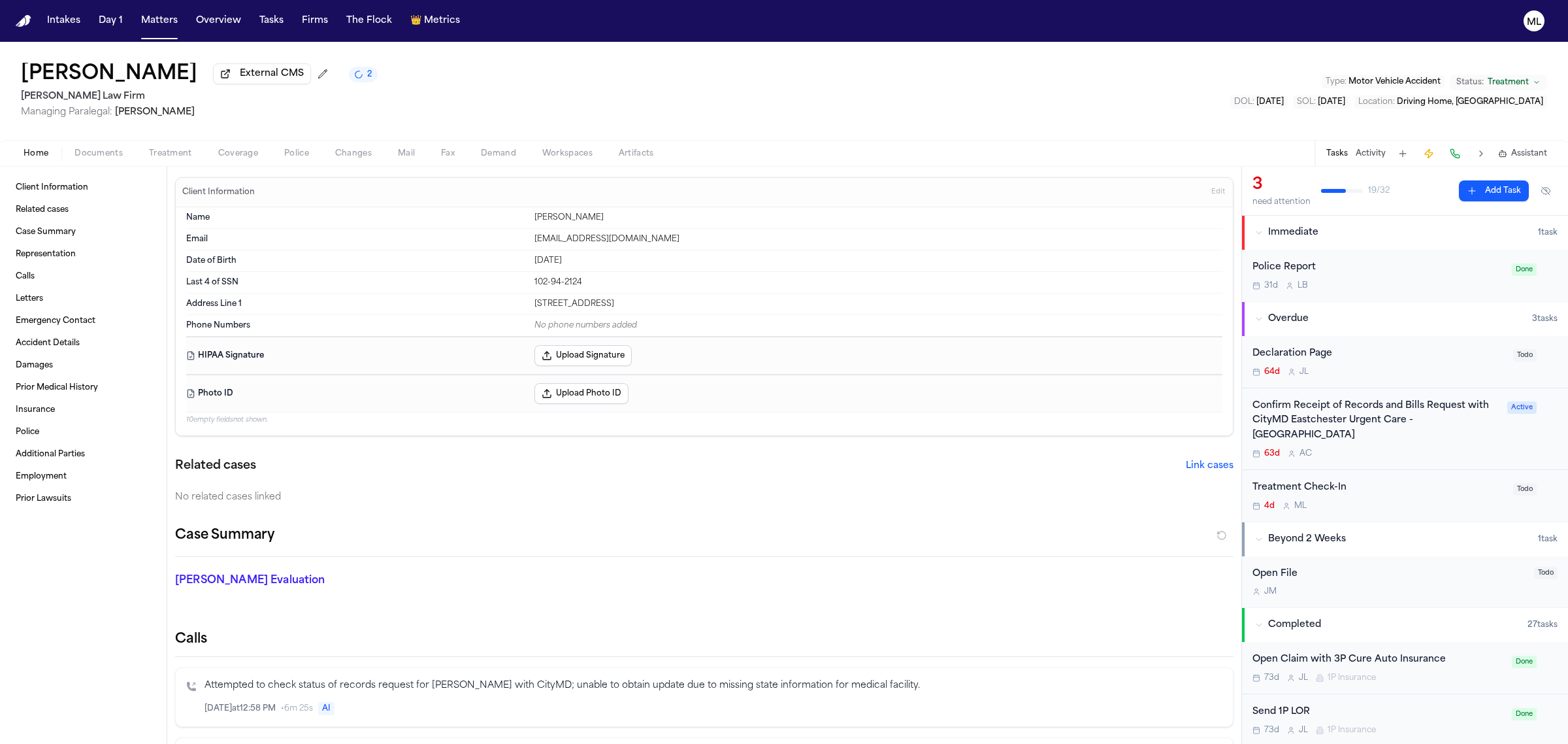
click at [1402, 480] on div "Treatment Check-In" at bounding box center [1378, 488] width 253 height 15
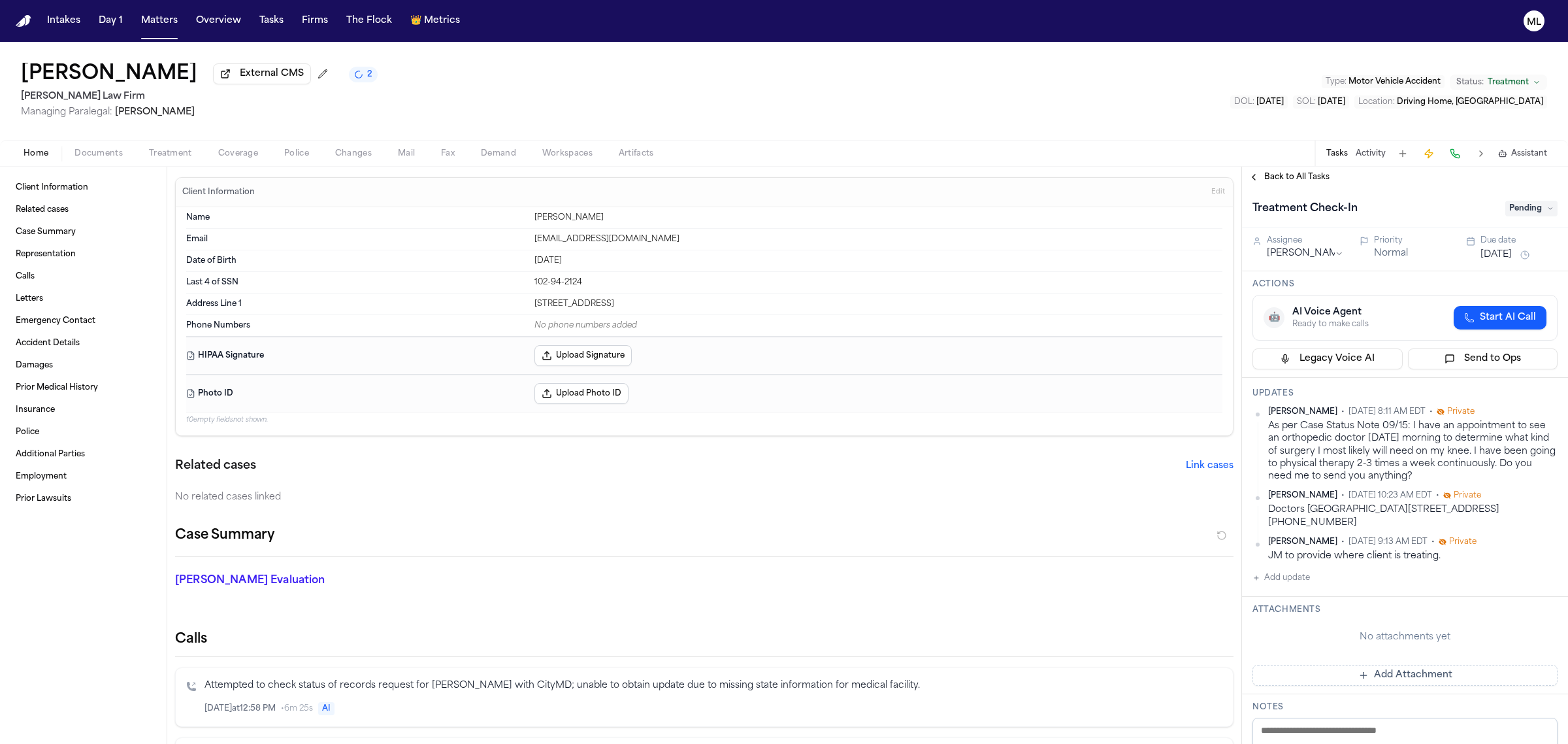
click at [1310, 570] on button "Add update" at bounding box center [1281, 578] width 58 height 16
click at [1309, 575] on textarea "Add your update" at bounding box center [1412, 588] width 279 height 27
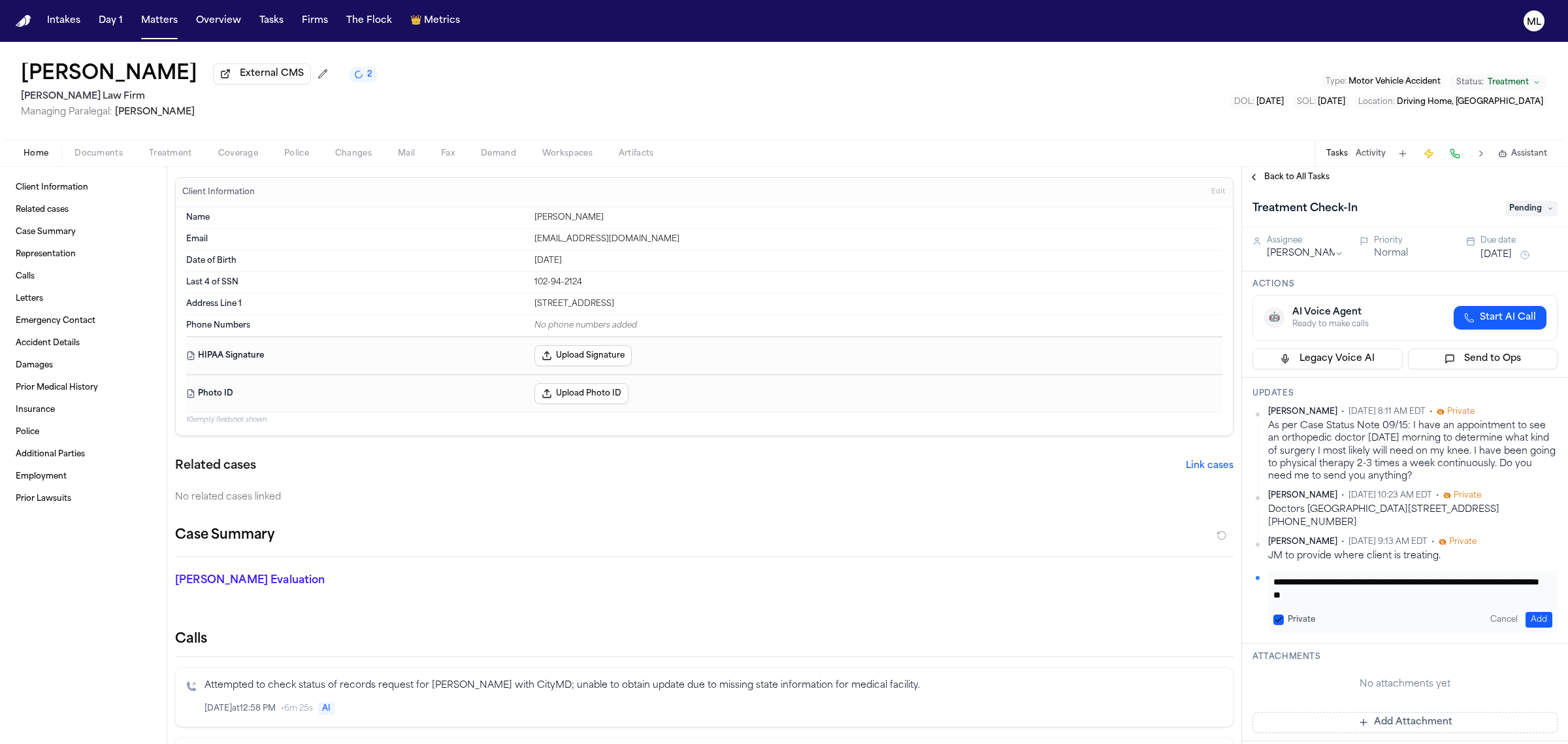
click at [1525, 611] on button "Add" at bounding box center [1538, 619] width 27 height 16
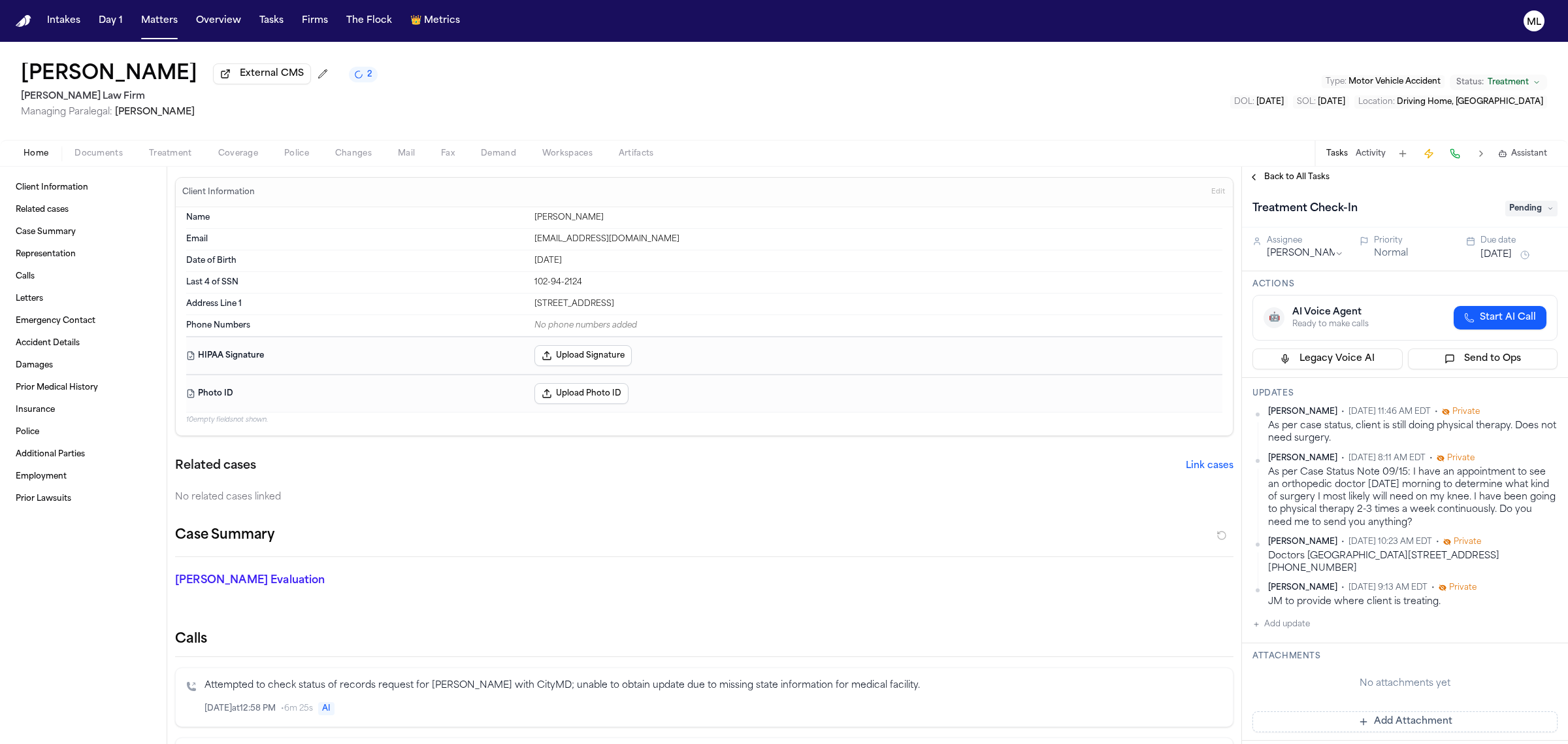
click at [1492, 252] on button "[DATE]" at bounding box center [1496, 255] width 31 height 13
click at [1528, 380] on button "17" at bounding box center [1529, 384] width 21 height 21
click at [1305, 182] on span "Back to All Tasks" at bounding box center [1296, 177] width 65 height 10
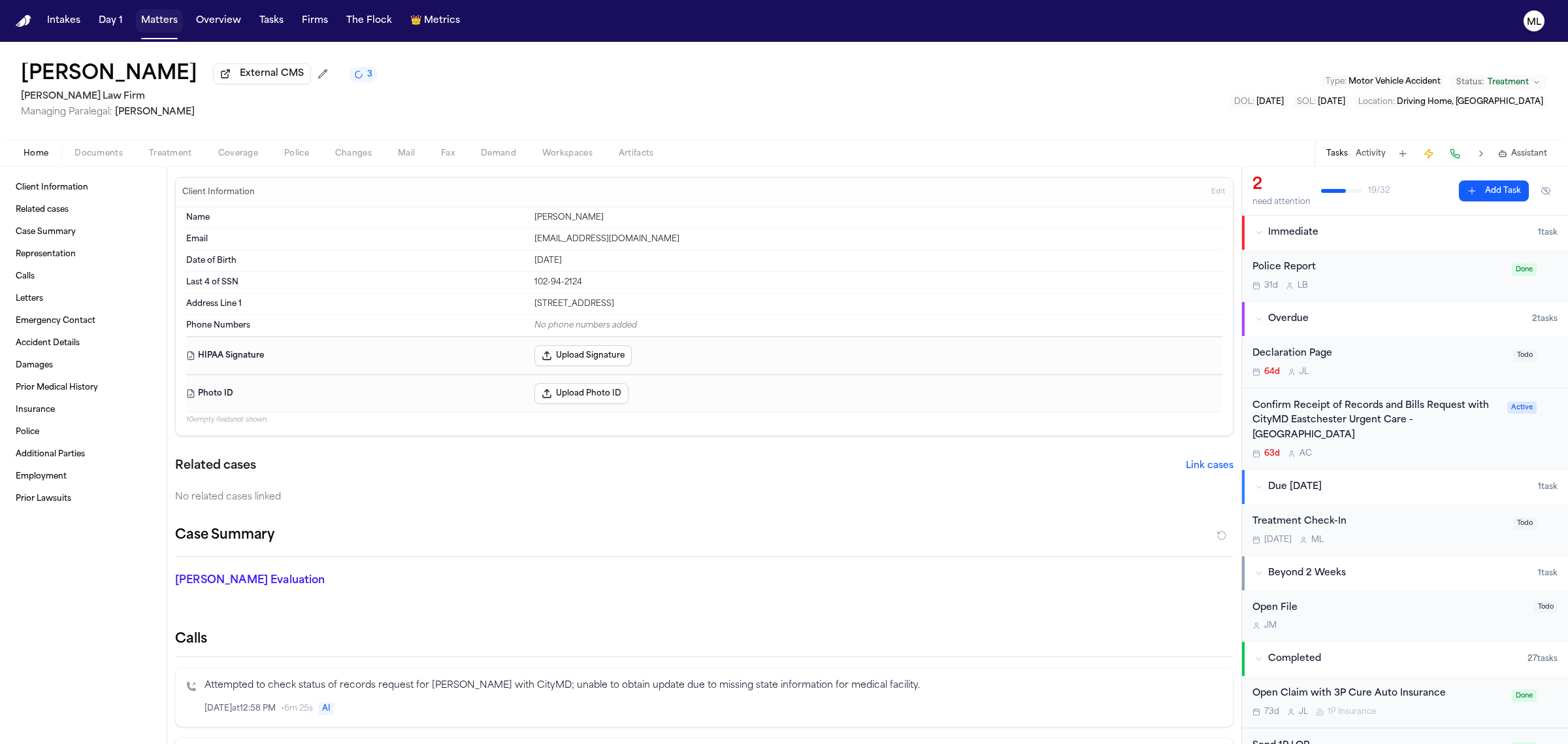
click at [149, 22] on button "Matters" at bounding box center [159, 20] width 47 height 23
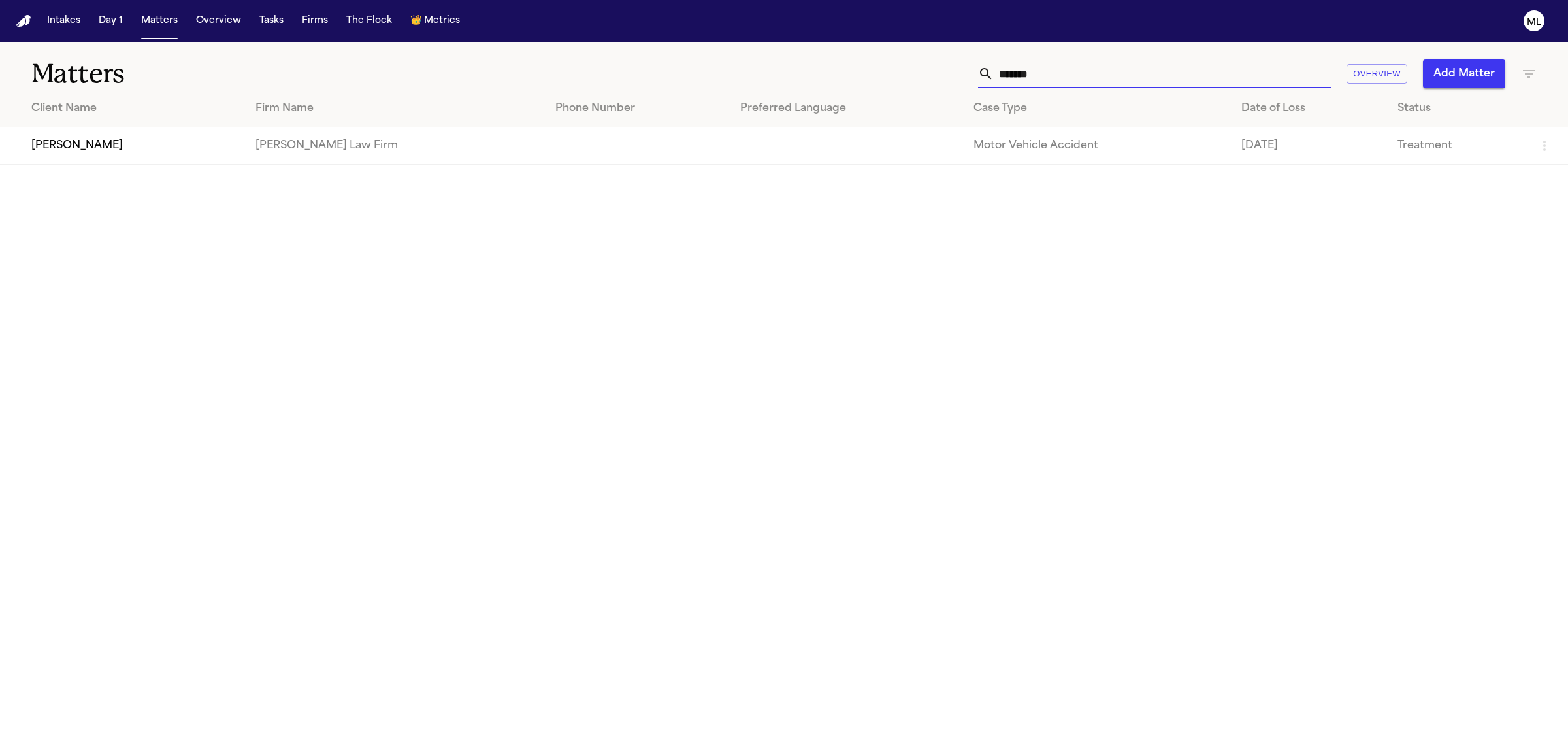
drag, startPoint x: 989, startPoint y: 76, endPoint x: 958, endPoint y: 76, distance: 31.0
click at [958, 76] on div "******* Overview Add Matter" at bounding box center [1010, 74] width 1054 height 29
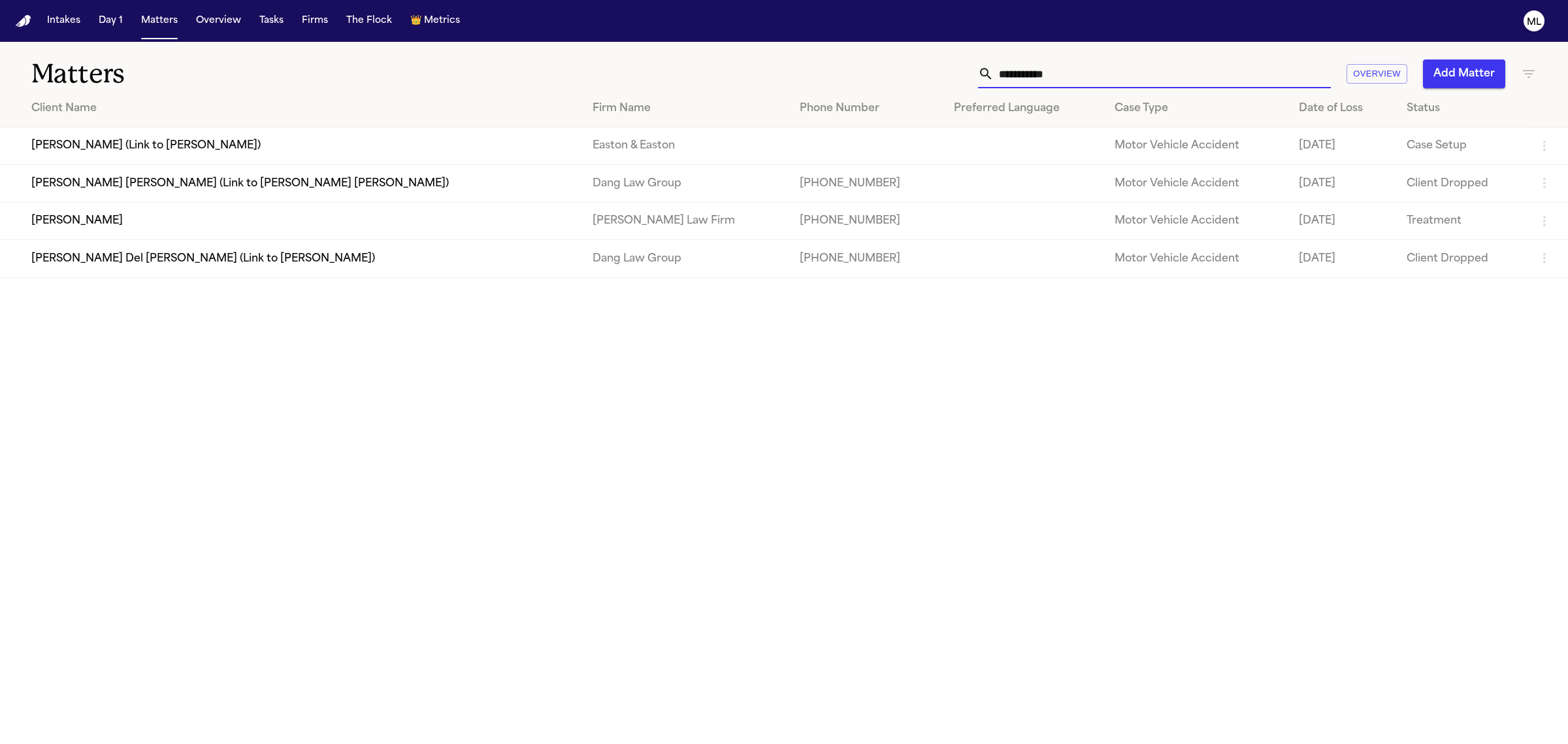
click at [137, 231] on td "[PERSON_NAME]" at bounding box center [291, 220] width 582 height 37
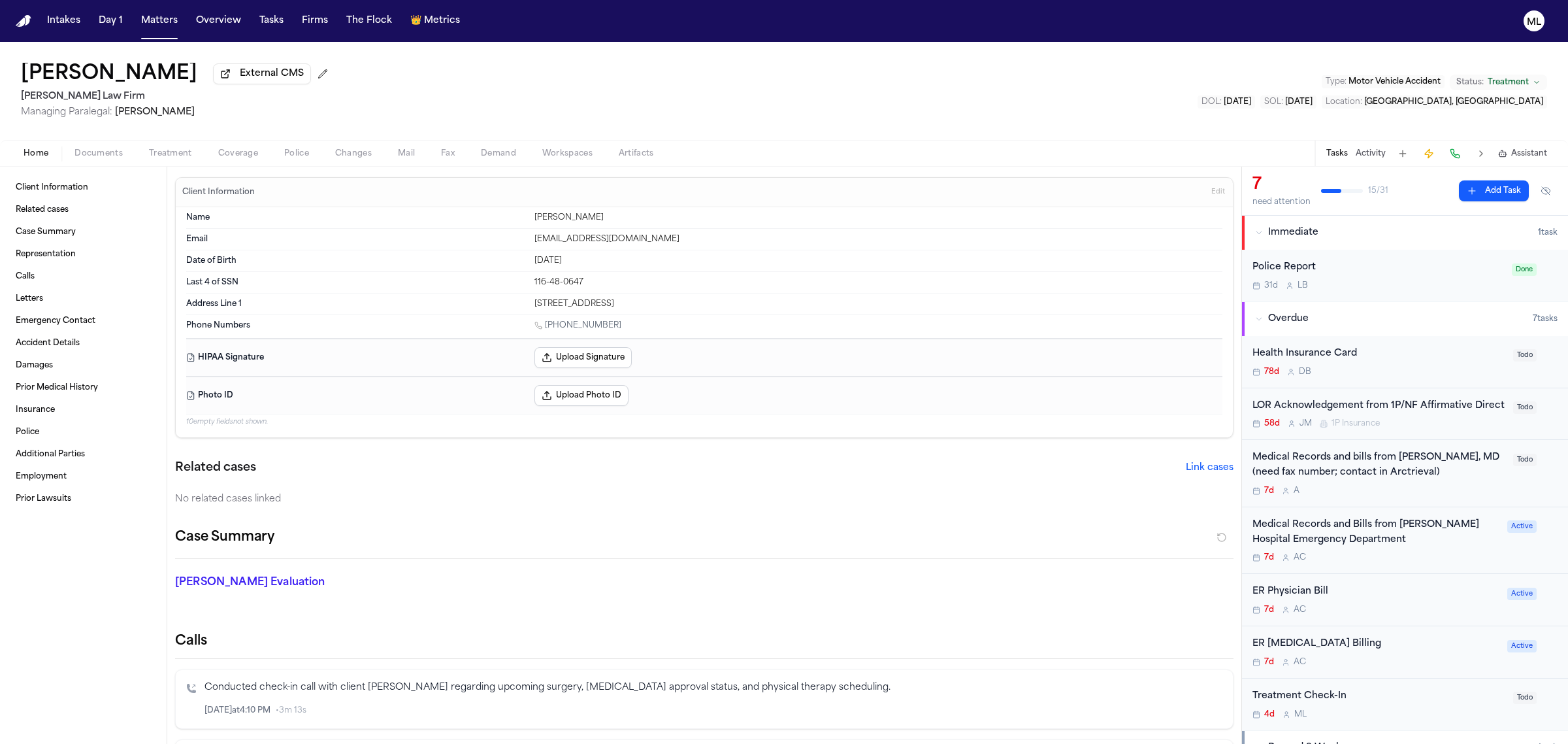
click at [1456, 480] on div "Medical Records and bills from [PERSON_NAME], MD (need fax number; contact in A…" at bounding box center [1378, 464] width 253 height 30
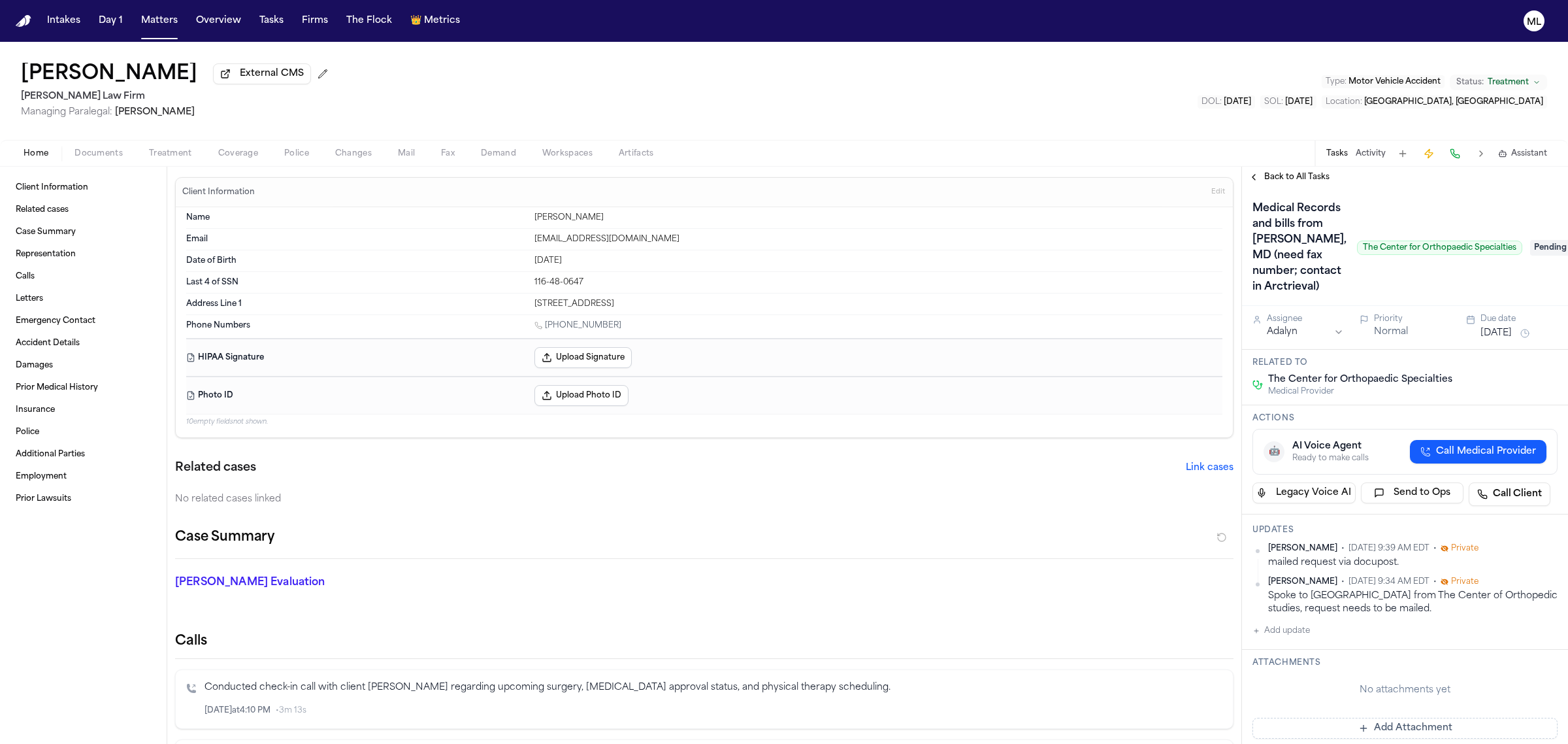
click at [1282, 175] on span "Back to All Tasks" at bounding box center [1296, 177] width 65 height 10
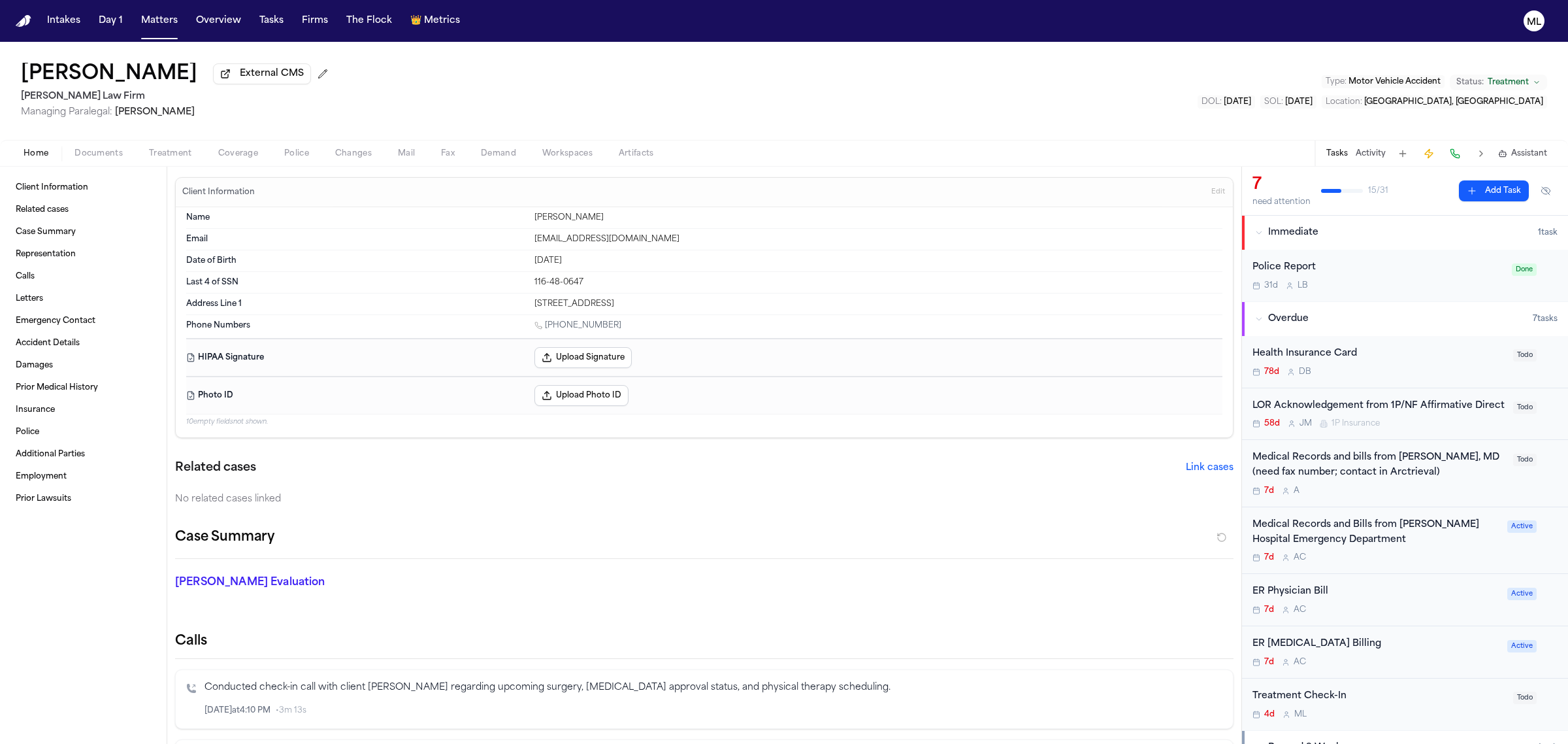
click at [1451, 496] on div "Medical Records and bills from [PERSON_NAME], MD (need fax number; contact in A…" at bounding box center [1378, 472] width 253 height 46
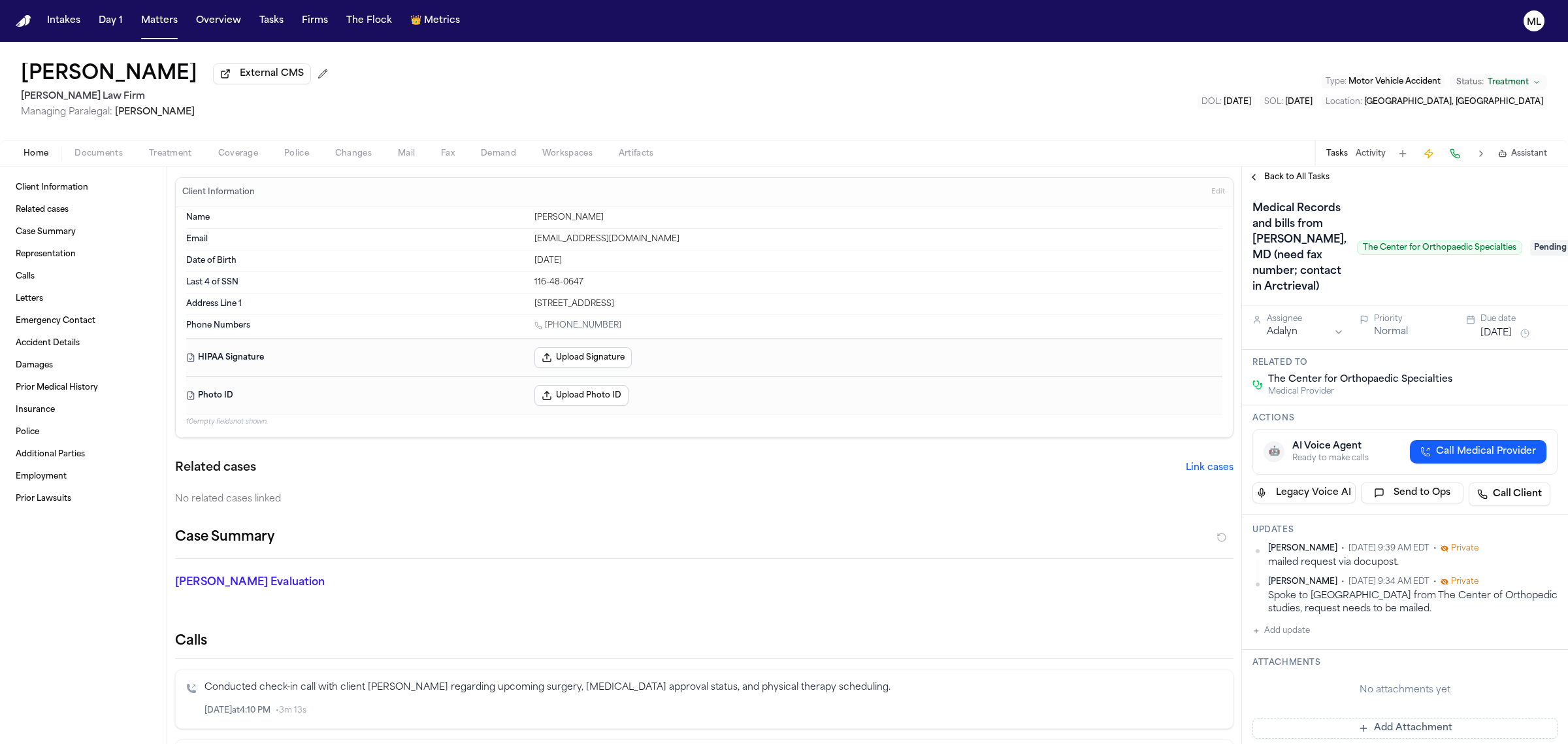
click at [1309, 172] on span "Back to All Tasks" at bounding box center [1296, 177] width 65 height 10
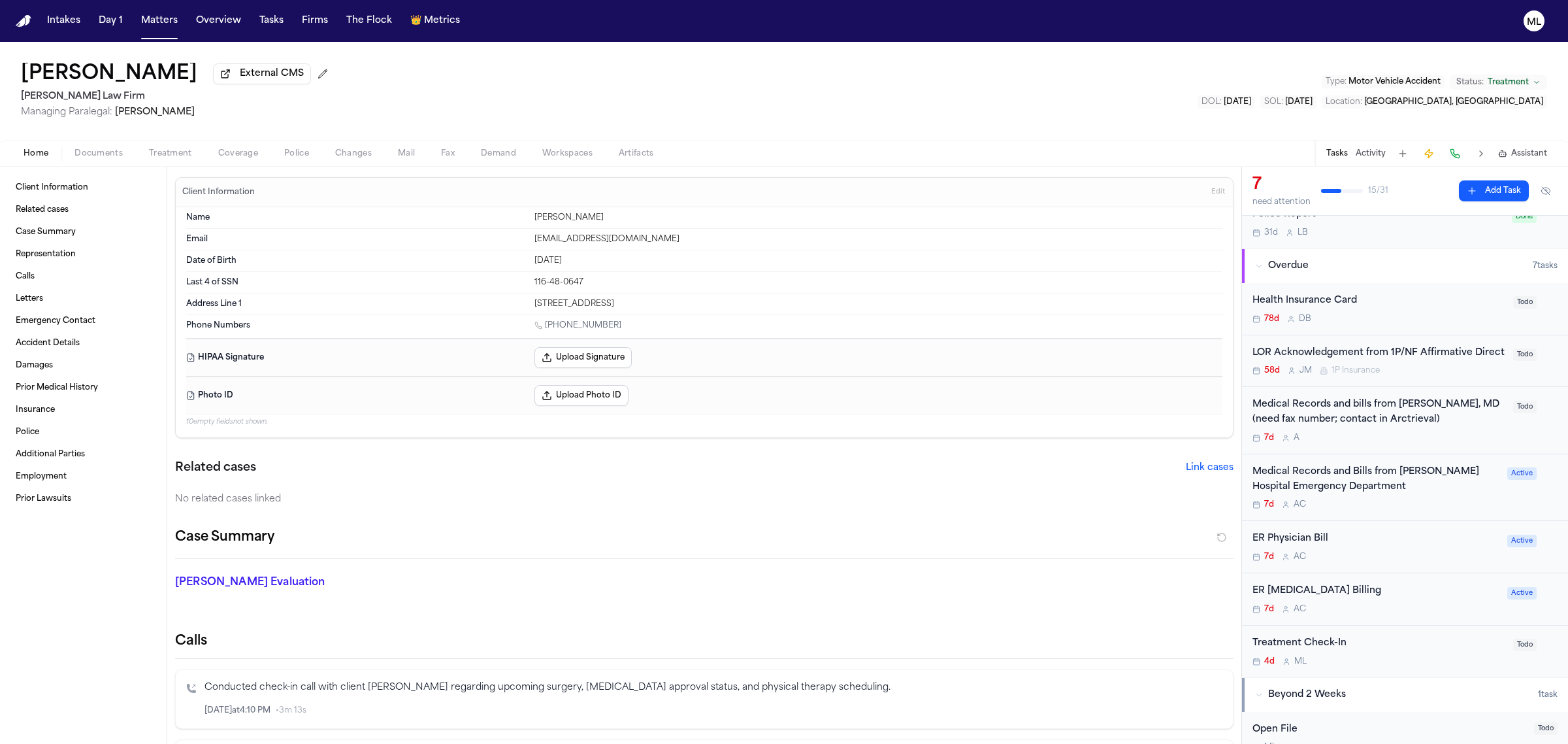
scroll to position [82, 0]
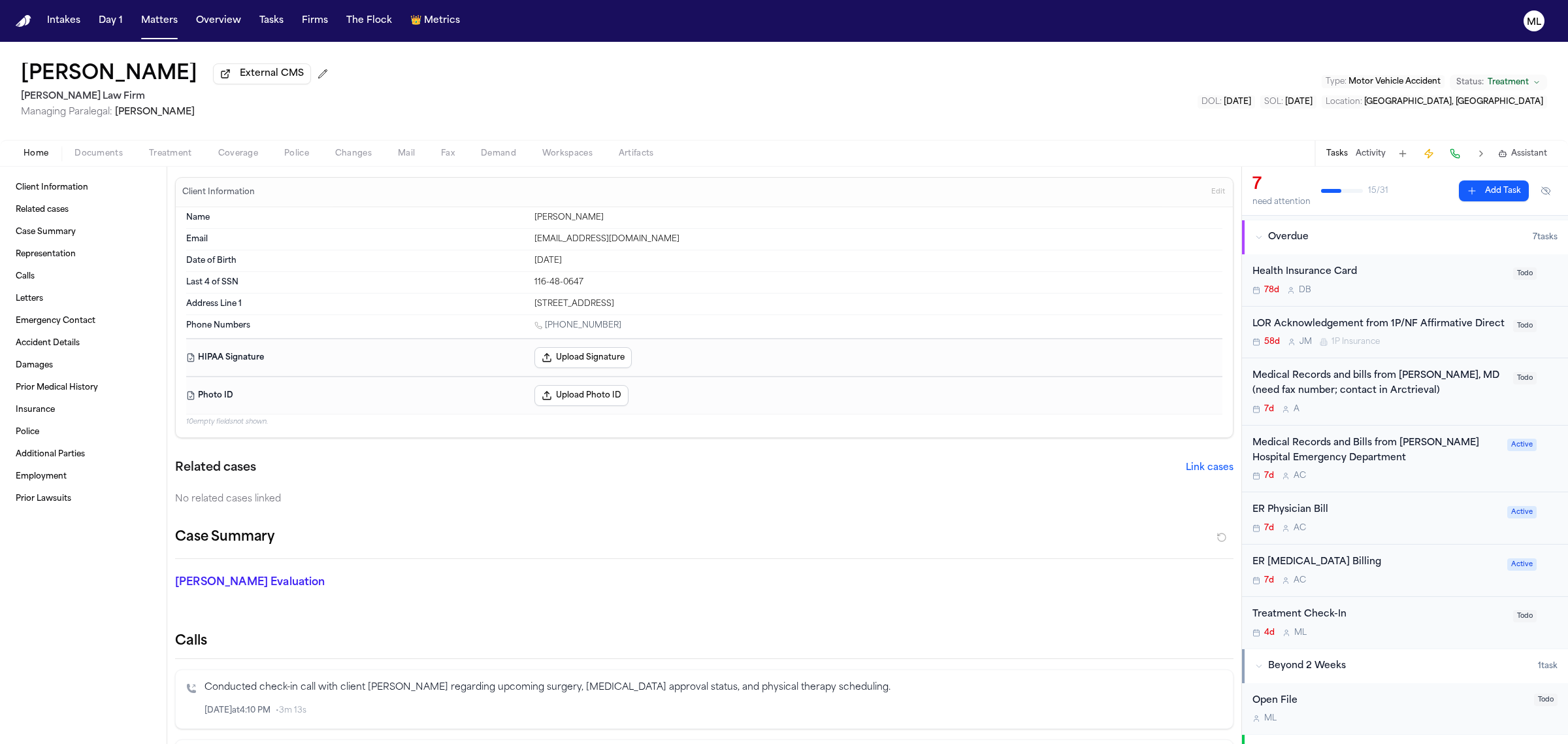
click at [1418, 638] on div "4d M L" at bounding box center [1378, 632] width 253 height 10
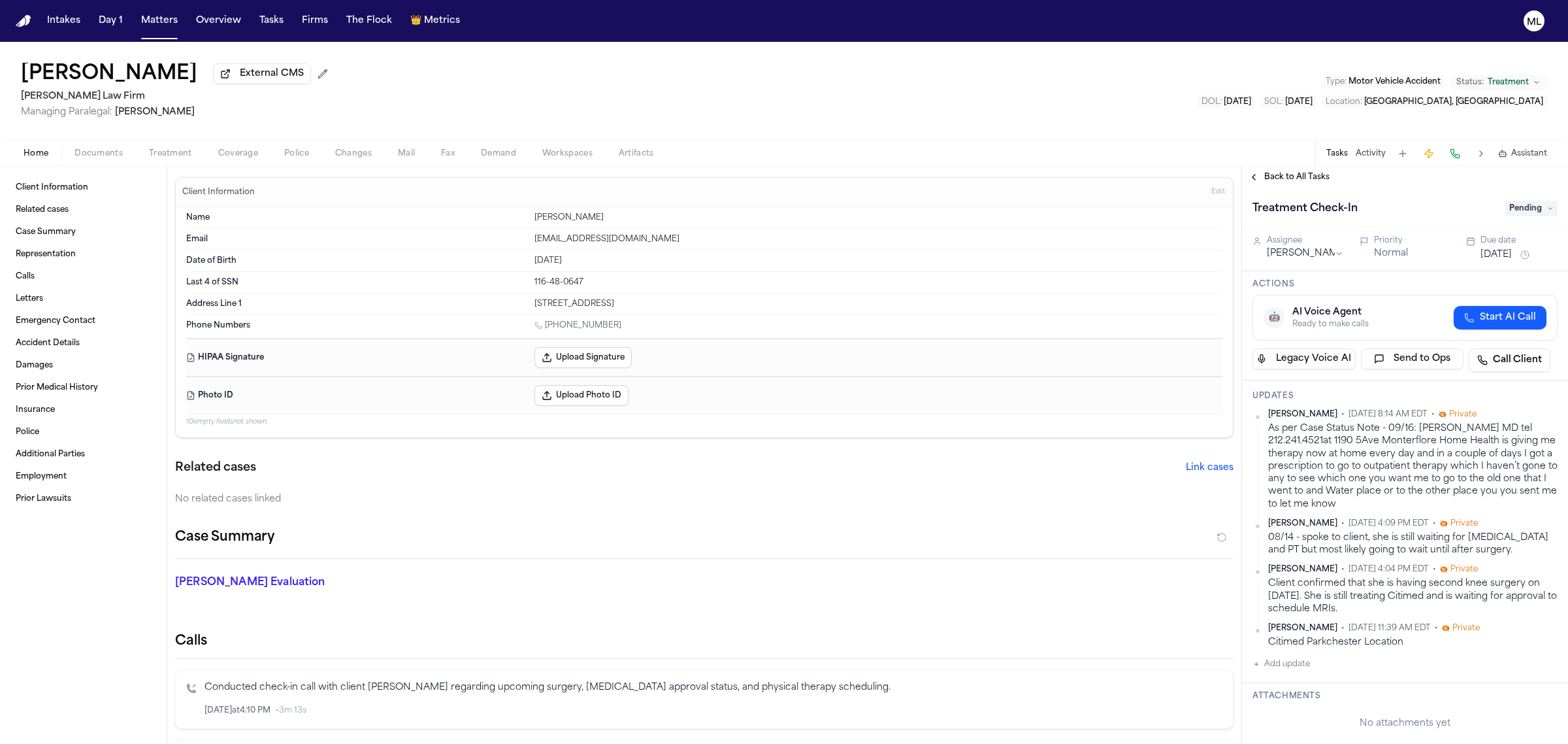
click at [1495, 248] on button "[DATE]" at bounding box center [1496, 255] width 31 height 13
click at [1439, 355] on button "6" at bounding box center [1445, 358] width 21 height 21
click at [1298, 174] on span "Back to All Tasks" at bounding box center [1296, 177] width 65 height 10
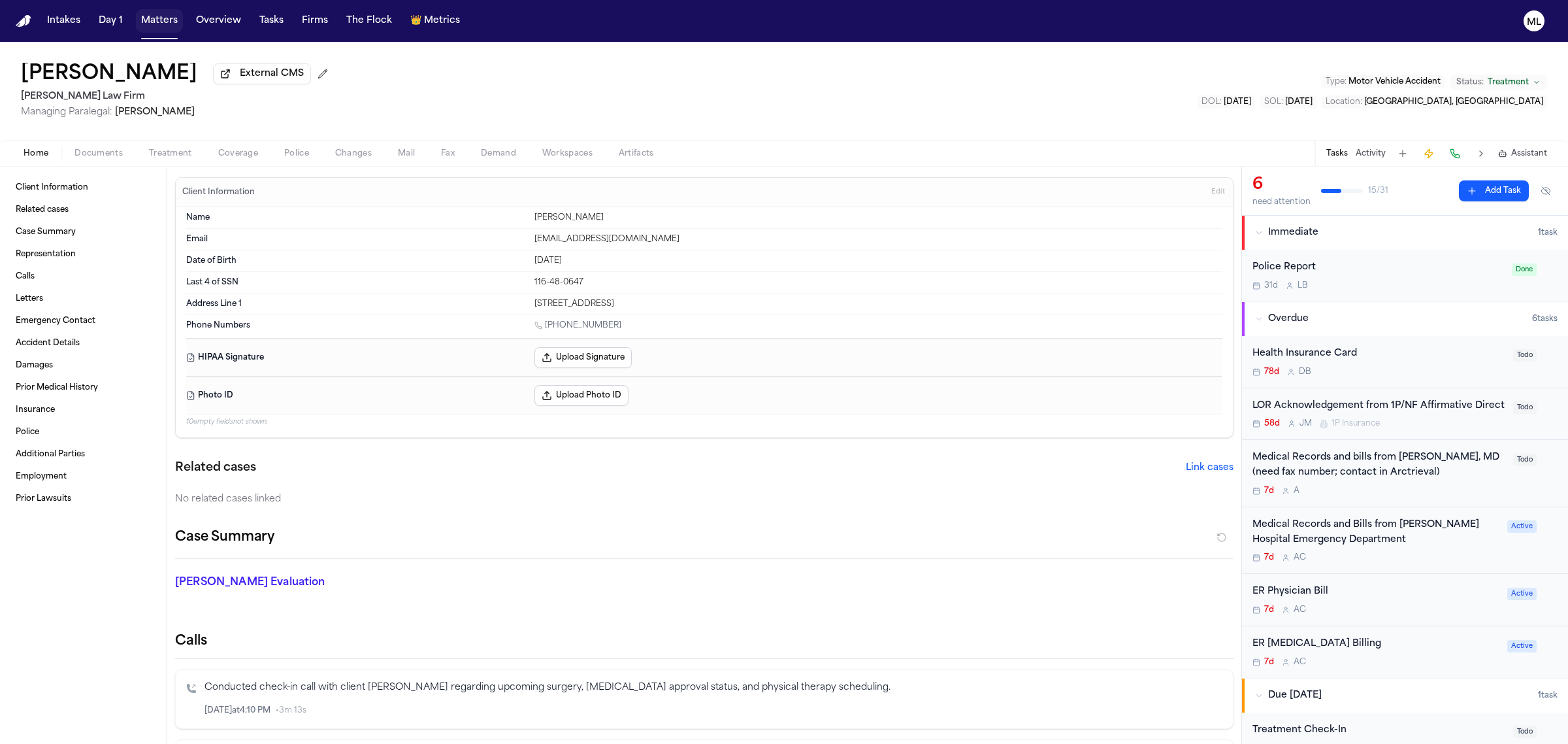
click at [149, 18] on button "Matters" at bounding box center [159, 20] width 47 height 23
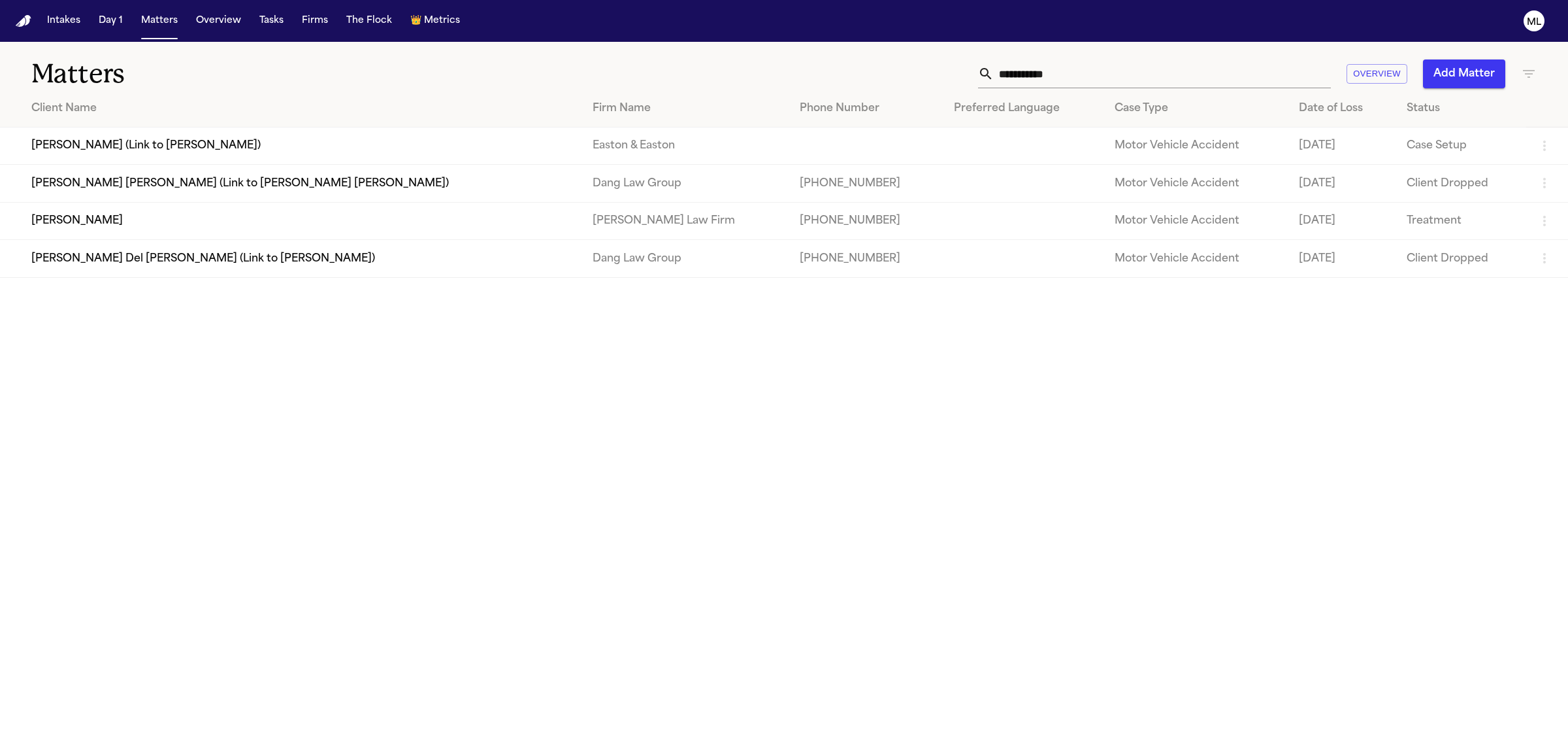
drag, startPoint x: 1076, startPoint y: 83, endPoint x: 971, endPoint y: 76, distance: 105.2
click at [971, 76] on div "**********" at bounding box center [1010, 74] width 1054 height 29
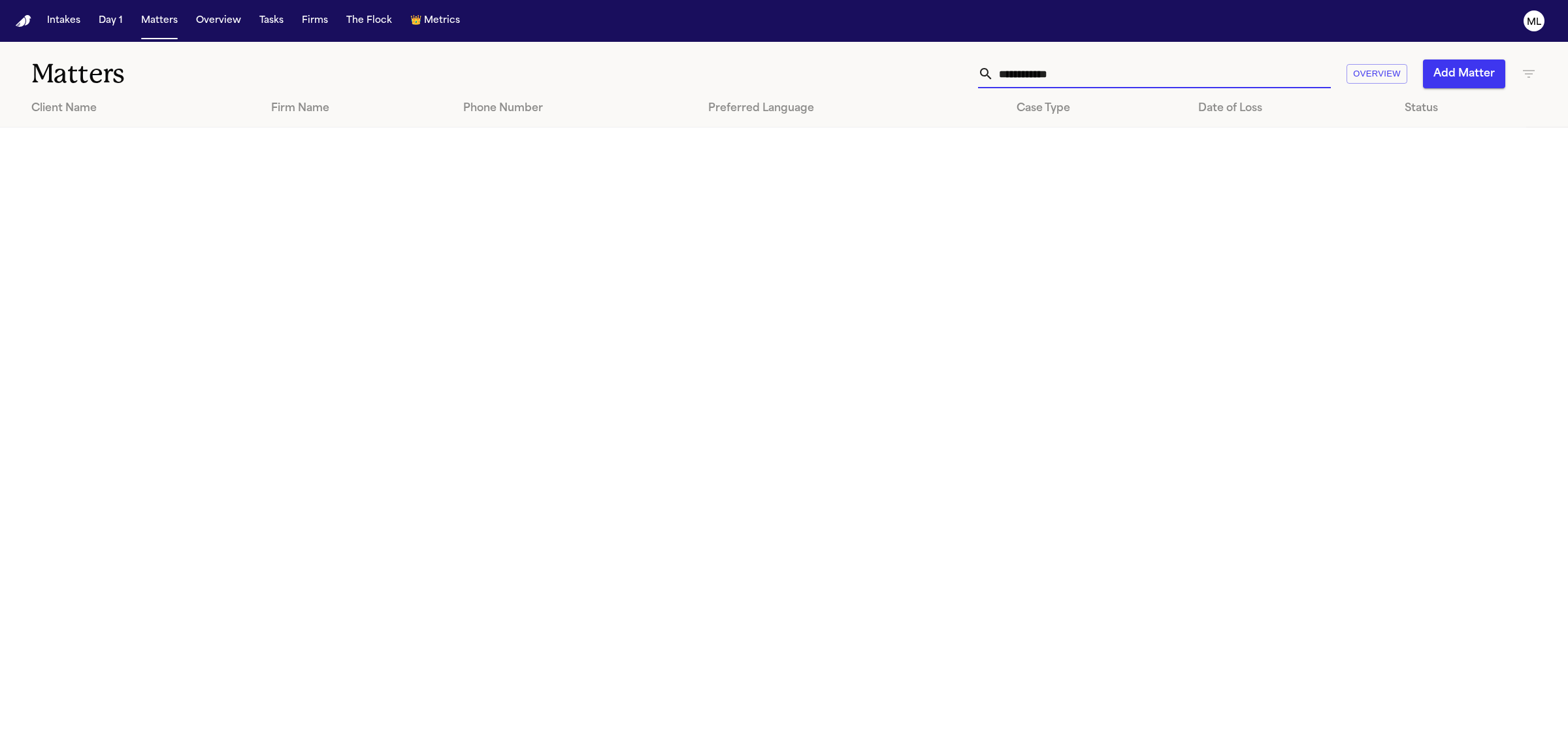
click at [1039, 67] on input "**********" at bounding box center [1162, 74] width 337 height 29
drag, startPoint x: 1105, startPoint y: 76, endPoint x: 784, endPoint y: 79, distance: 321.0
click at [784, 79] on div "**********" at bounding box center [1010, 74] width 1054 height 29
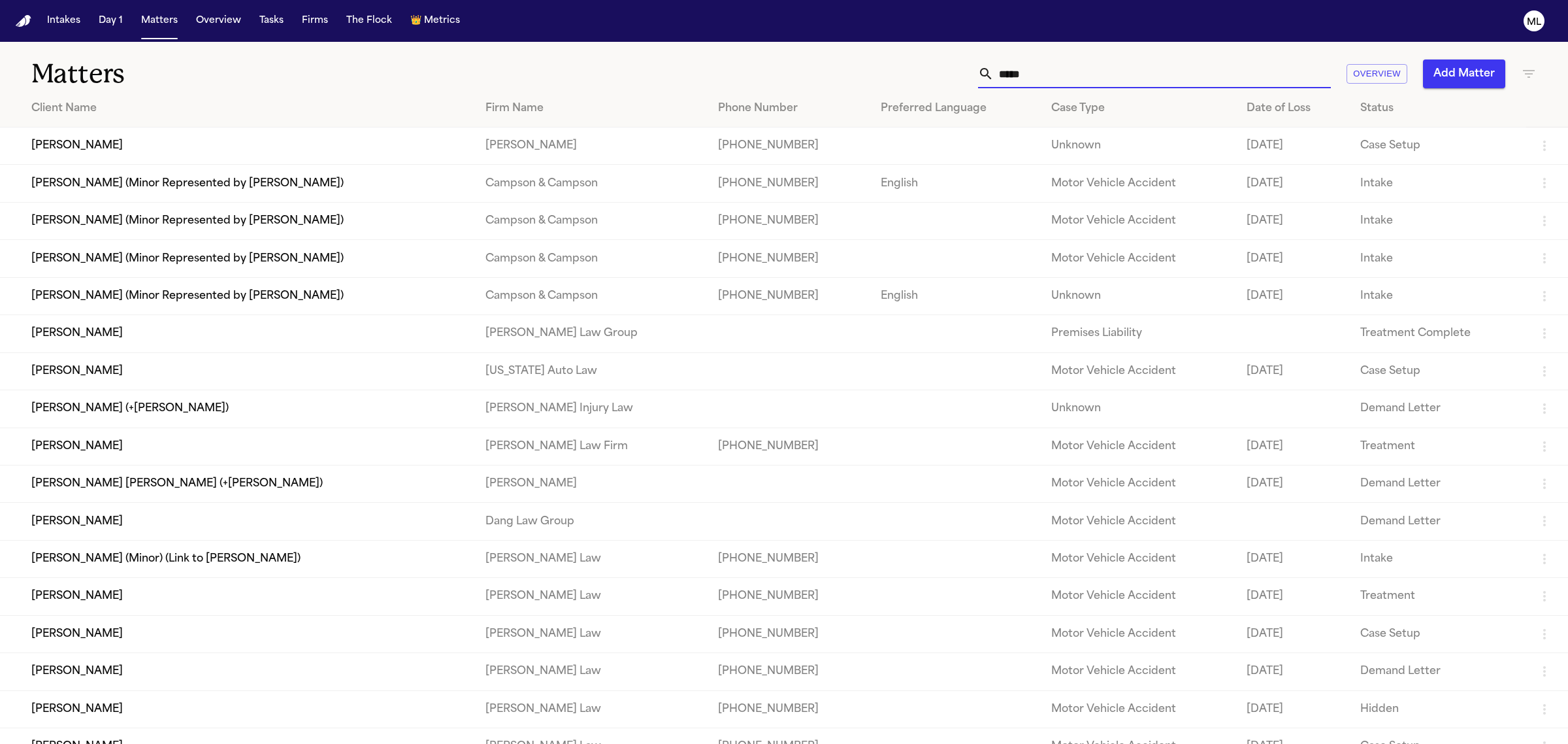
click at [120, 444] on td "[PERSON_NAME]" at bounding box center [237, 446] width 475 height 37
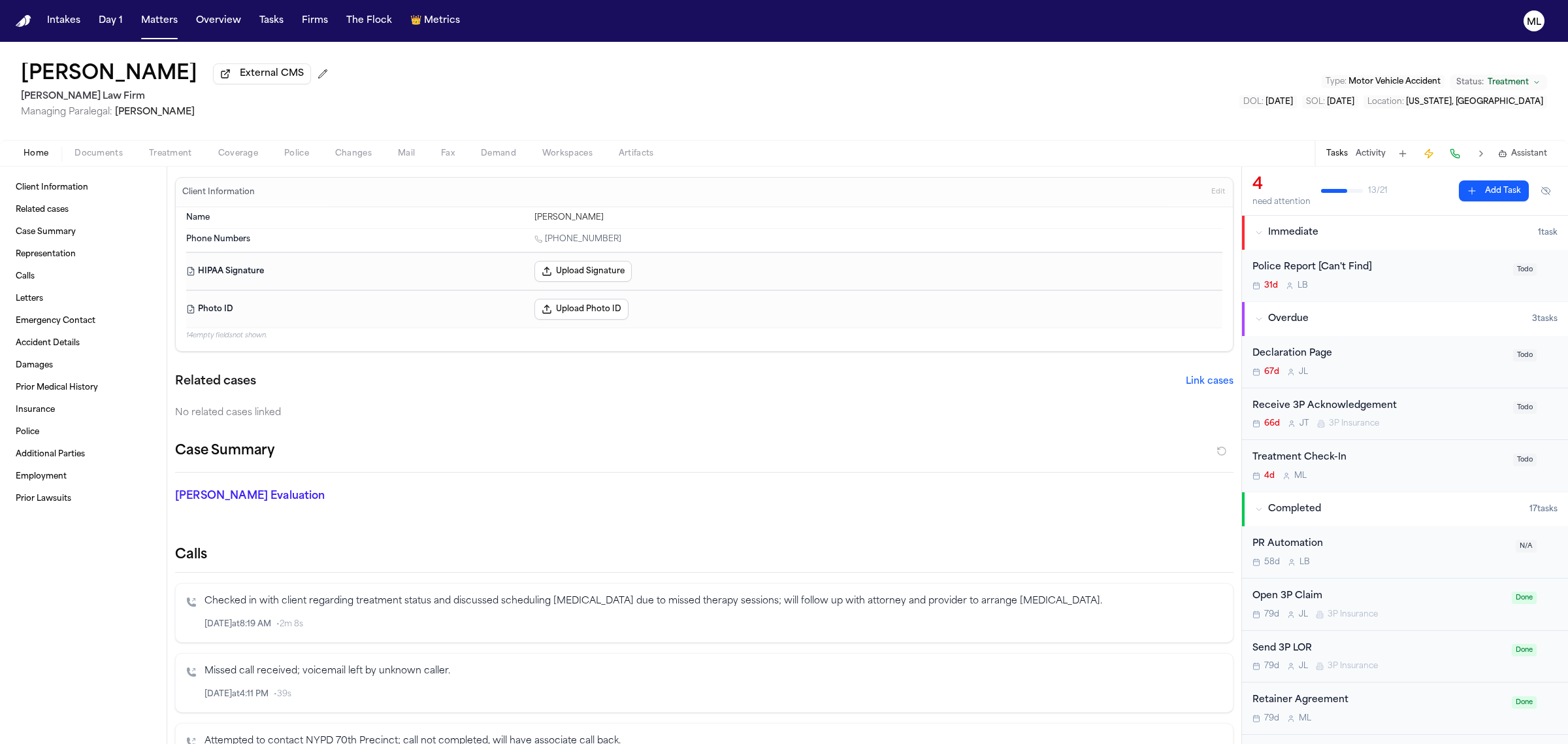
click at [1430, 485] on div "Treatment Check-In 4d M L Todo" at bounding box center [1405, 465] width 326 height 51
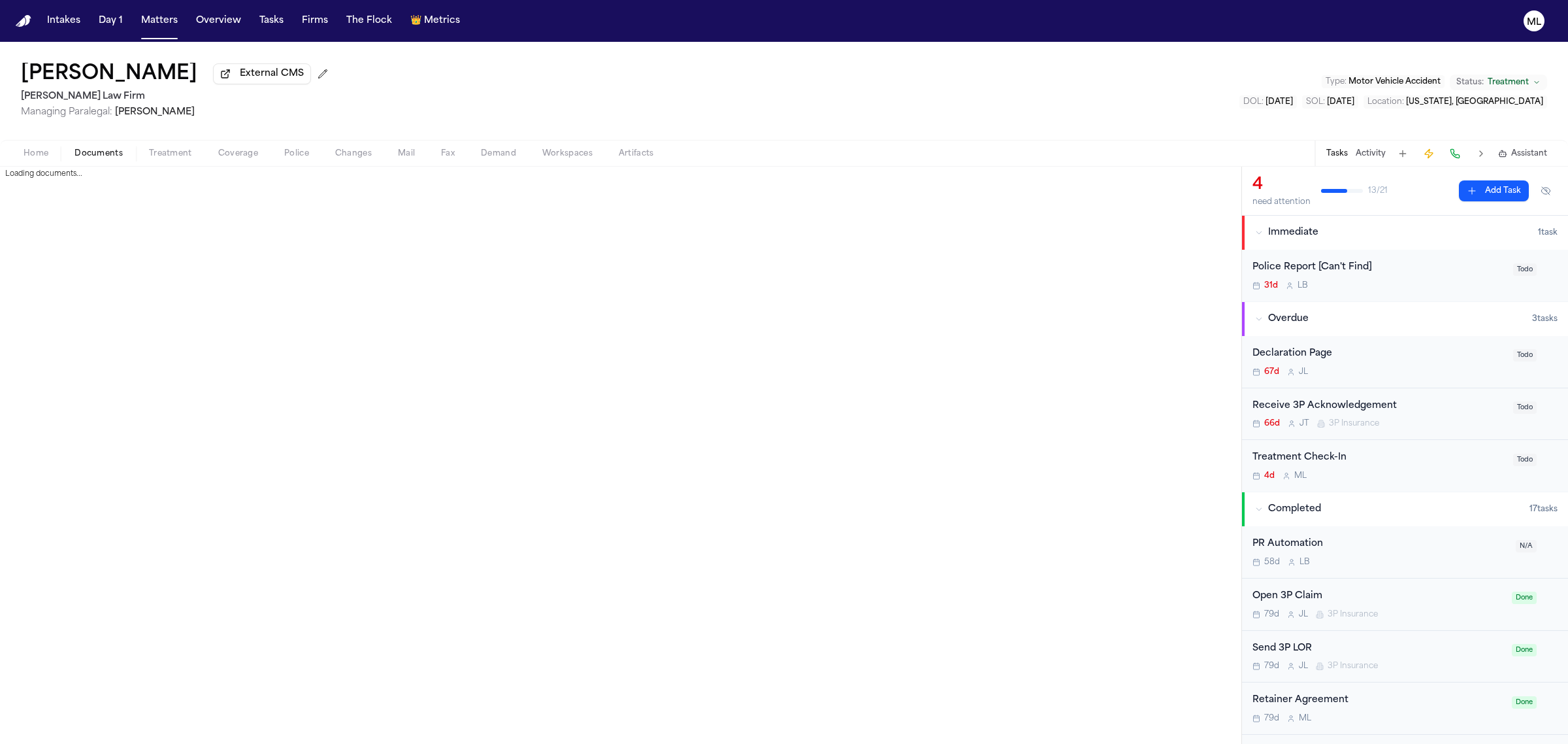
click at [112, 155] on span "Documents" at bounding box center [99, 153] width 48 height 10
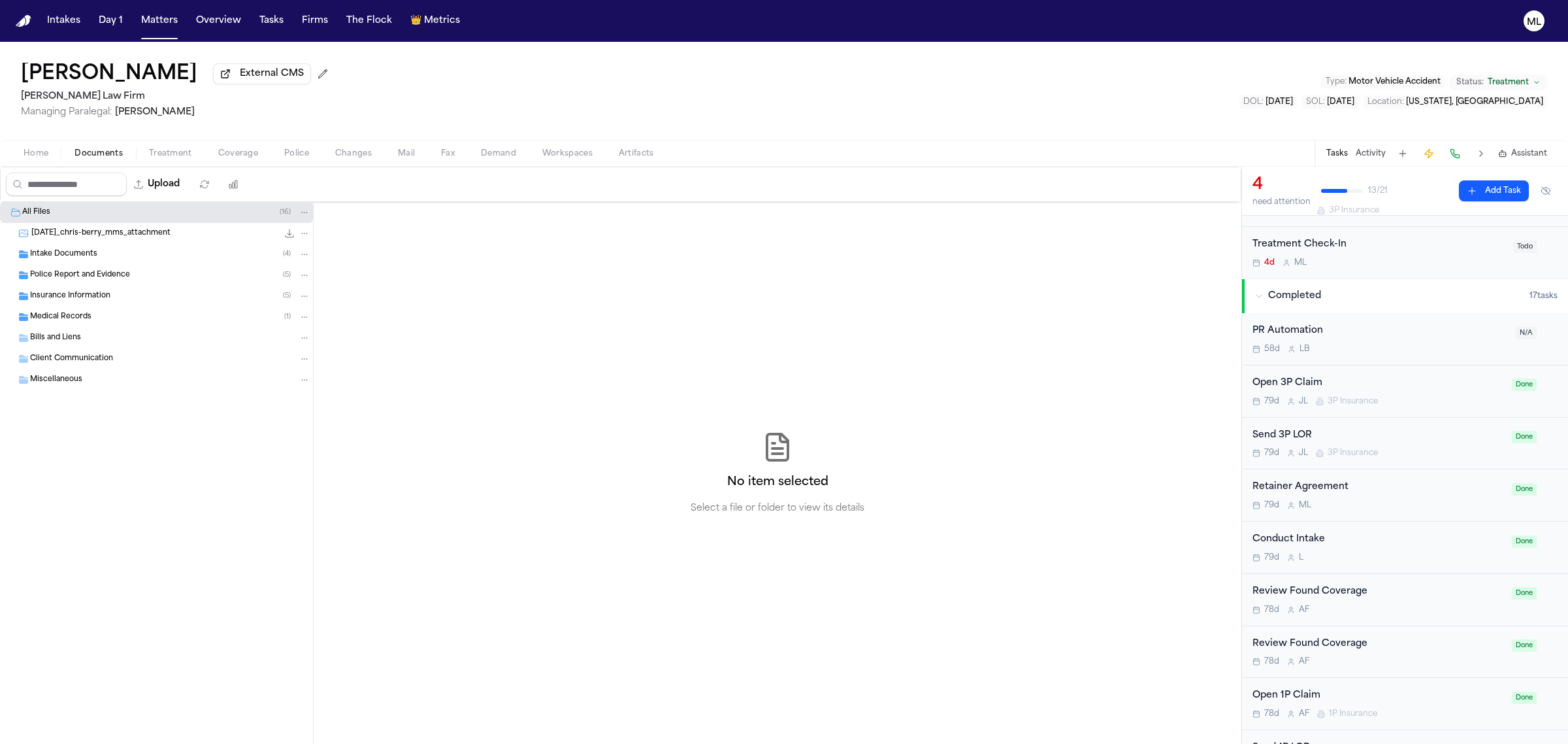
scroll to position [245, 0]
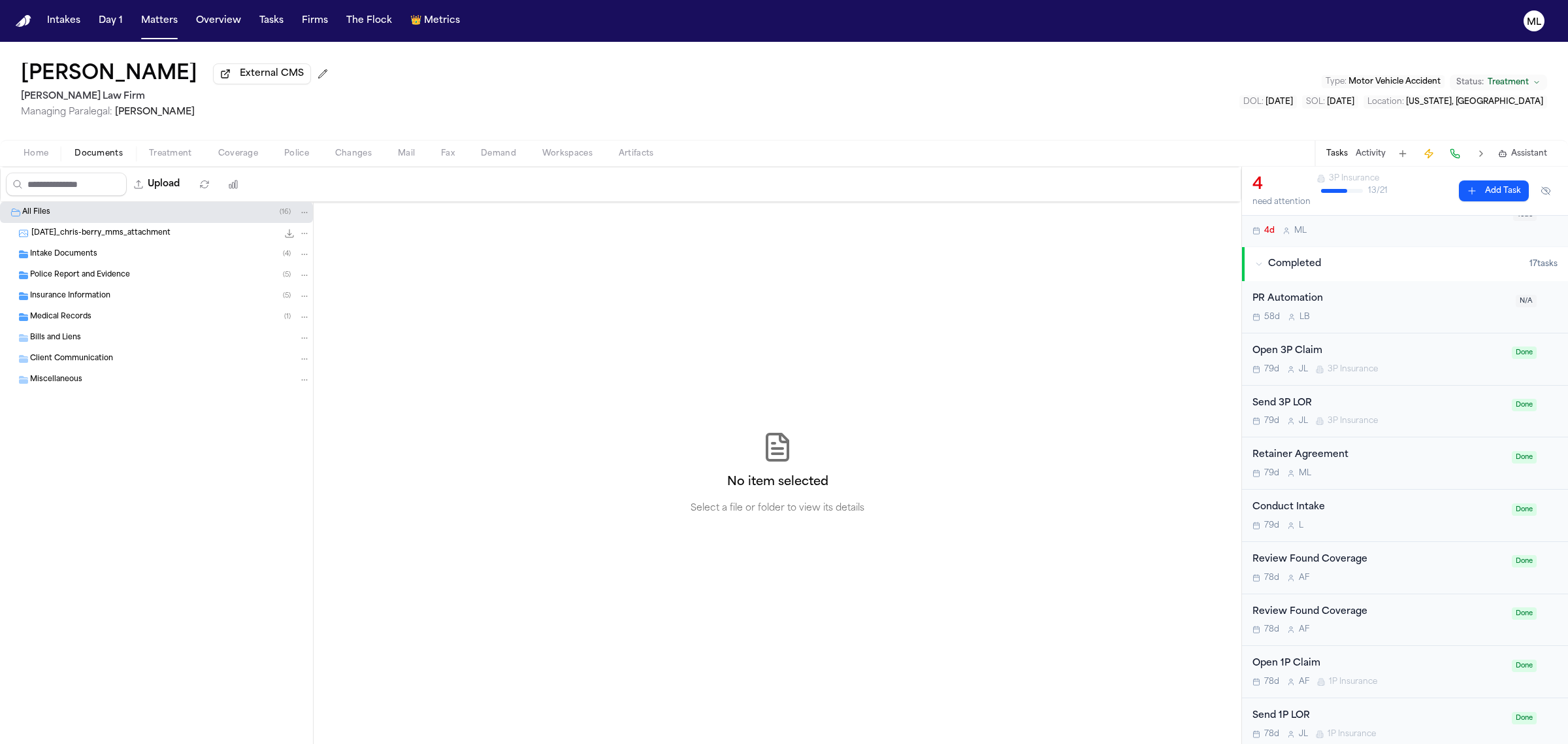
click at [73, 316] on span "Medical Records" at bounding box center [60, 317] width 61 height 11
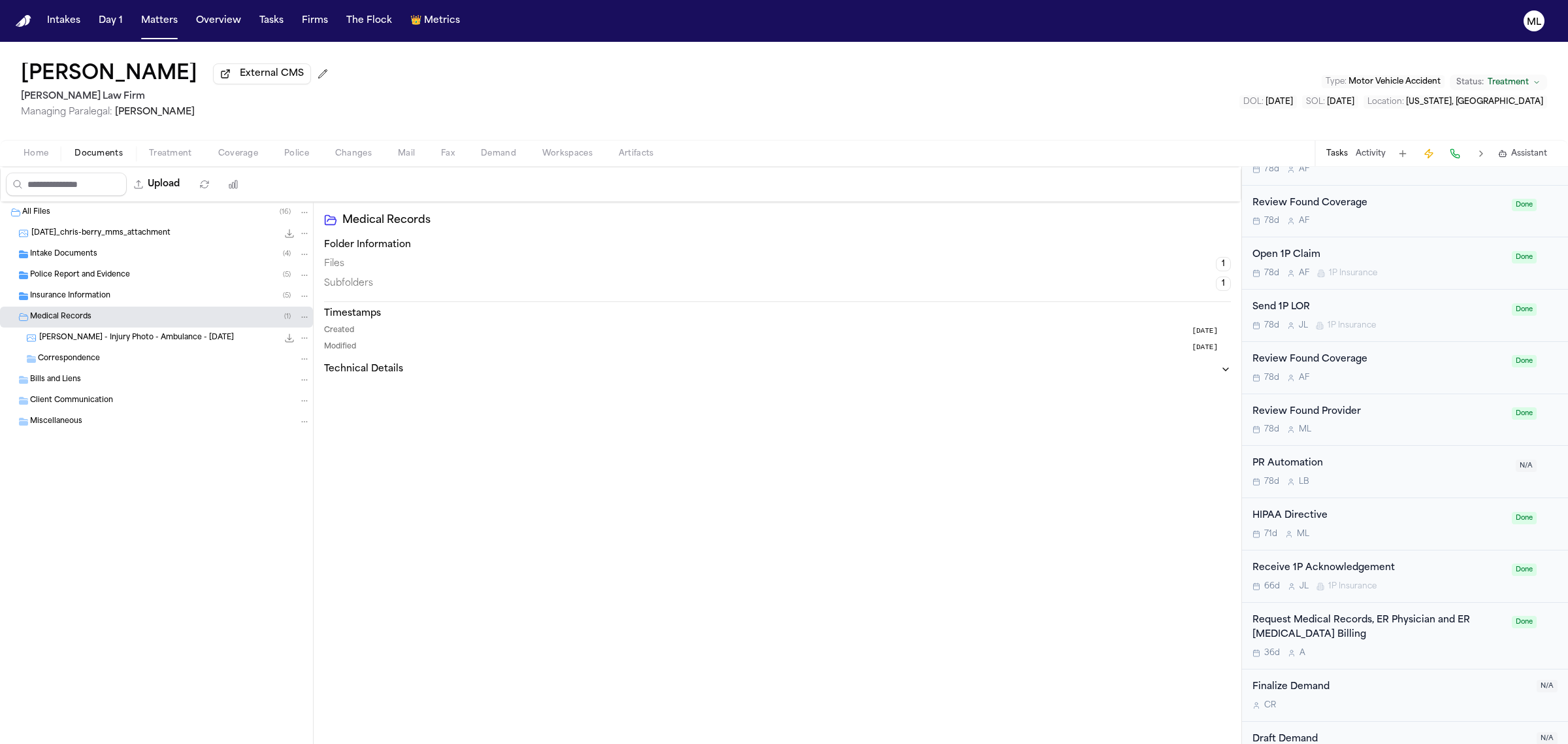
scroll to position [685, 0]
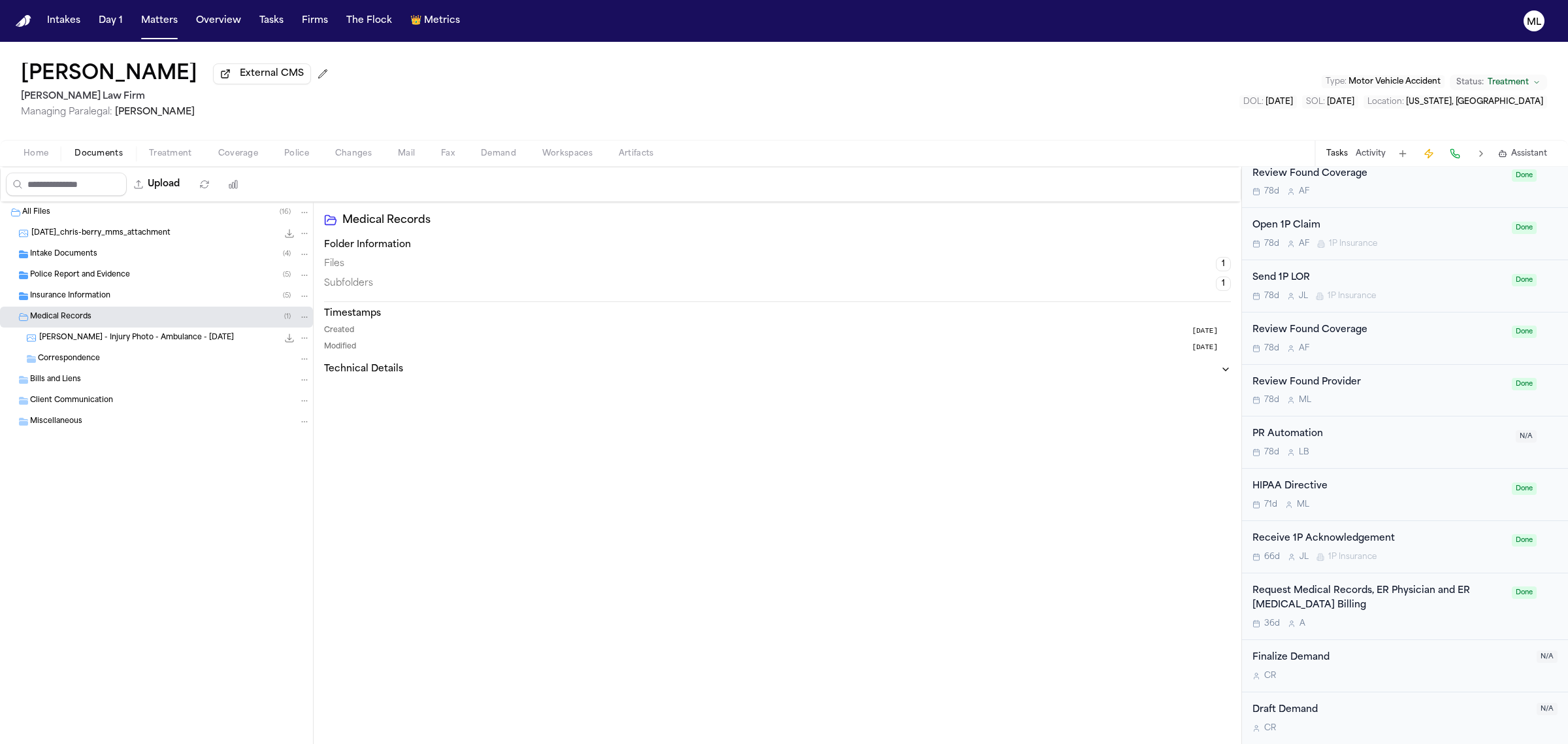
click at [1400, 604] on div "Request Medical Records, ER Physician and ER [MEDICAL_DATA] Billing" at bounding box center [1378, 598] width 251 height 30
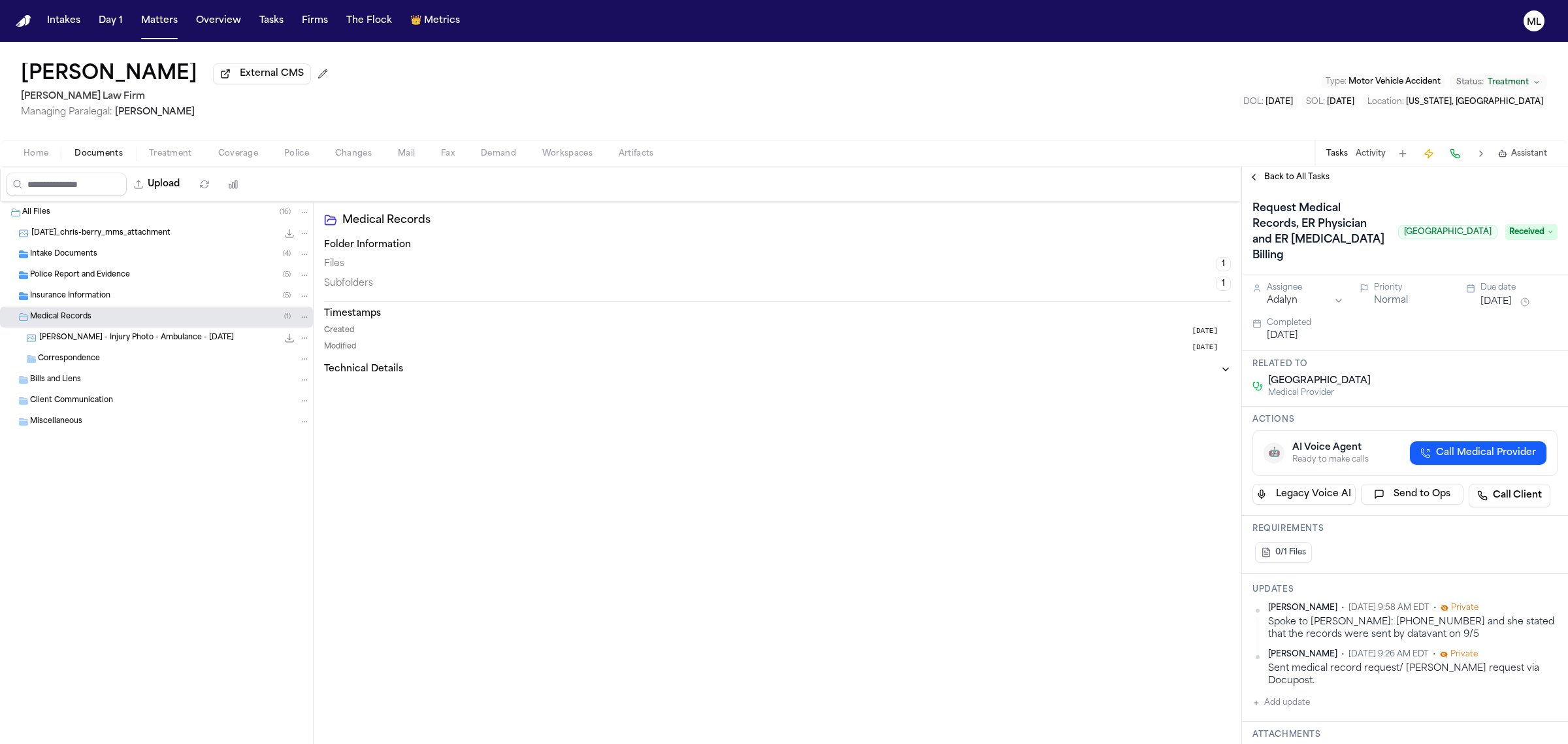
click at [1276, 178] on span "Back to All Tasks" at bounding box center [1296, 177] width 65 height 10
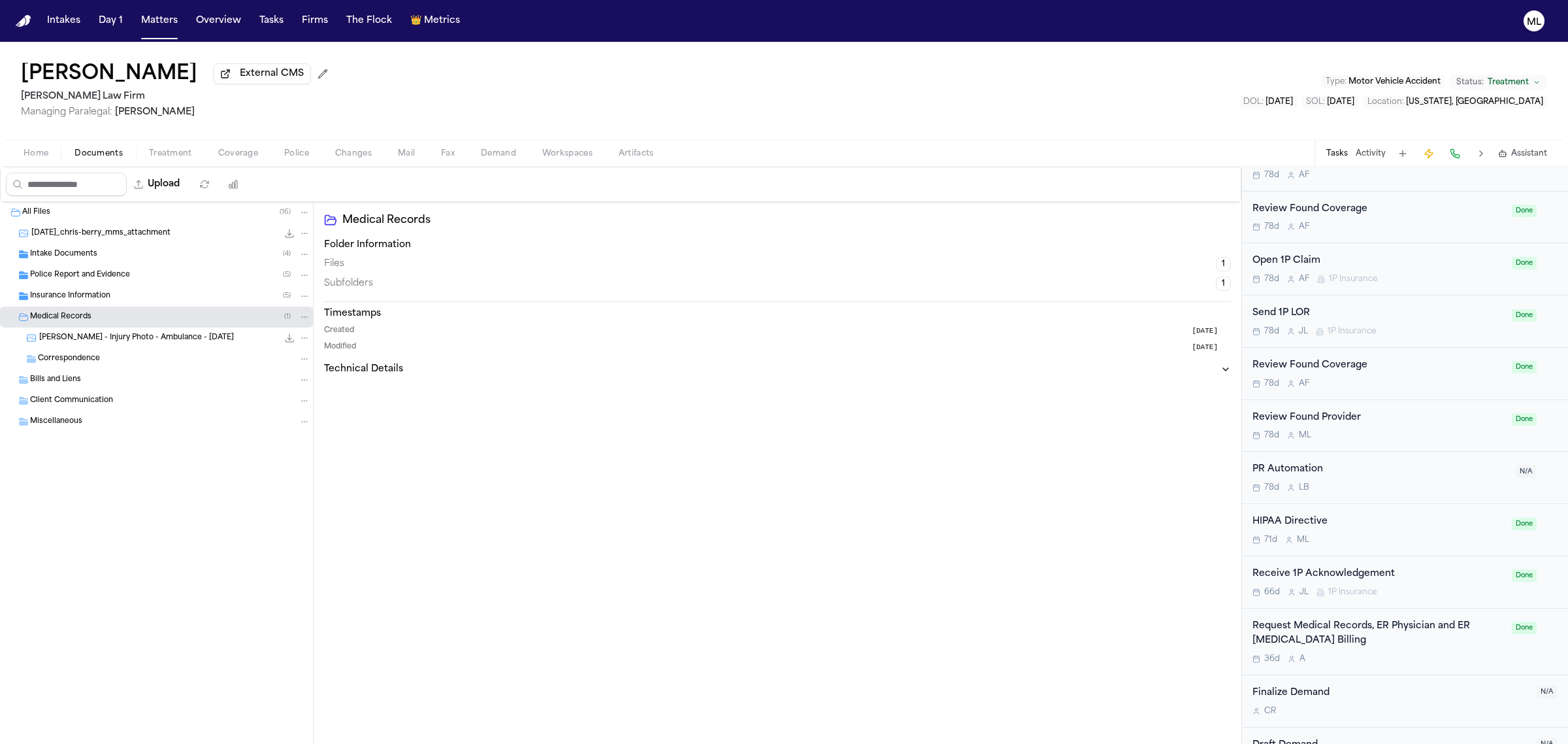
scroll to position [653, 0]
click at [1449, 654] on div "36d A" at bounding box center [1378, 652] width 251 height 10
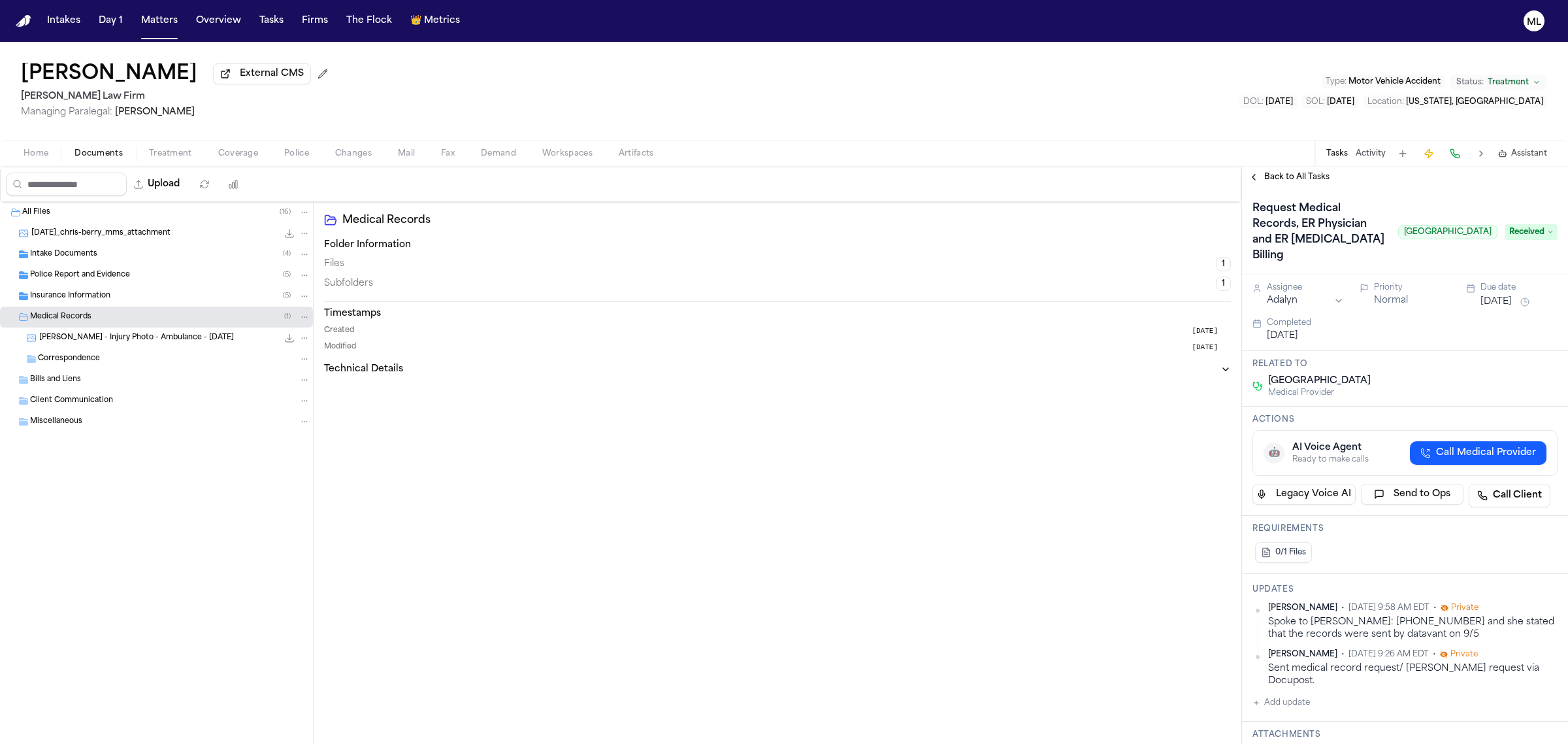
click at [1282, 174] on span "Back to All Tasks" at bounding box center [1296, 177] width 65 height 10
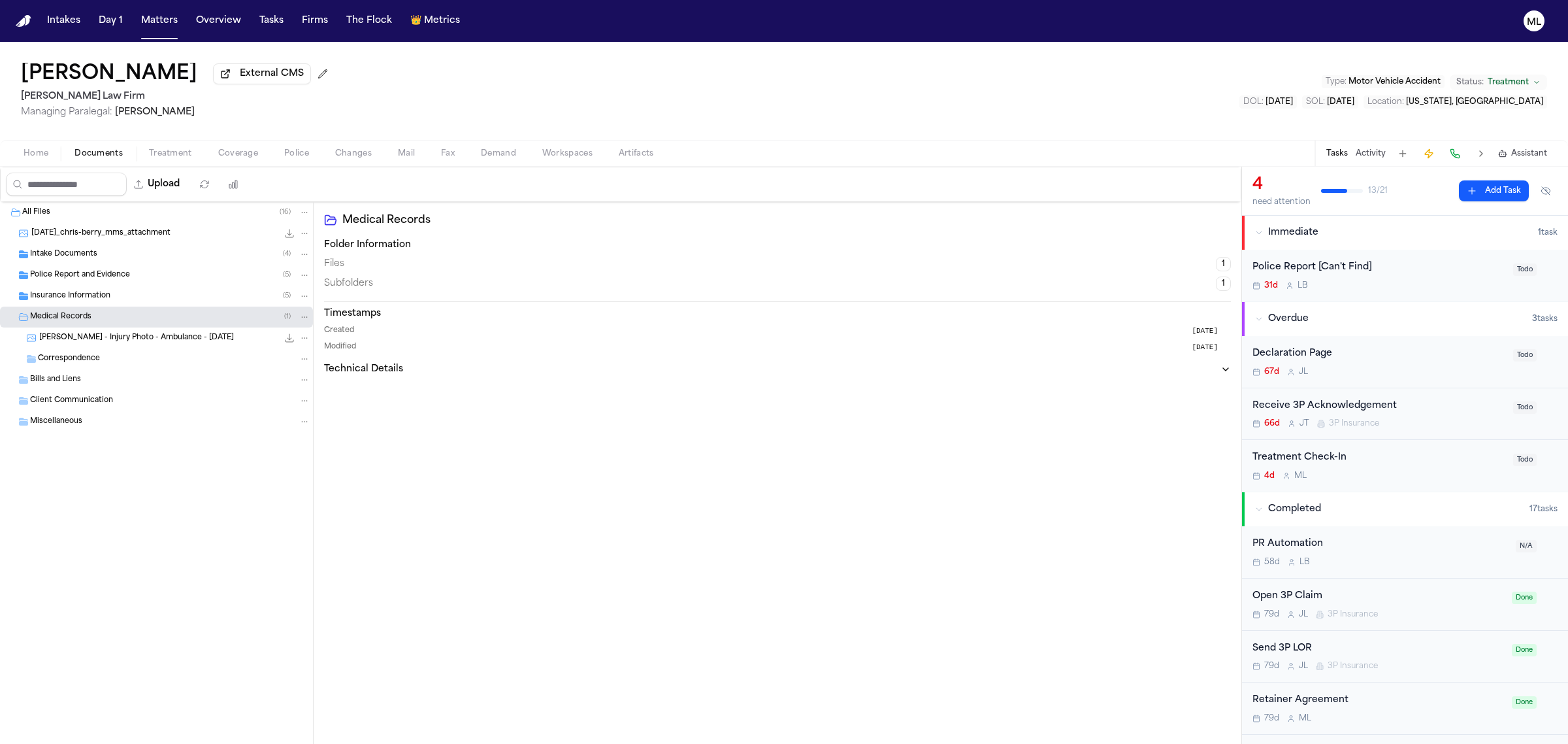
click at [77, 304] on div "Insurance Information ( 5 )" at bounding box center [157, 296] width 313 height 21
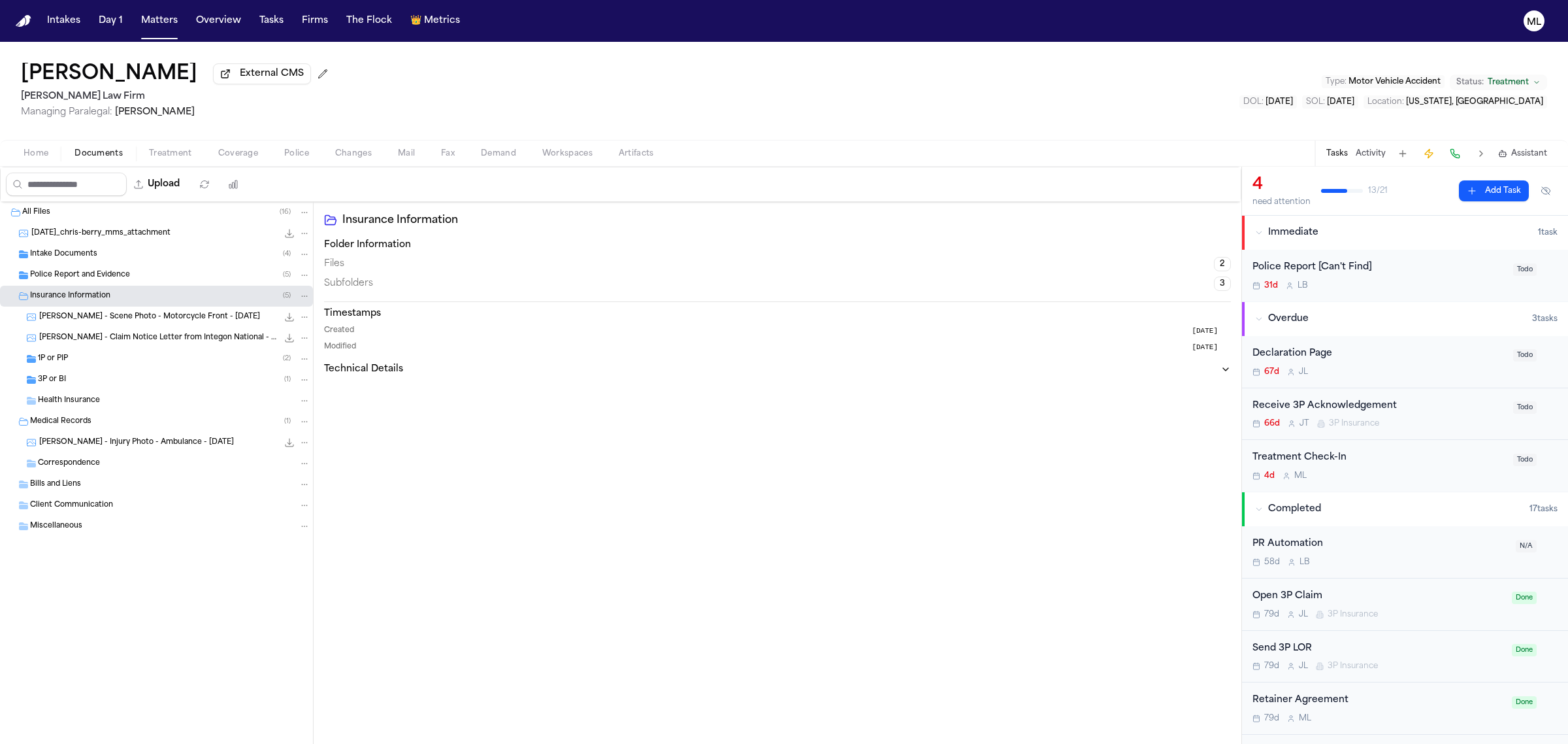
click at [95, 272] on span "Police Report and Evidence" at bounding box center [80, 276] width 100 height 11
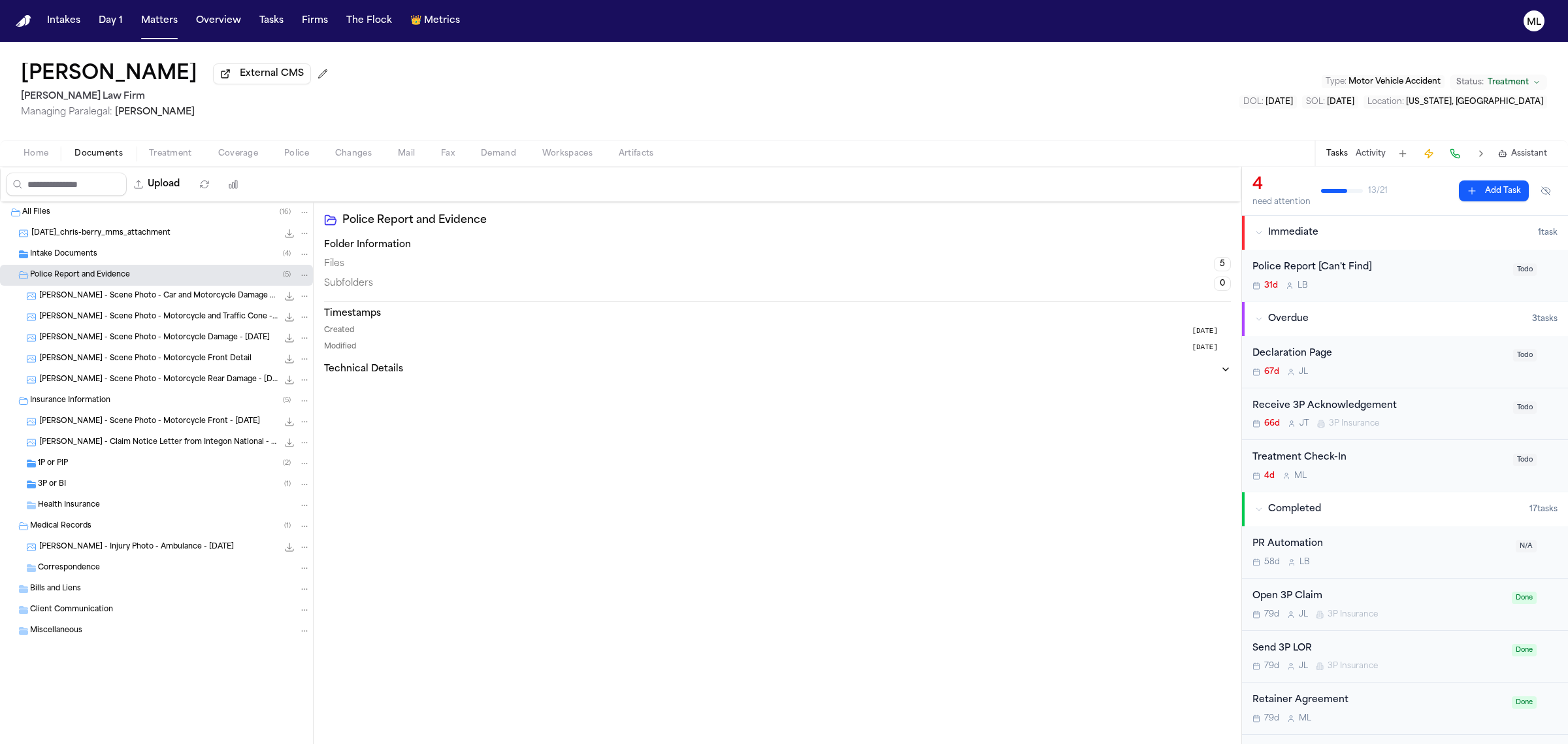
click at [74, 251] on span "Intake Documents" at bounding box center [63, 255] width 67 height 11
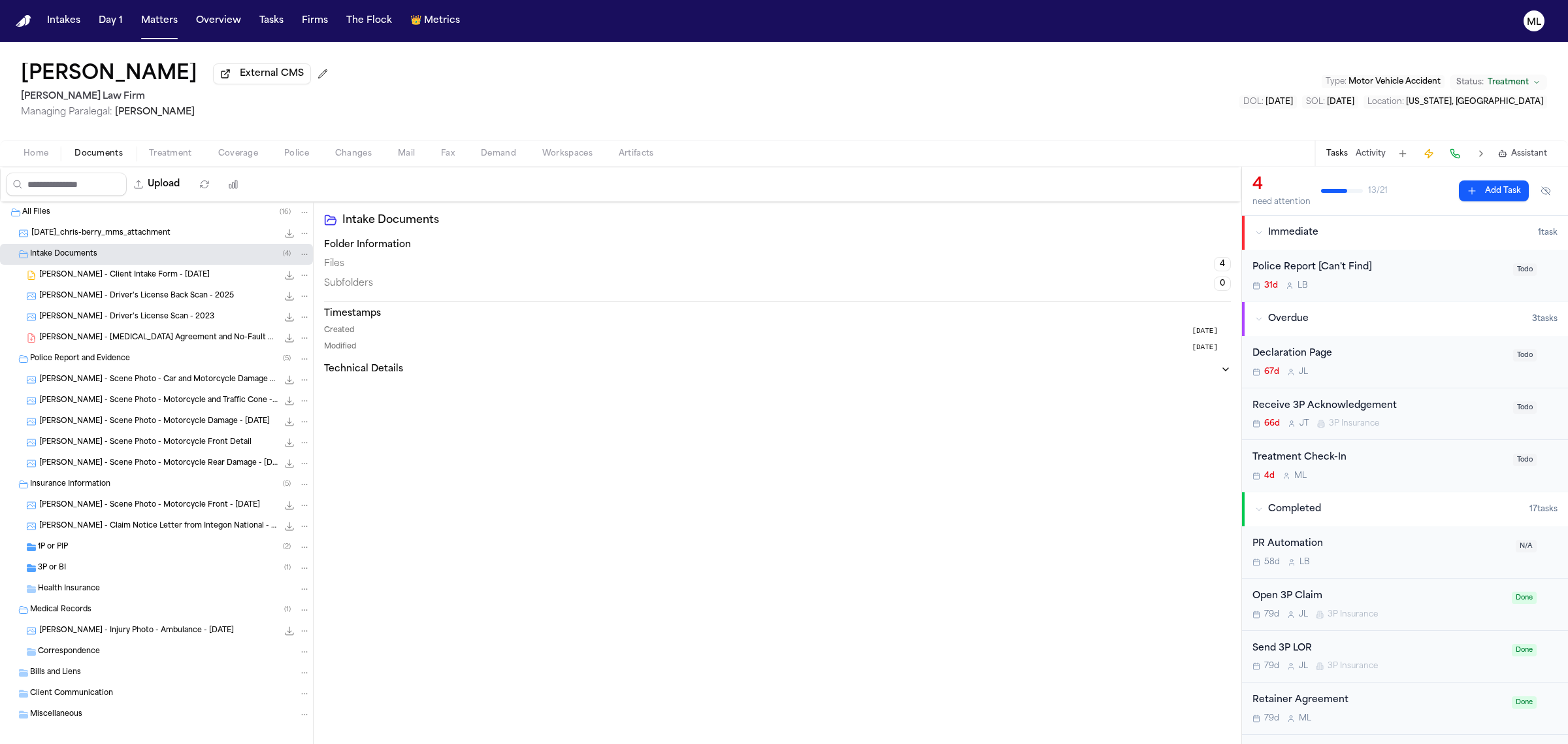
scroll to position [10, 0]
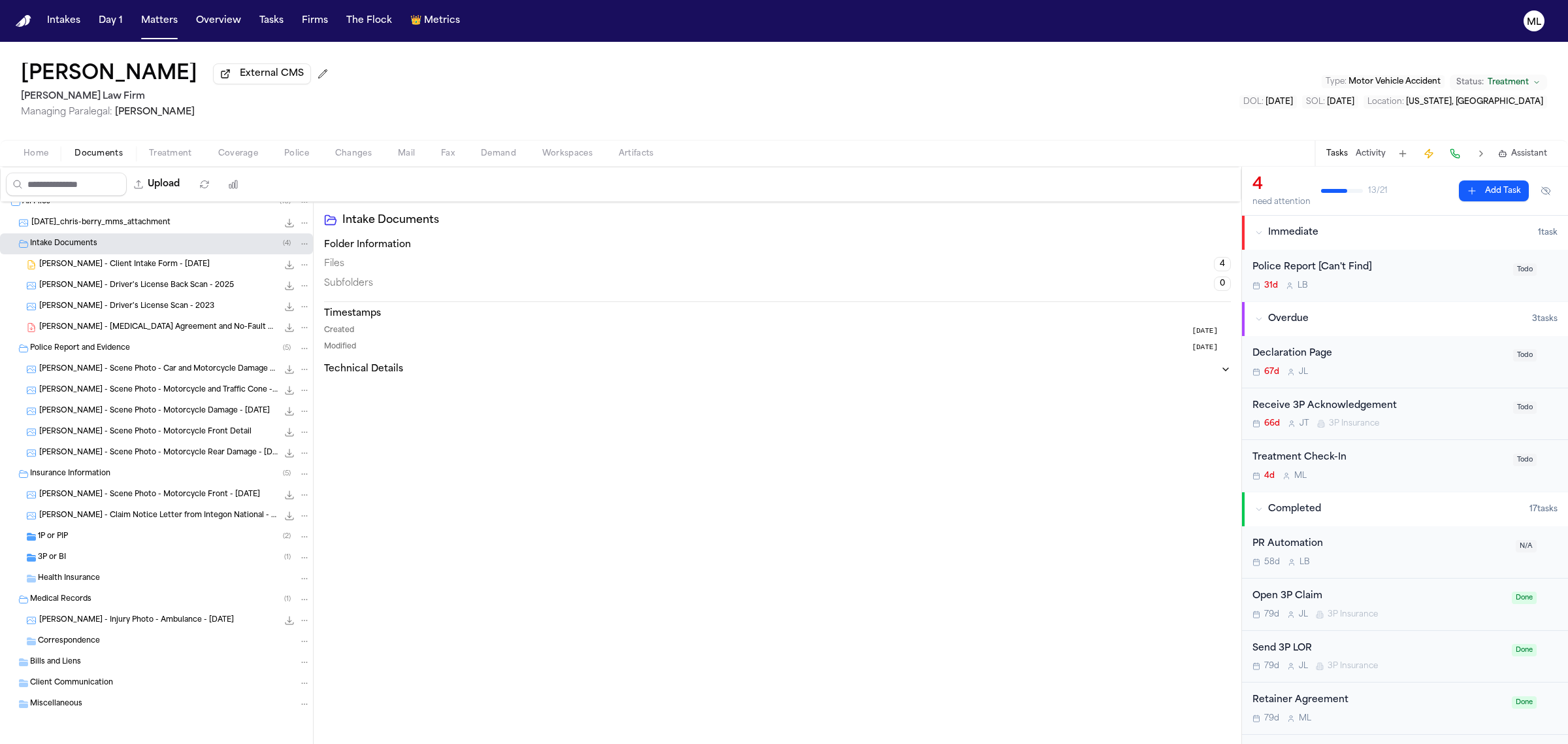
click at [63, 541] on span "1P or PIP" at bounding box center [52, 537] width 30 height 11
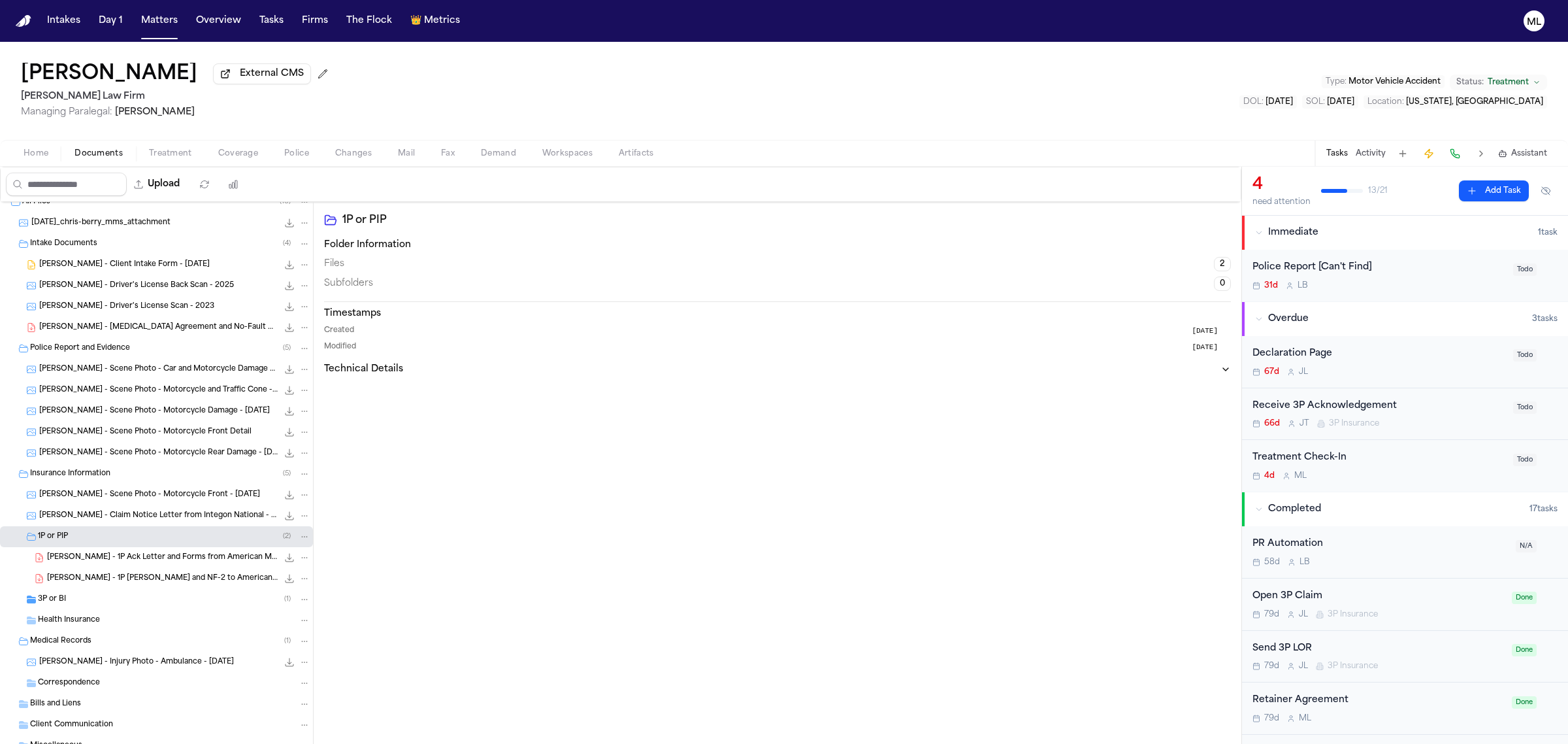
click at [86, 593] on div "3P or BI ( 1 )" at bounding box center [157, 599] width 313 height 21
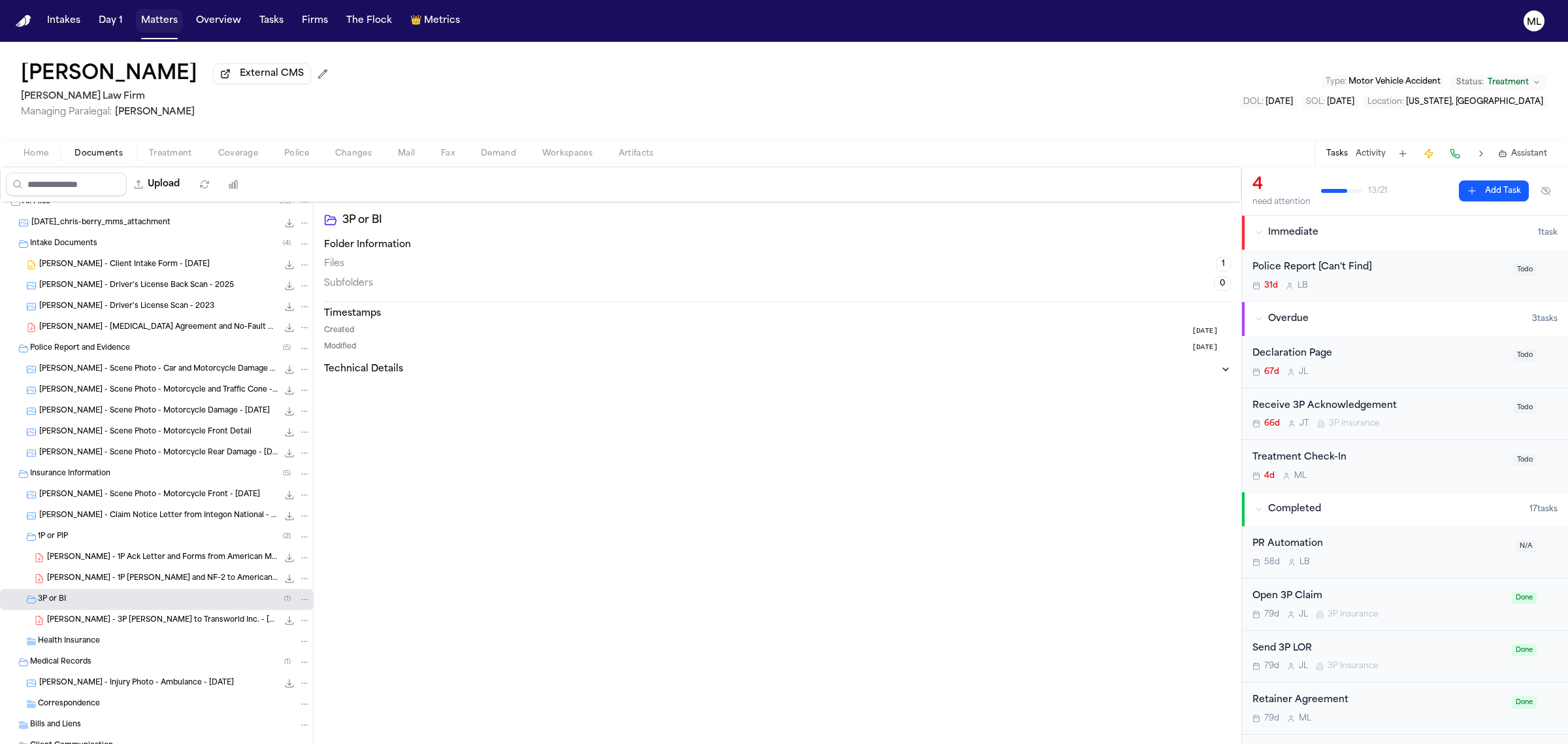
click at [165, 10] on button "Matters" at bounding box center [159, 20] width 47 height 23
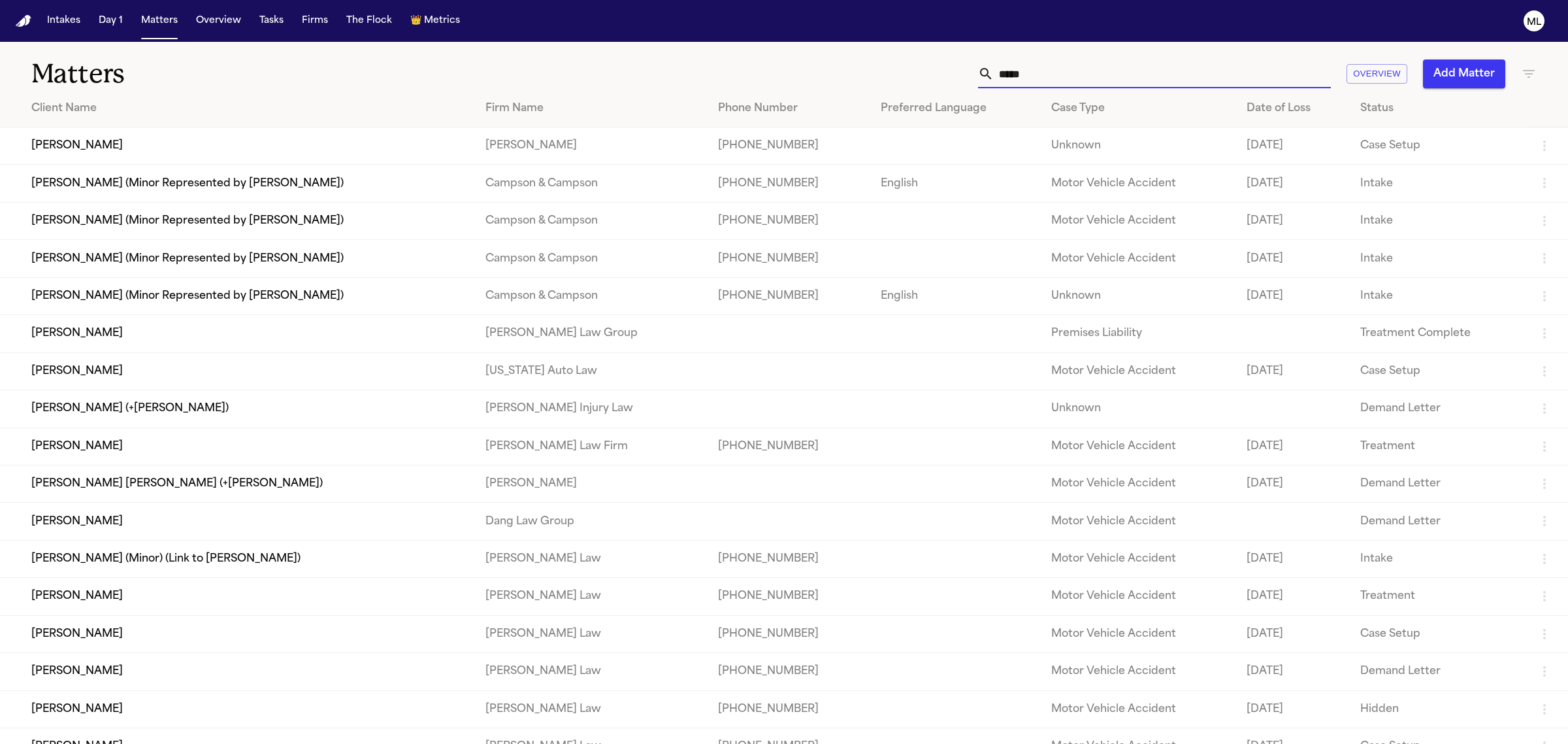
drag, startPoint x: 1039, startPoint y: 69, endPoint x: 965, endPoint y: 68, distance: 74.0
click at [967, 69] on div "***** Overview Add Matter" at bounding box center [1010, 74] width 1054 height 29
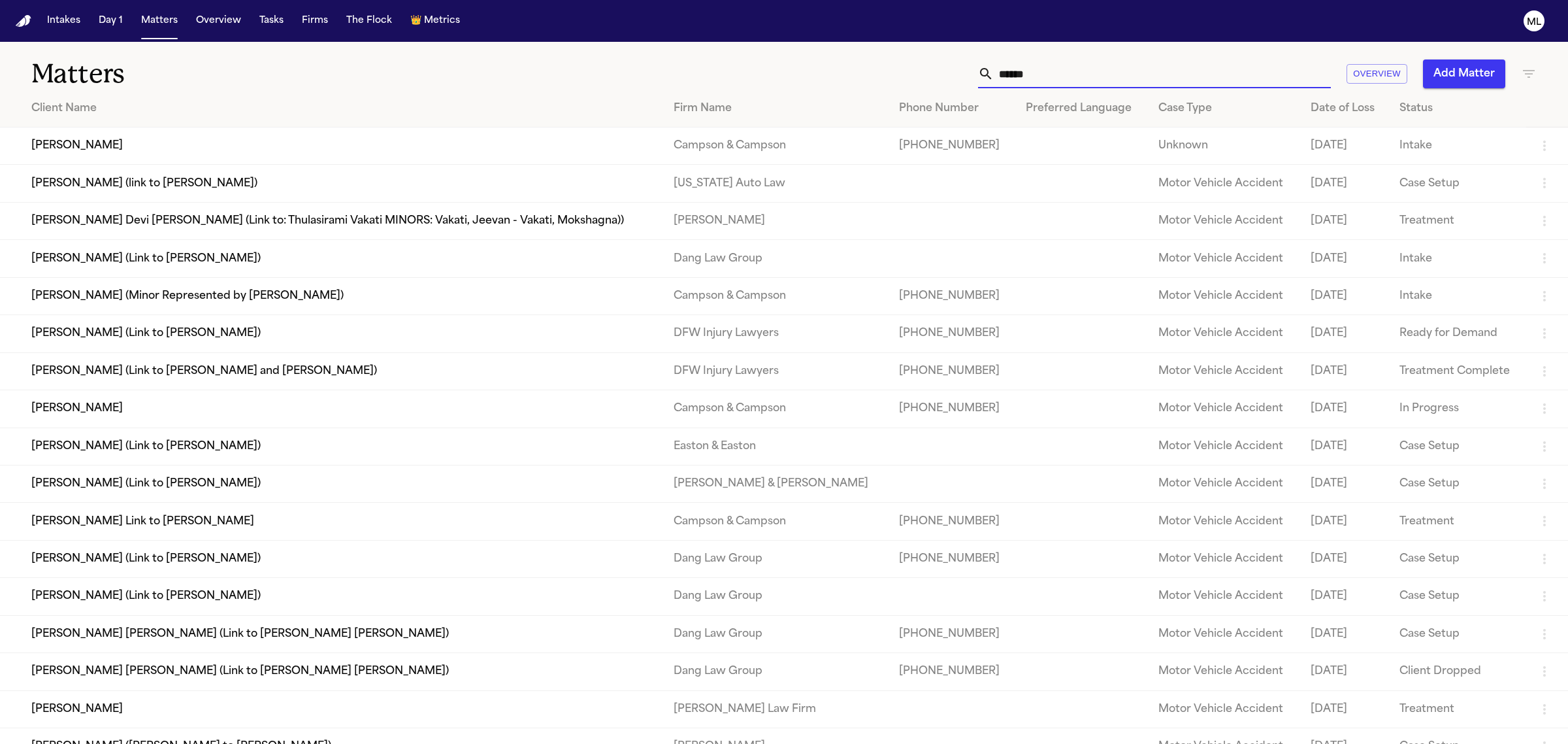
scroll to position [82, 0]
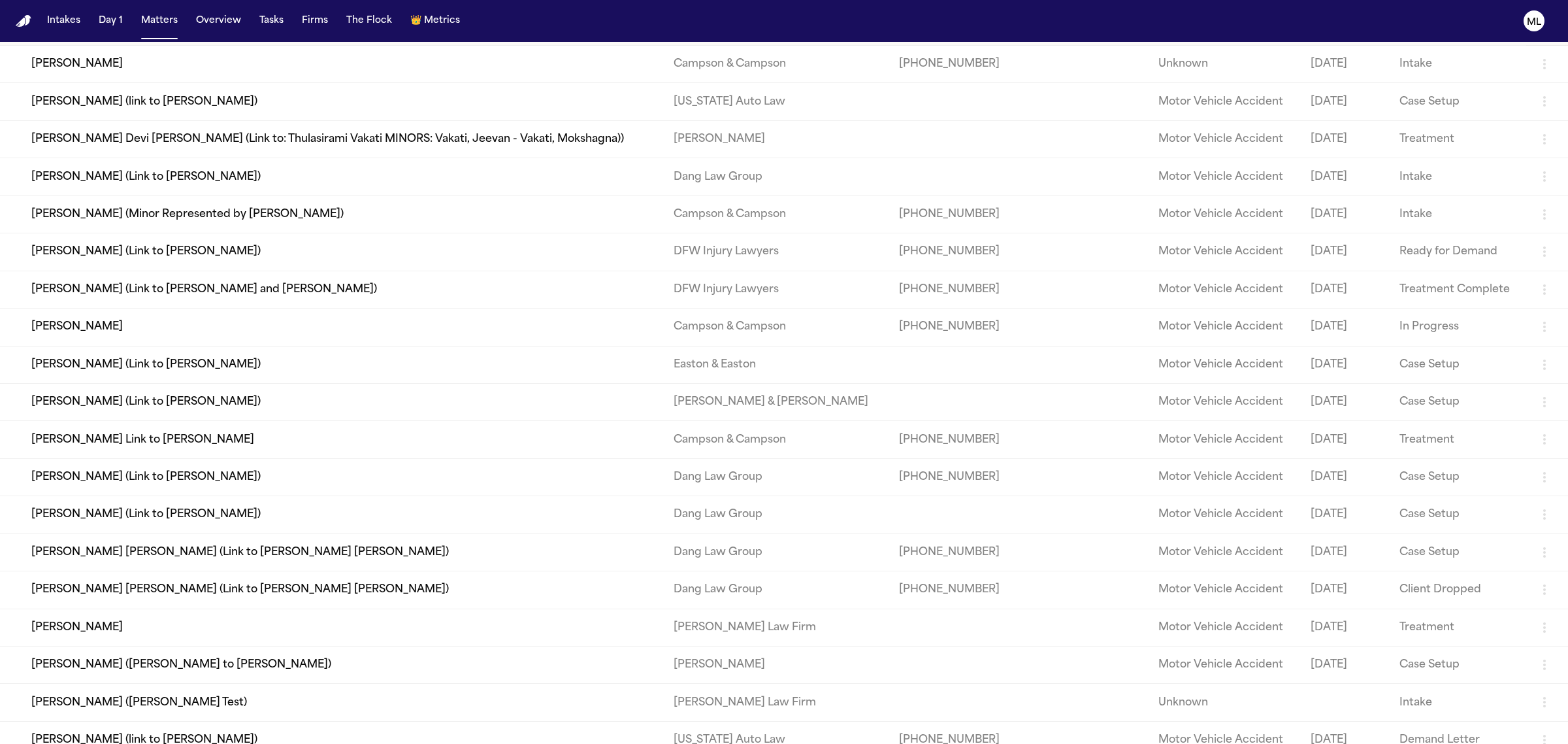
click at [303, 626] on td "[PERSON_NAME]" at bounding box center [332, 627] width 664 height 37
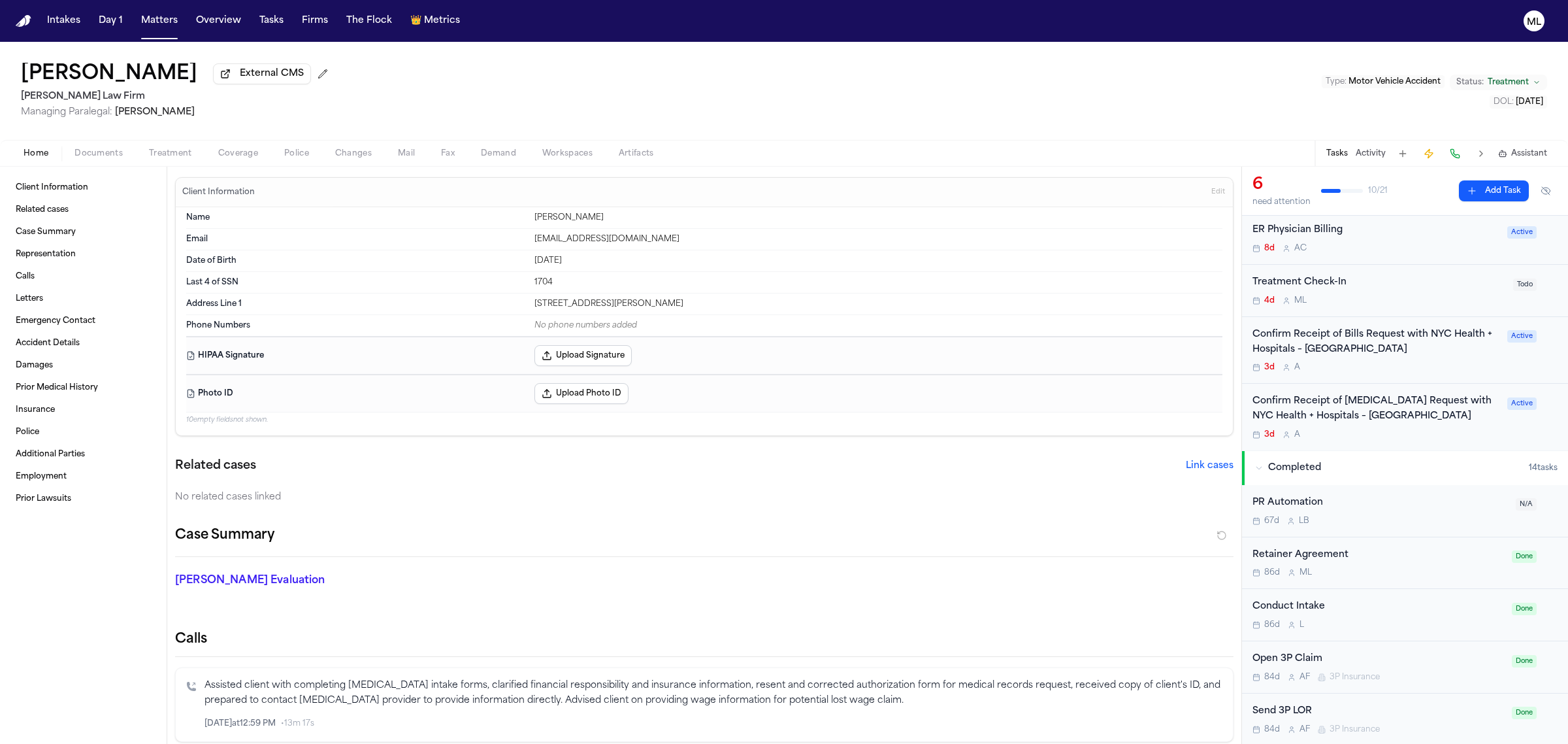
scroll to position [245, 0]
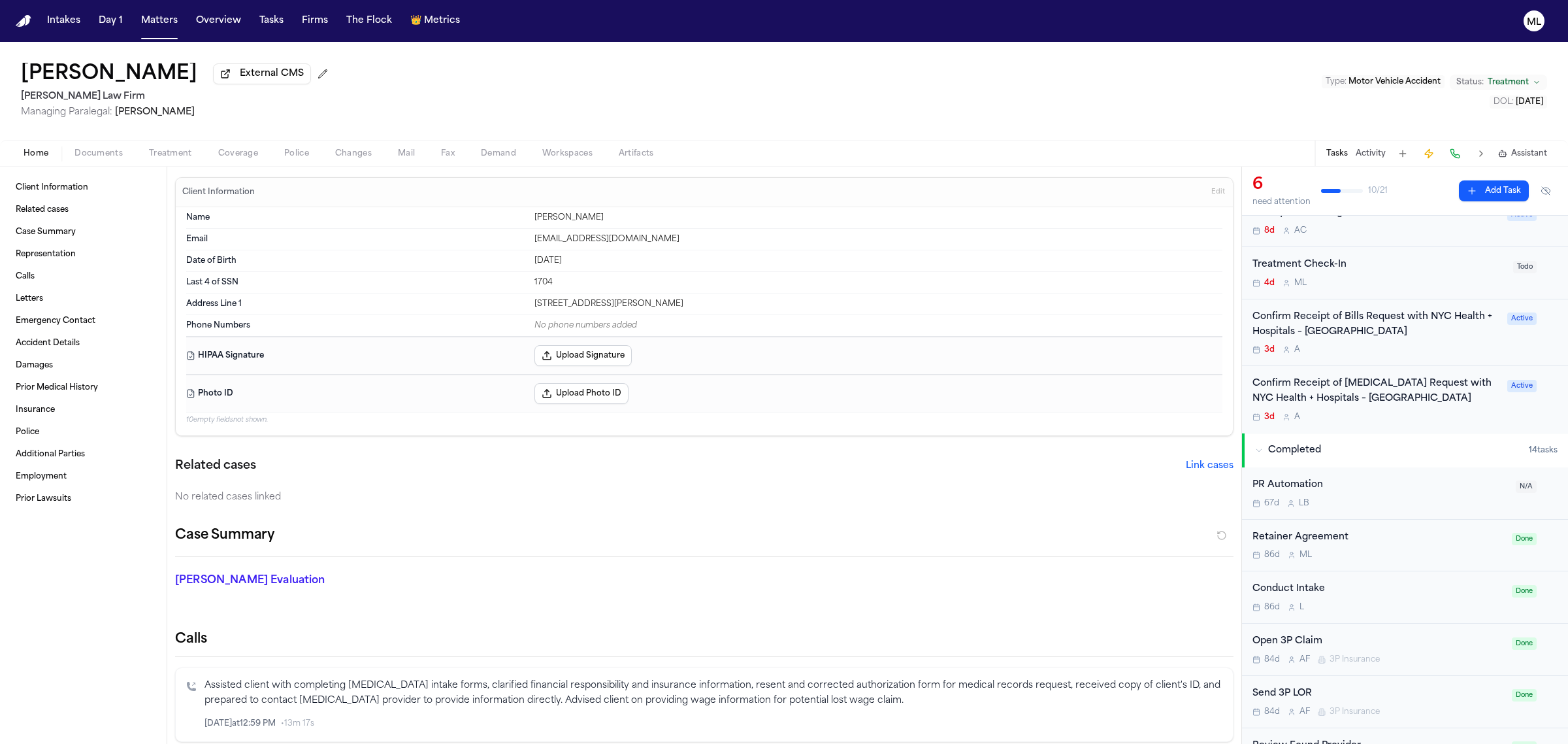
click at [1399, 280] on div "4d M L" at bounding box center [1378, 283] width 253 height 10
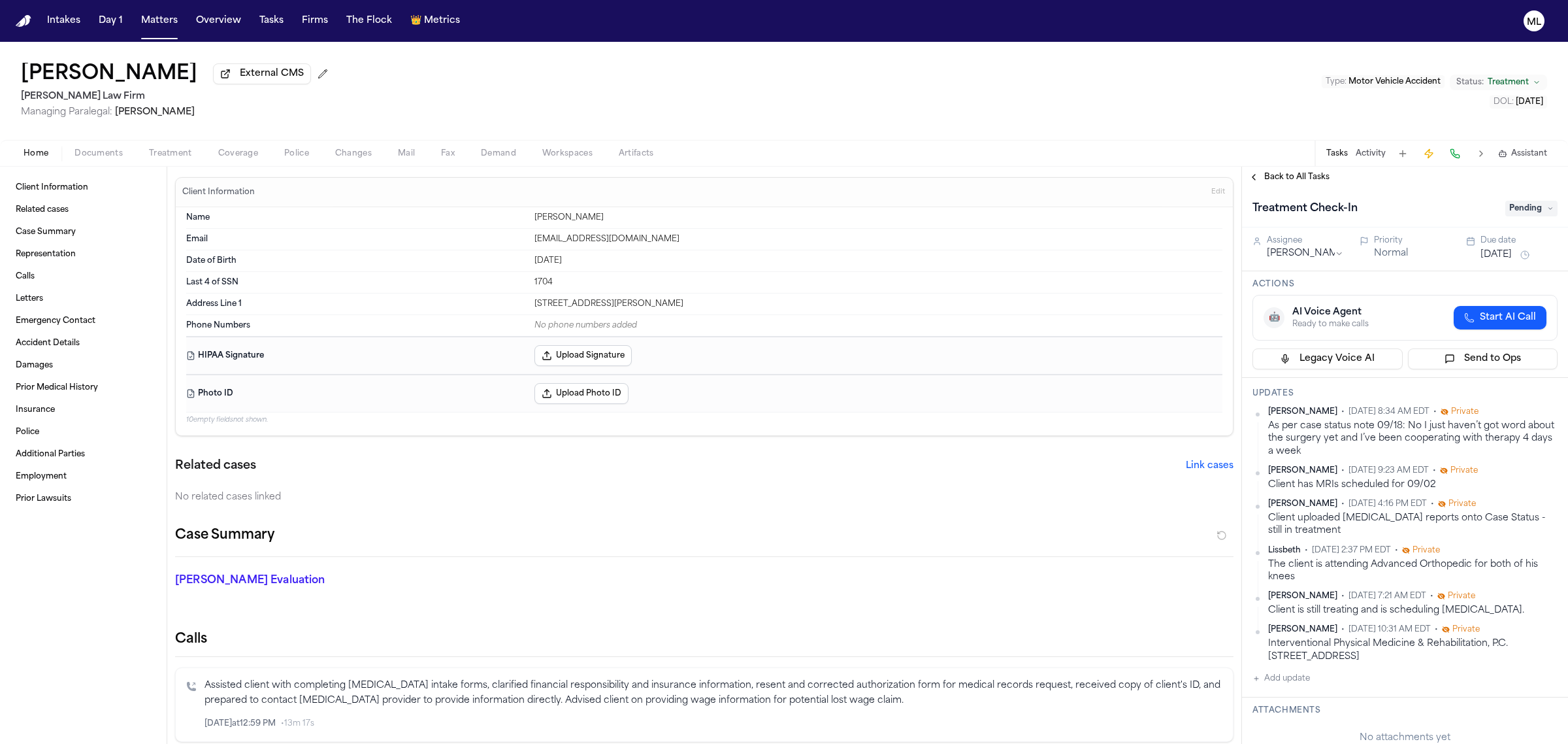
click at [1285, 677] on button "Add update" at bounding box center [1281, 679] width 58 height 16
click at [1305, 676] on textarea "Add your update" at bounding box center [1412, 689] width 279 height 27
click at [1526, 719] on button "Add" at bounding box center [1538, 721] width 27 height 16
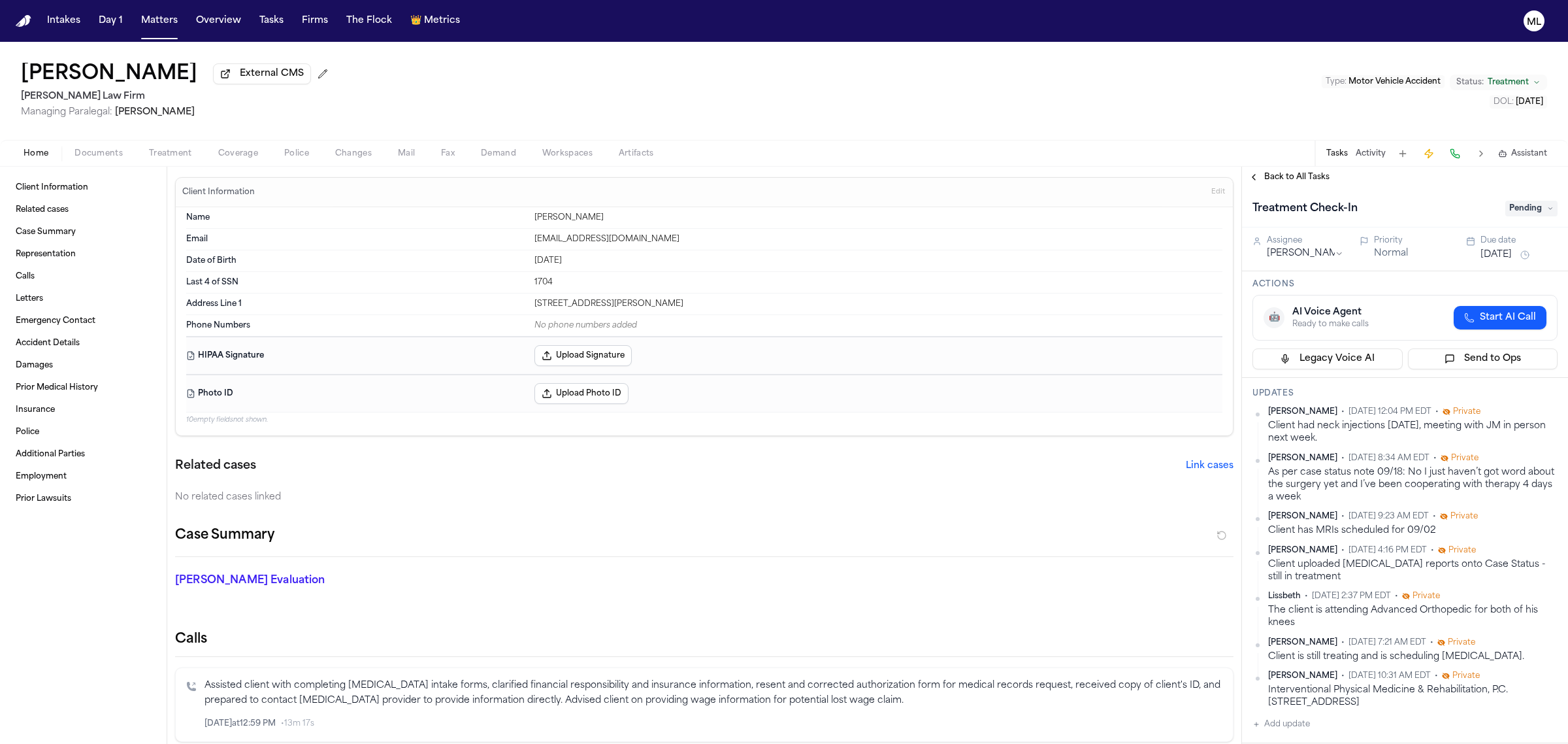
click at [1506, 253] on button "[DATE]" at bounding box center [1496, 255] width 31 height 13
click at [1527, 383] on button "17" at bounding box center [1529, 384] width 21 height 21
click at [1298, 183] on div "Back to All Tasks" at bounding box center [1405, 177] width 326 height 21
click at [1288, 169] on div "Back to All Tasks" at bounding box center [1405, 177] width 326 height 21
click at [1284, 174] on span "Back to All Tasks" at bounding box center [1296, 177] width 65 height 10
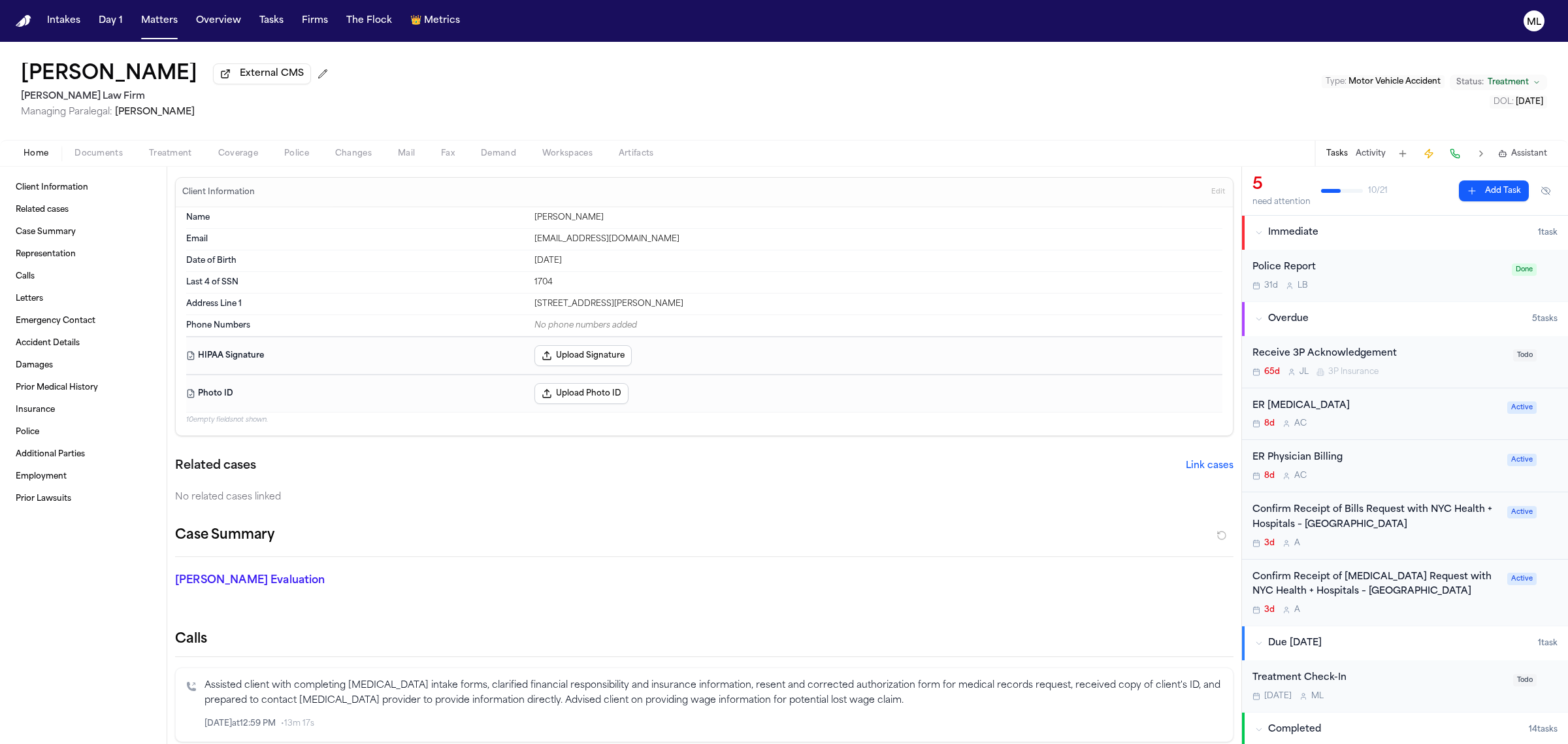
click at [1473, 537] on div "Confirm Receipt of Bills Request with NYC Health + Hospitals – [GEOGRAPHIC_DATA…" at bounding box center [1375, 525] width 247 height 46
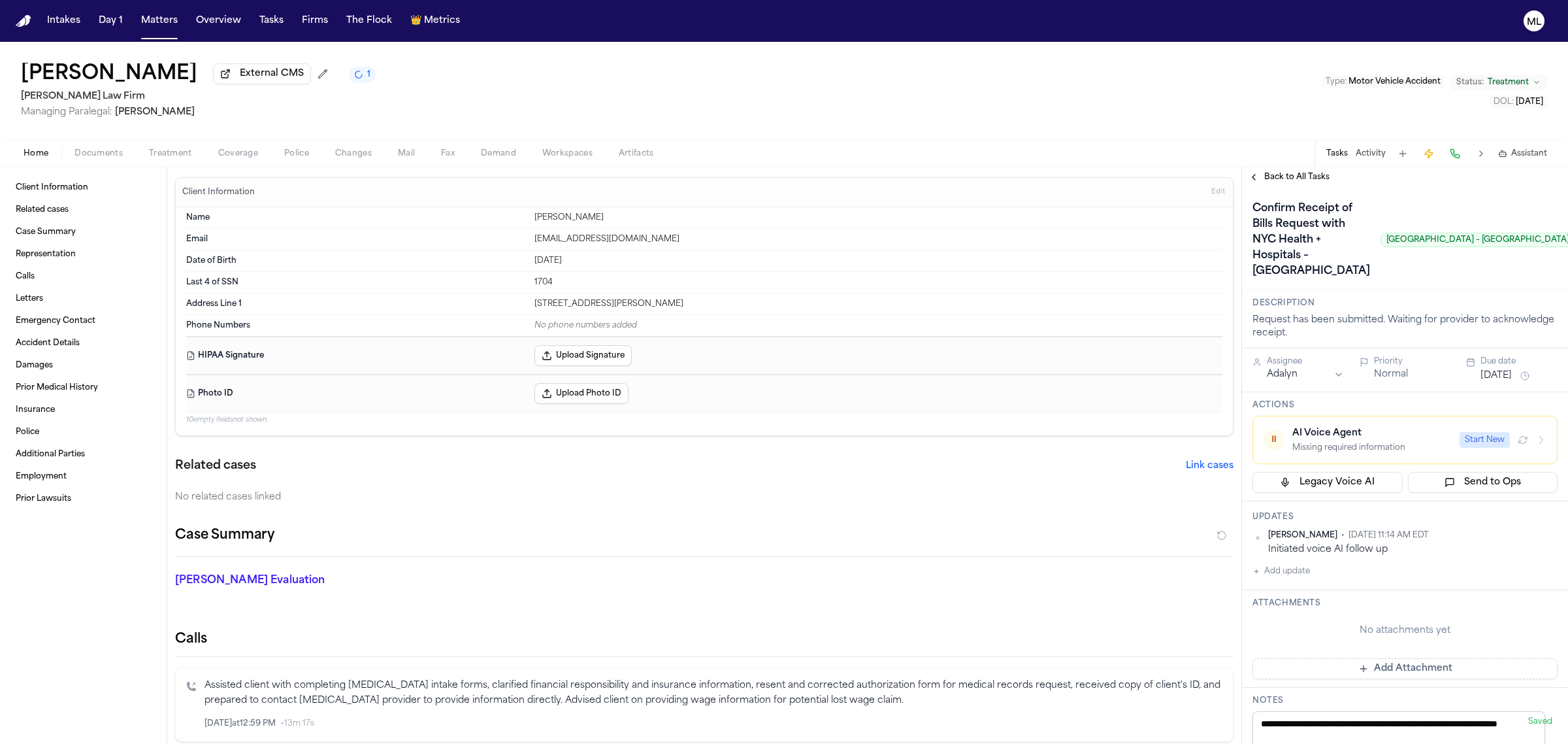
click at [1275, 184] on div "Back to All Tasks" at bounding box center [1405, 177] width 326 height 21
click at [1280, 168] on div "Back to All Tasks" at bounding box center [1405, 177] width 326 height 21
click at [1278, 174] on span "Back to All Tasks" at bounding box center [1296, 177] width 65 height 10
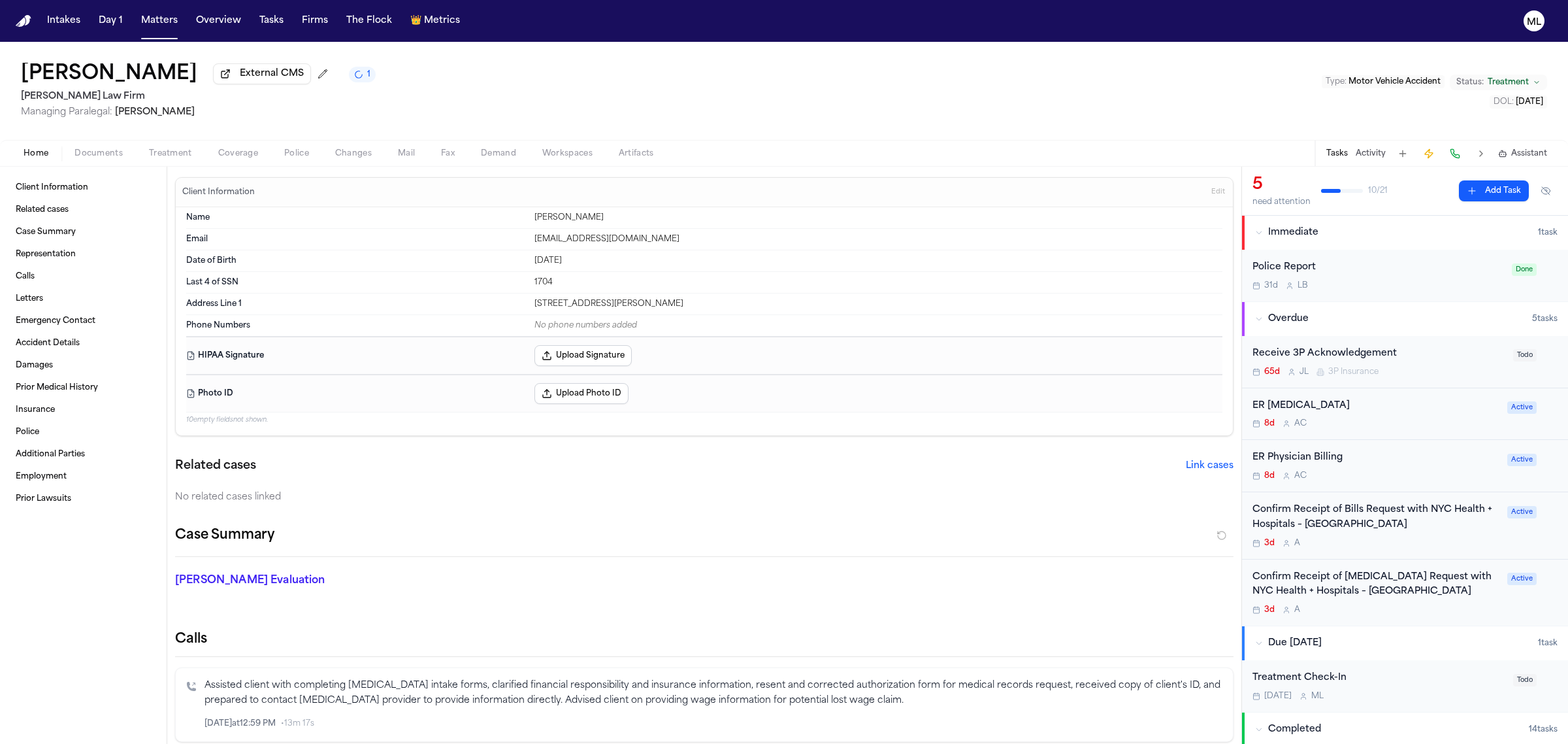
click at [1403, 618] on div "Confirm Receipt of [MEDICAL_DATA] Request with NYC Health + Hospitals – [GEOGRA…" at bounding box center [1405, 592] width 326 height 67
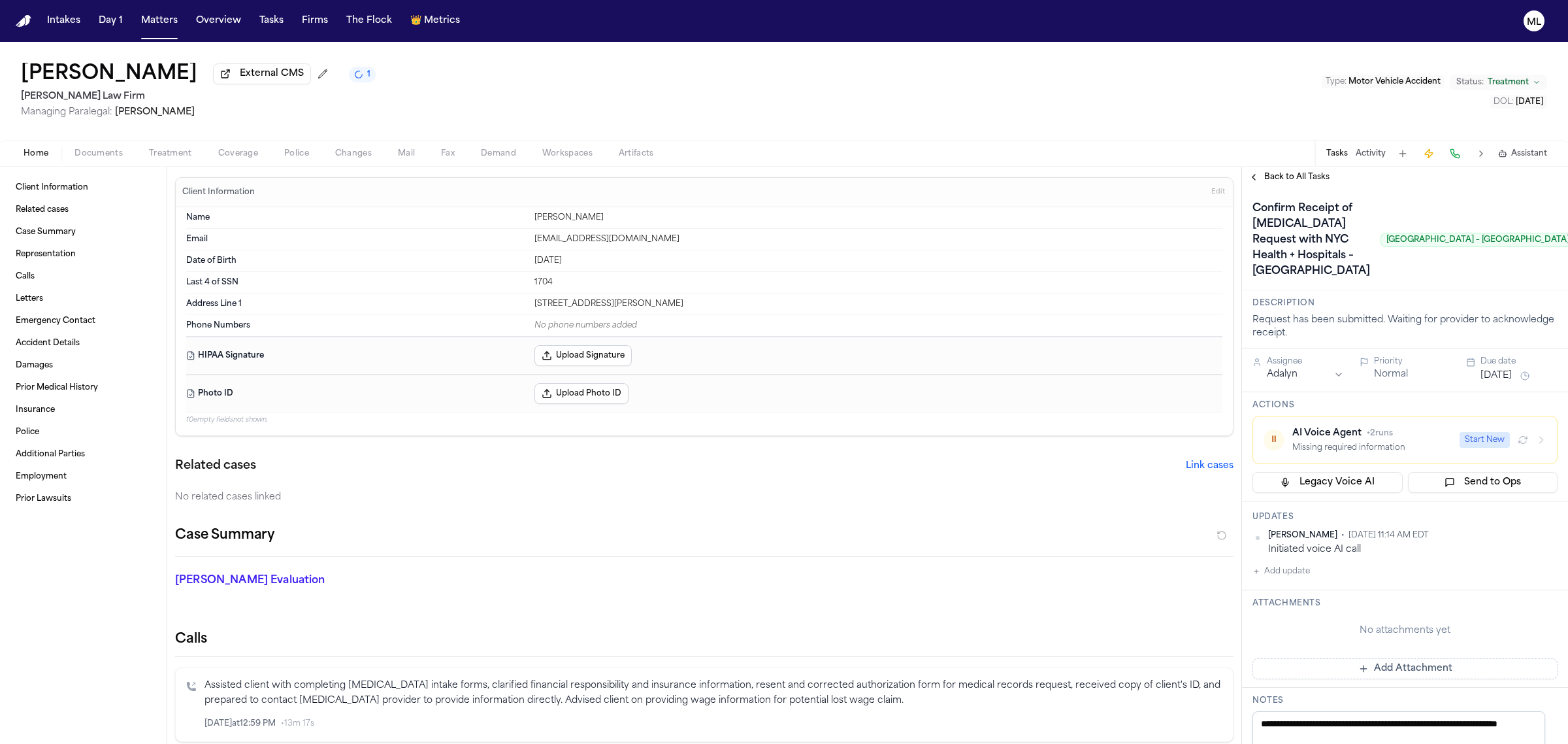
click at [1275, 180] on span "Back to All Tasks" at bounding box center [1296, 177] width 65 height 10
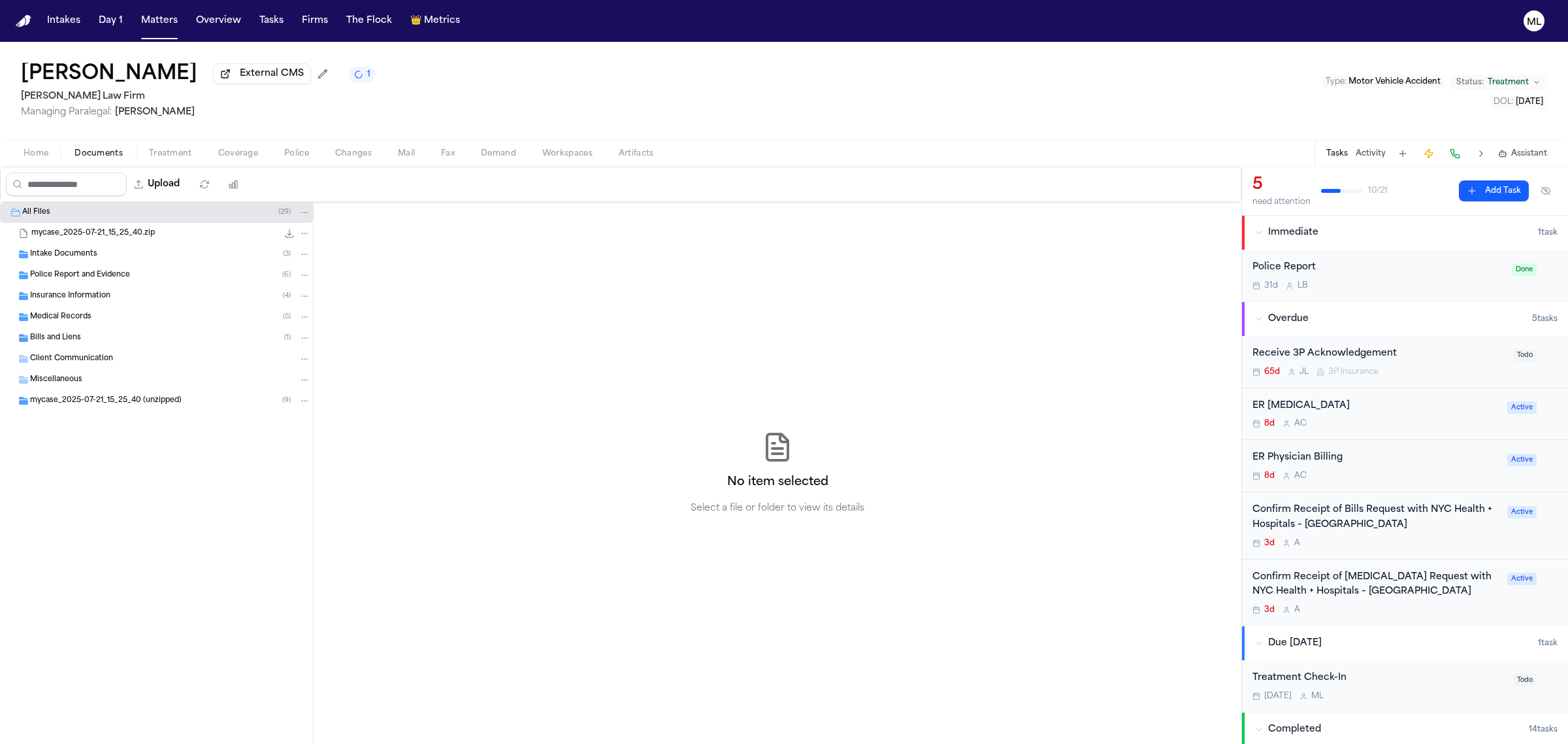
click at [92, 150] on span "Documents" at bounding box center [99, 153] width 48 height 10
click at [90, 319] on div "Medical Records ( 5 )" at bounding box center [169, 317] width 280 height 12
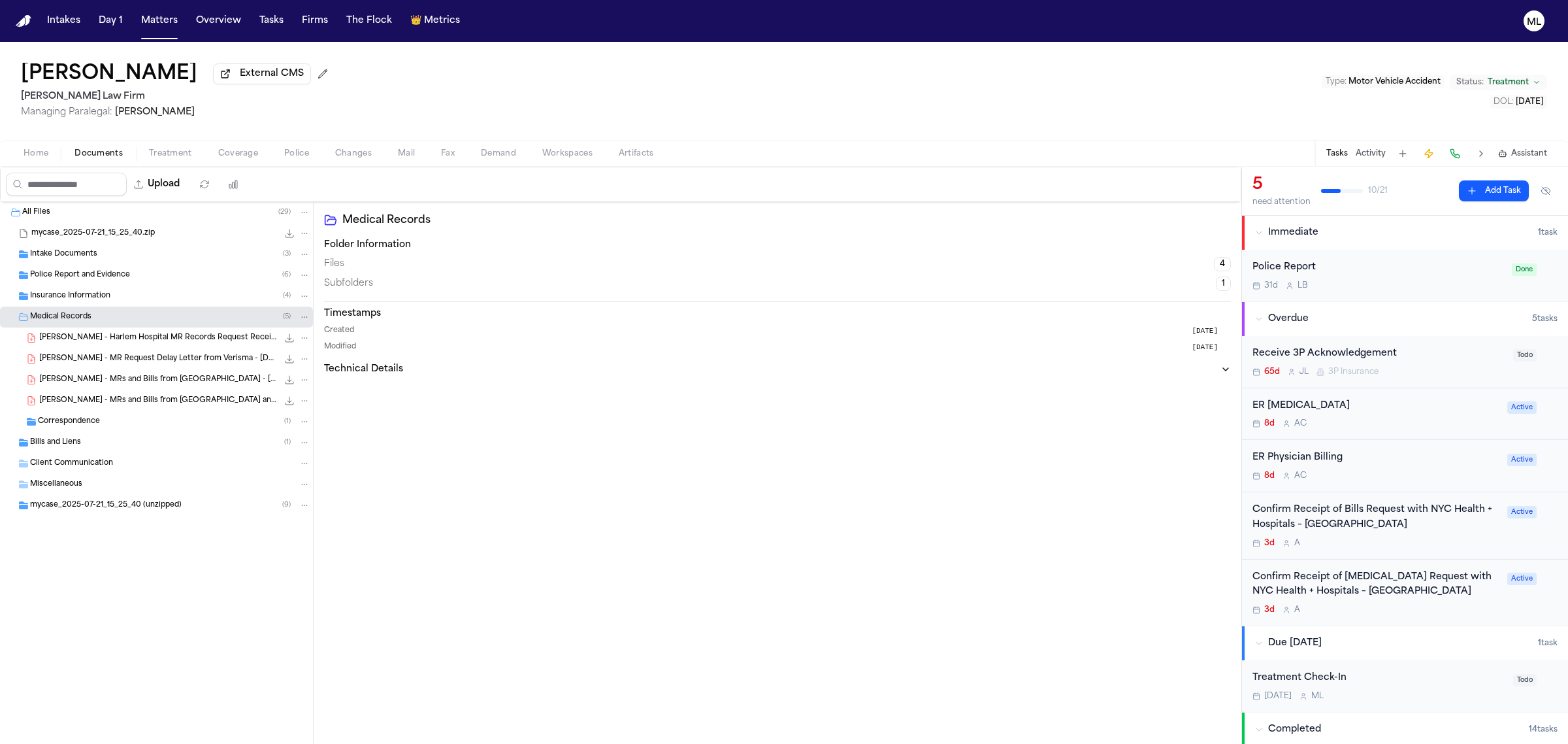
click at [1413, 550] on div "Confirm Receipt of Bills Request with NYC Health + Hospitals – [GEOGRAPHIC_DATA…" at bounding box center [1405, 526] width 326 height 67
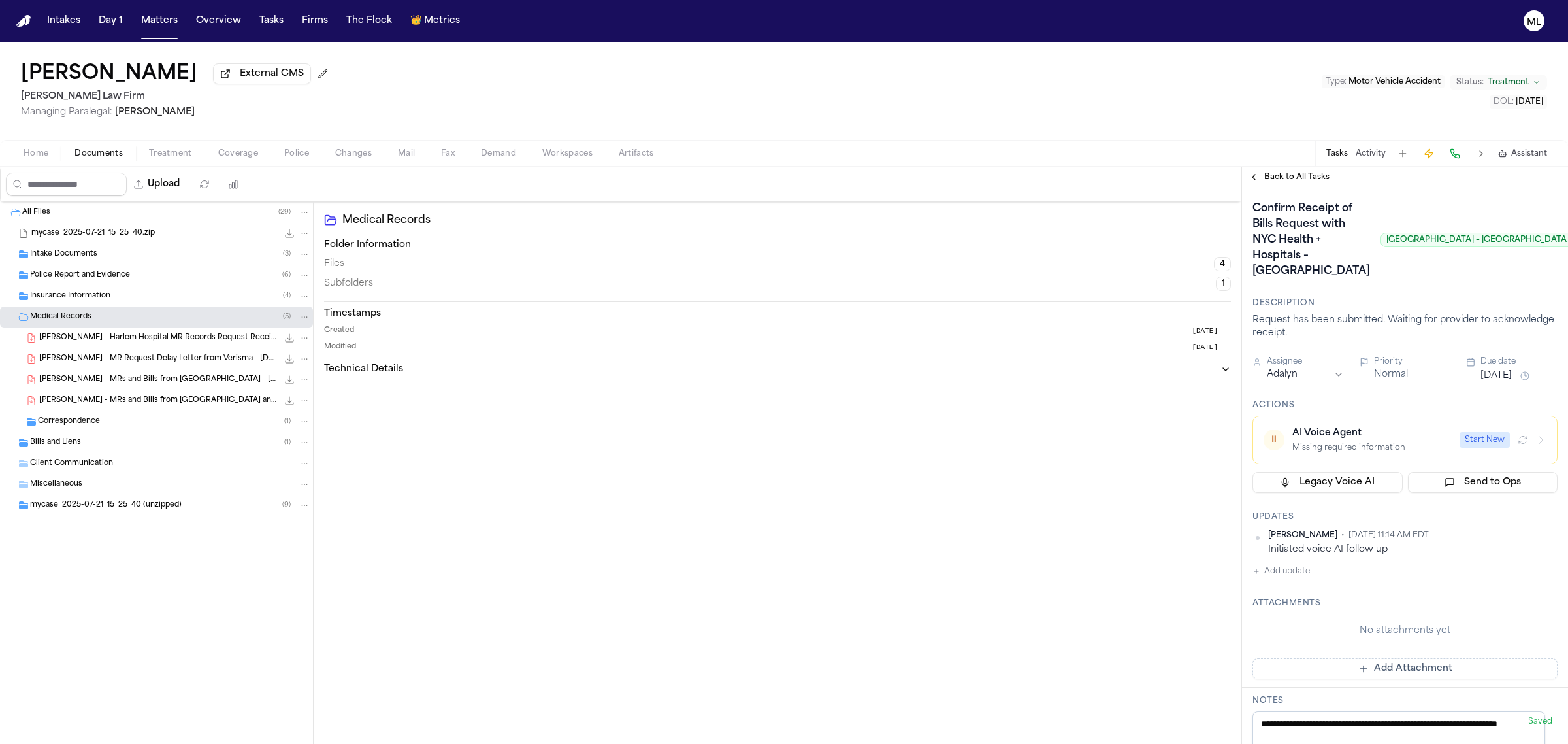
click at [1285, 175] on span "Back to All Tasks" at bounding box center [1296, 177] width 65 height 10
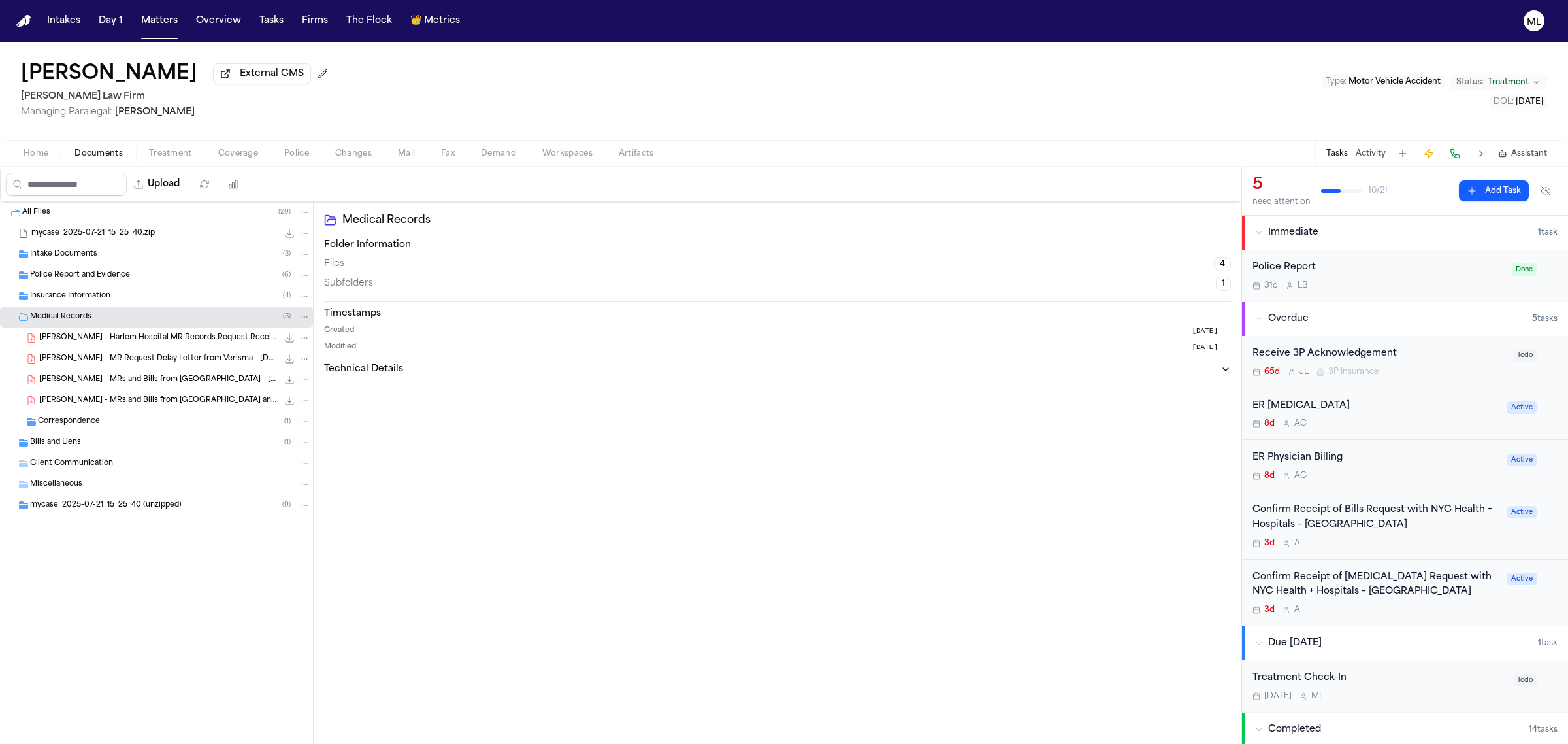
click at [1449, 533] on div "Confirm Receipt of Bills Request with NYC Health + Hospitals – [GEOGRAPHIC_DATA…" at bounding box center [1375, 525] width 247 height 46
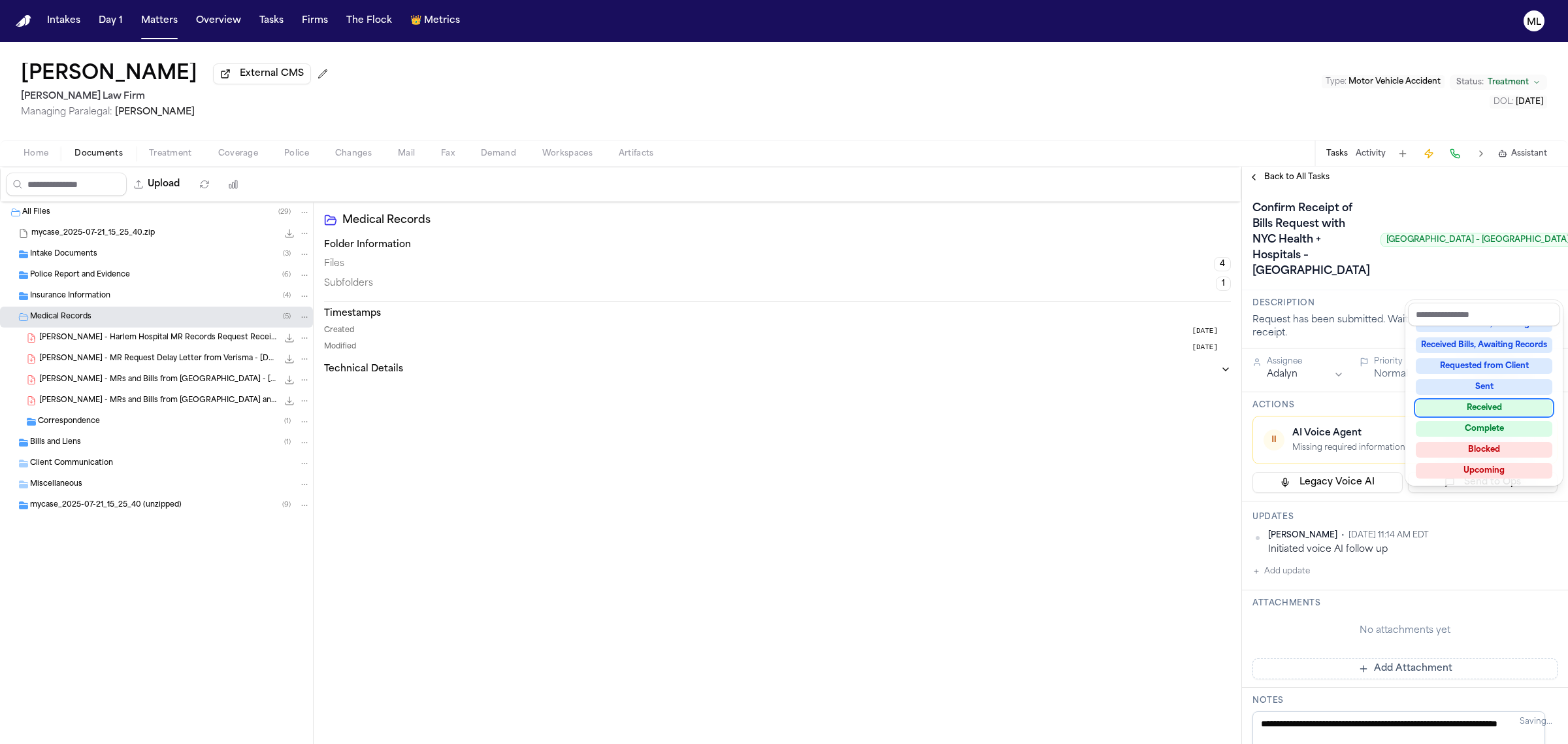
click at [1522, 405] on div "Received" at bounding box center [1484, 408] width 137 height 16
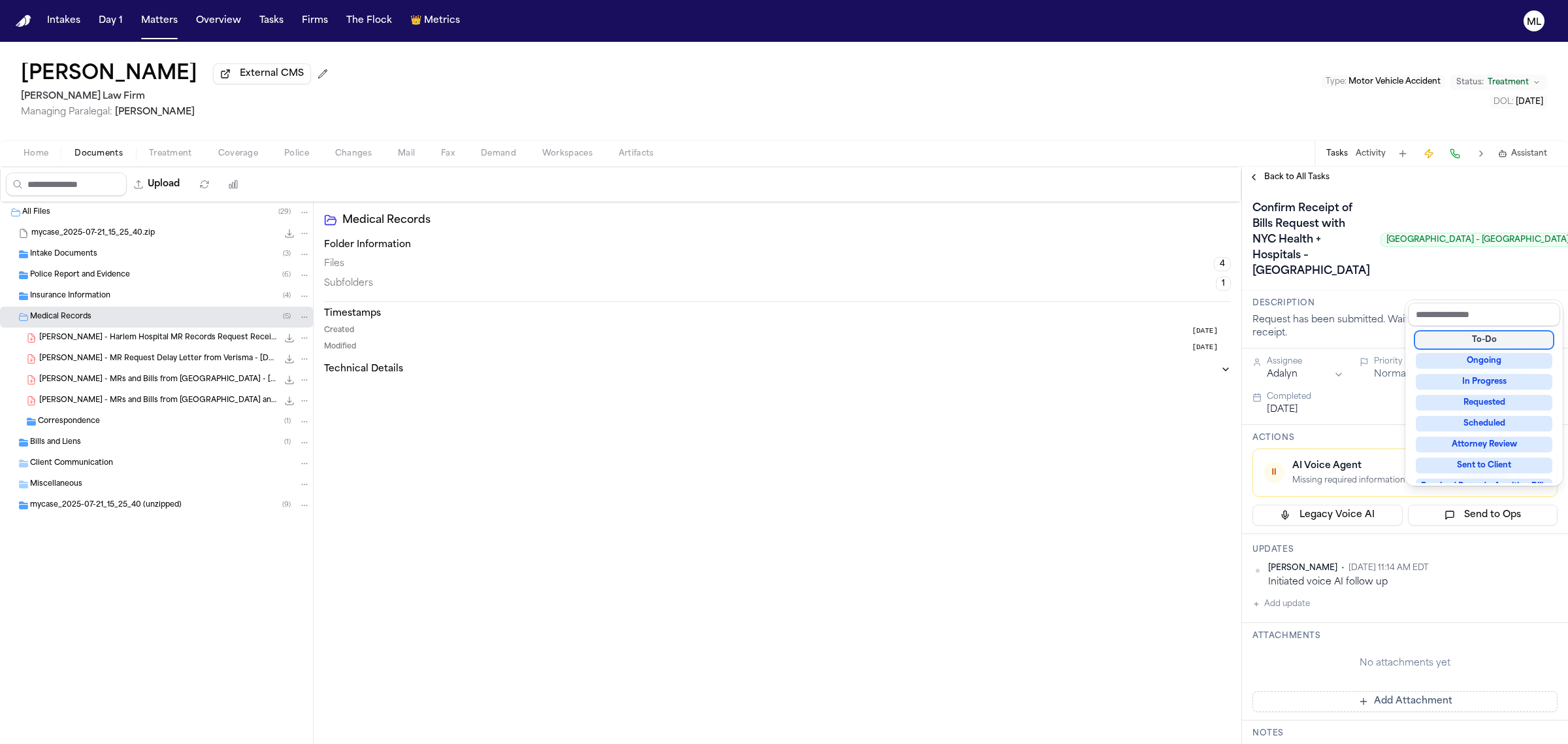
click at [1305, 178] on div "**********" at bounding box center [1405, 455] width 326 height 577
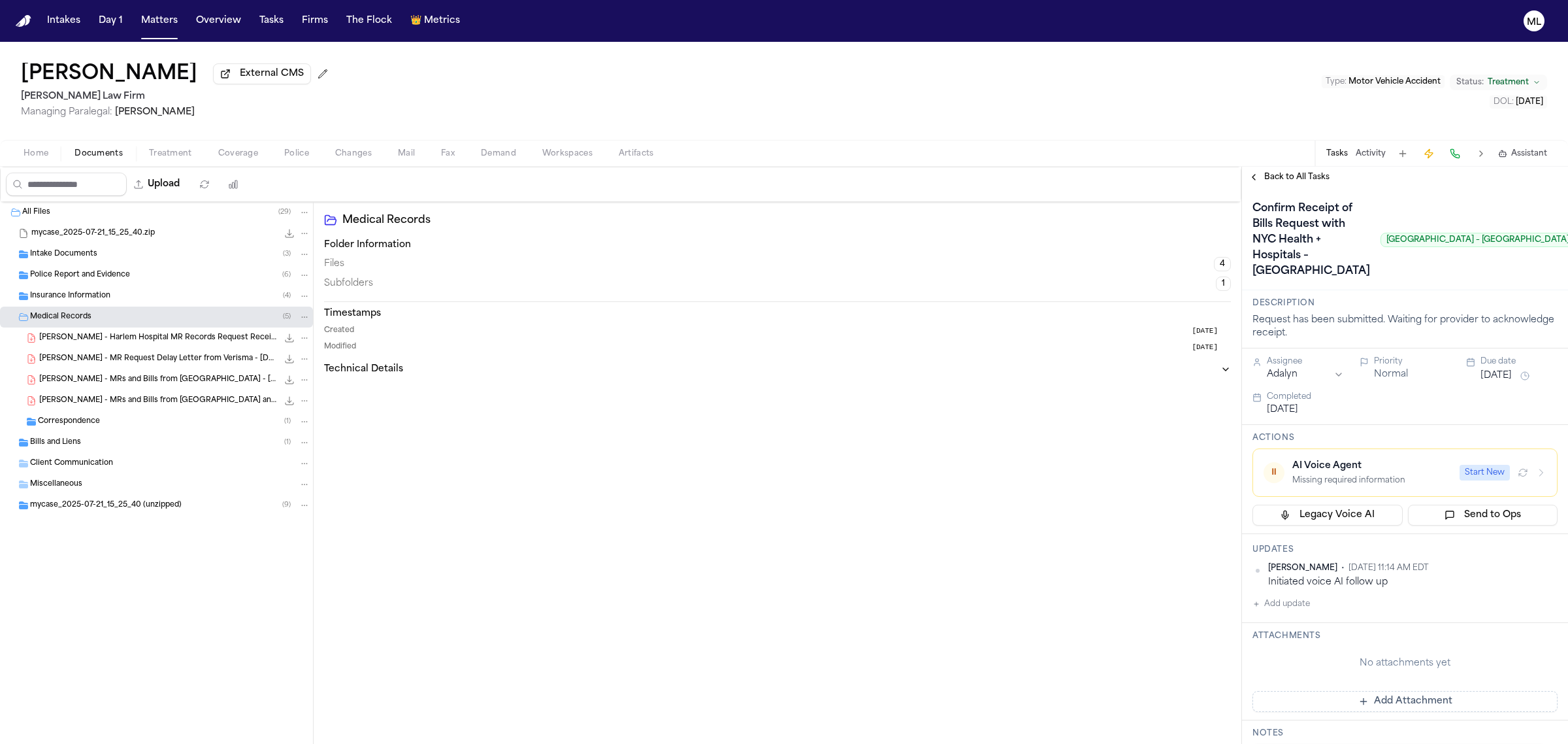
click at [1305, 178] on span "Back to All Tasks" at bounding box center [1296, 177] width 65 height 10
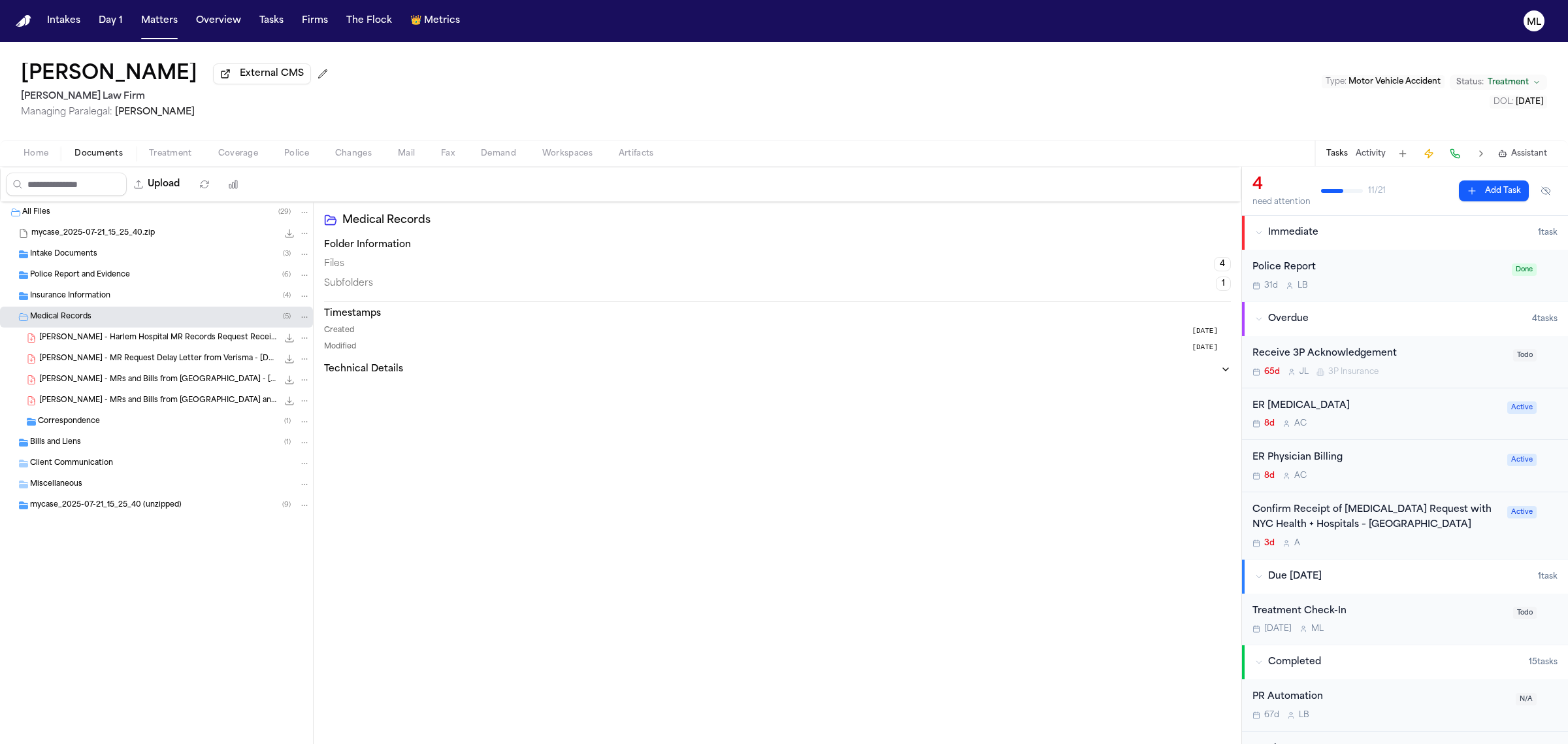
click at [1488, 539] on div "Confirm Receipt of [MEDICAL_DATA] Request with NYC Health + Hospitals – [GEOGRA…" at bounding box center [1405, 525] width 305 height 46
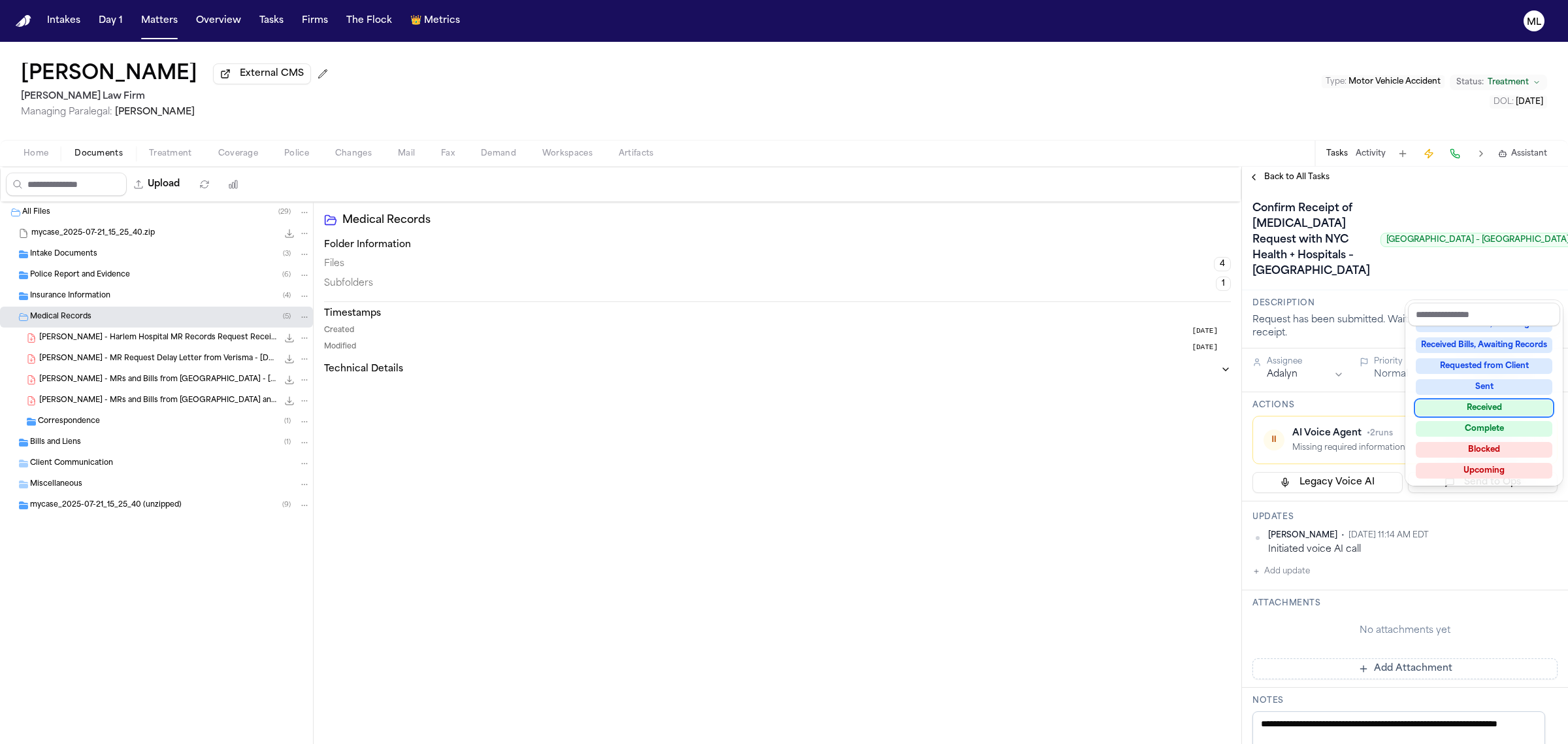
click at [1476, 404] on div "Received" at bounding box center [1484, 408] width 137 height 16
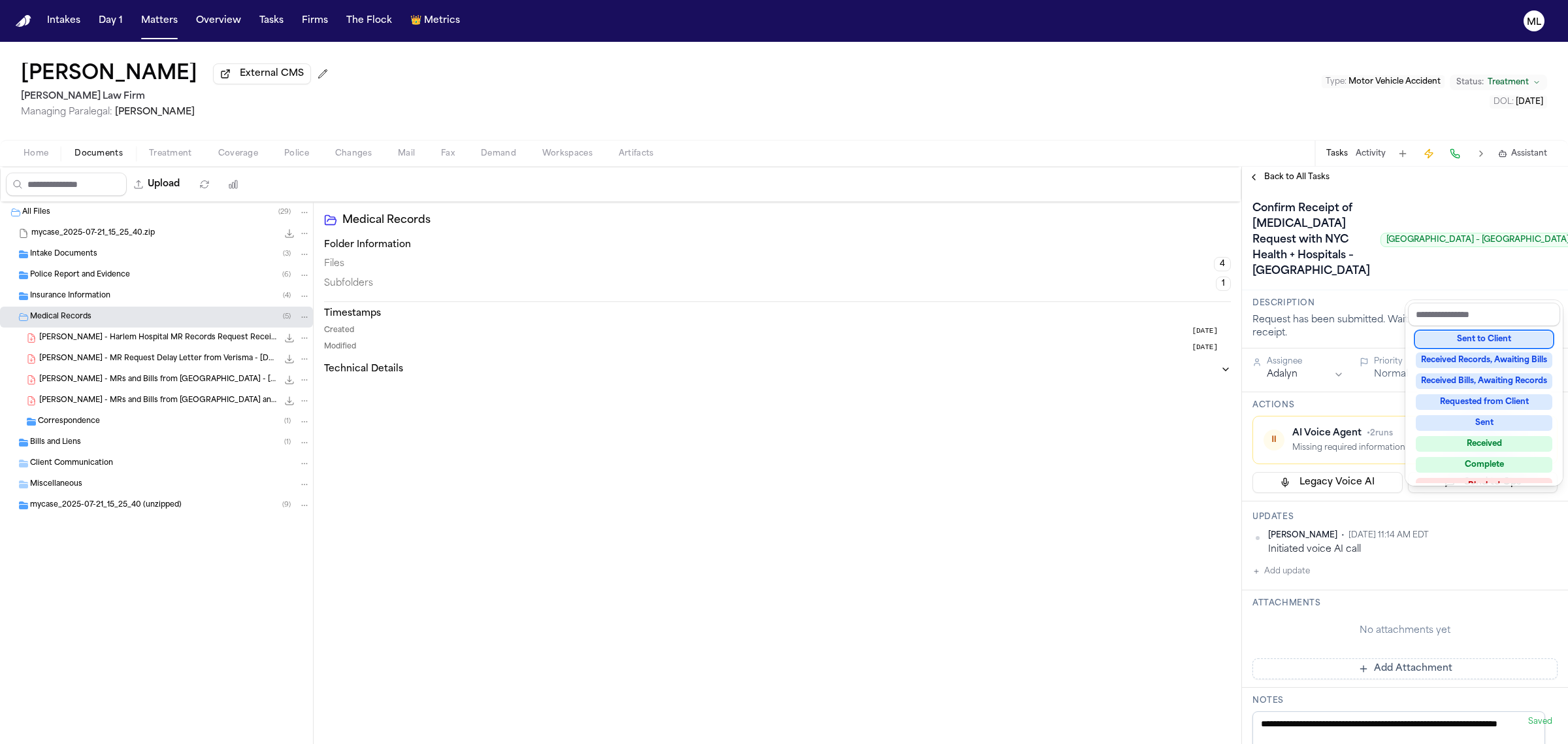
click at [1291, 174] on div "**********" at bounding box center [1405, 455] width 326 height 577
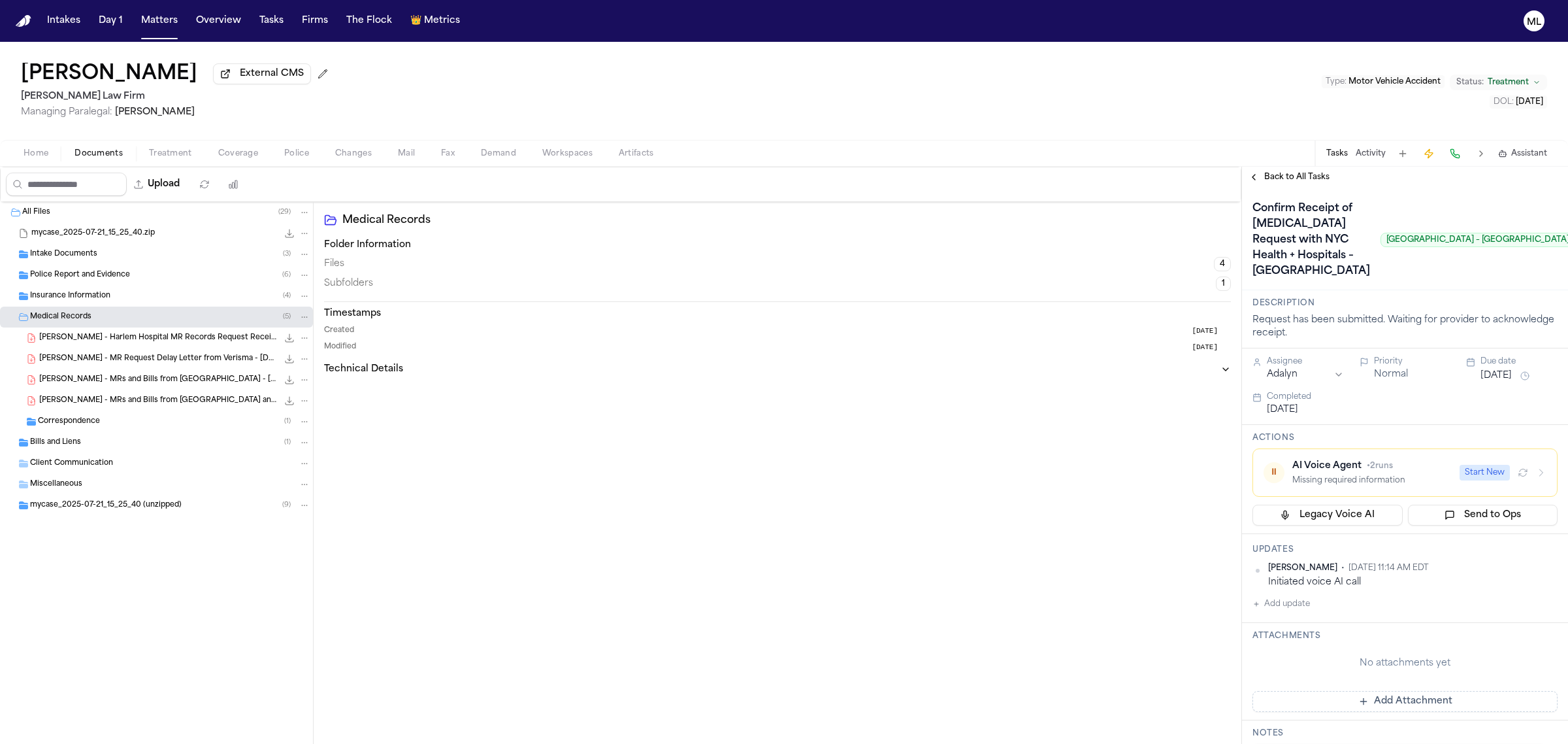
click at [1291, 174] on span "Back to All Tasks" at bounding box center [1296, 177] width 65 height 10
